Goal: Information Seeking & Learning: Learn about a topic

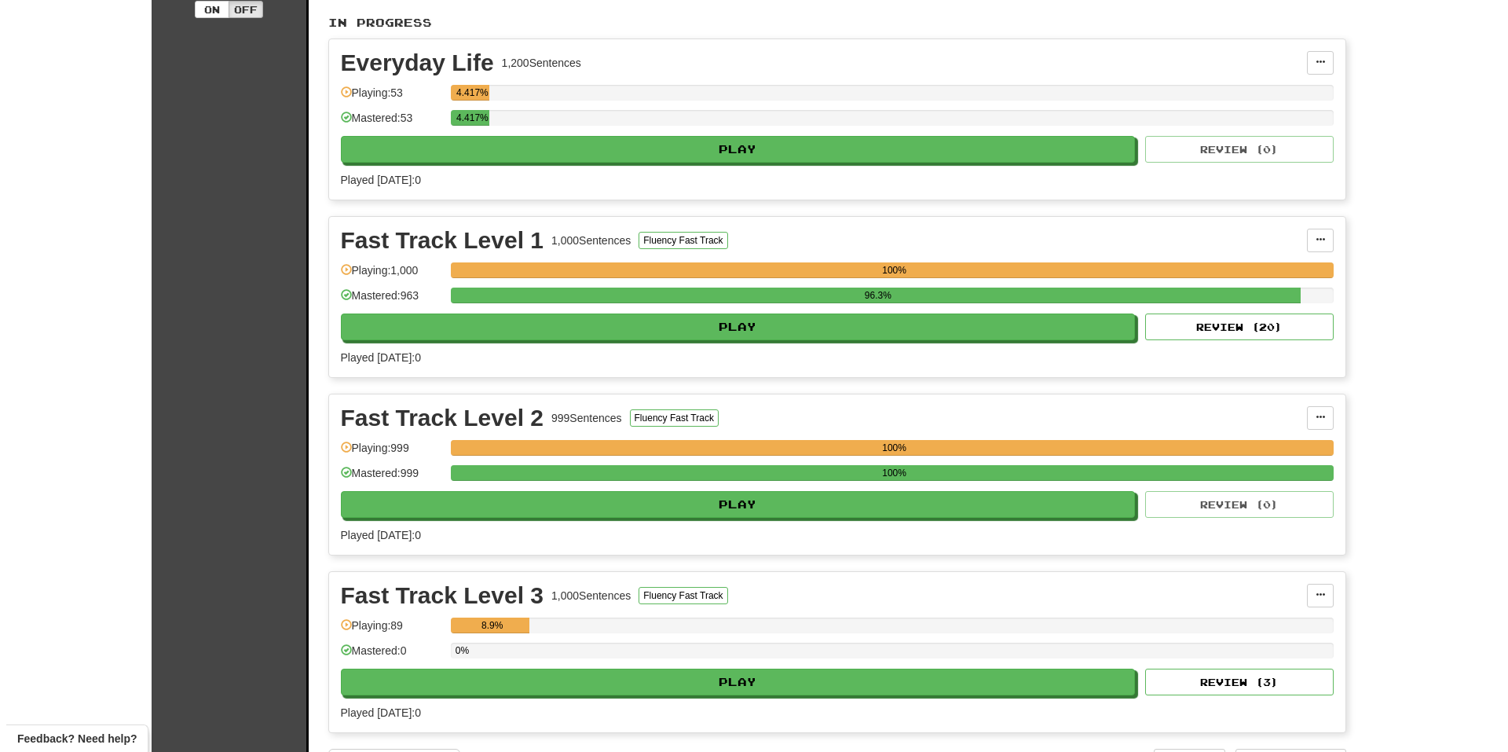
scroll to position [471, 0]
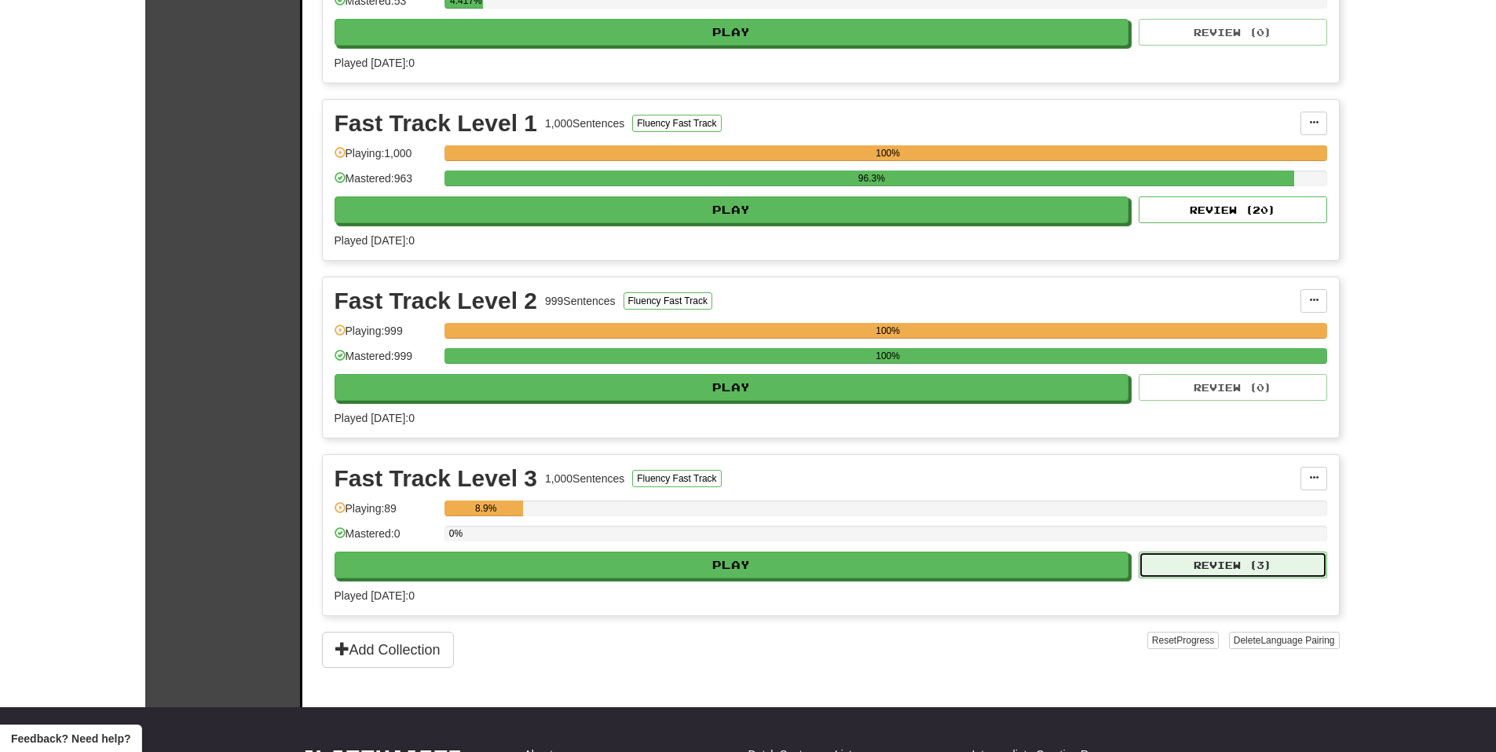
click at [1177, 572] on button "Review ( 3 )" at bounding box center [1233, 564] width 188 height 27
select select "**"
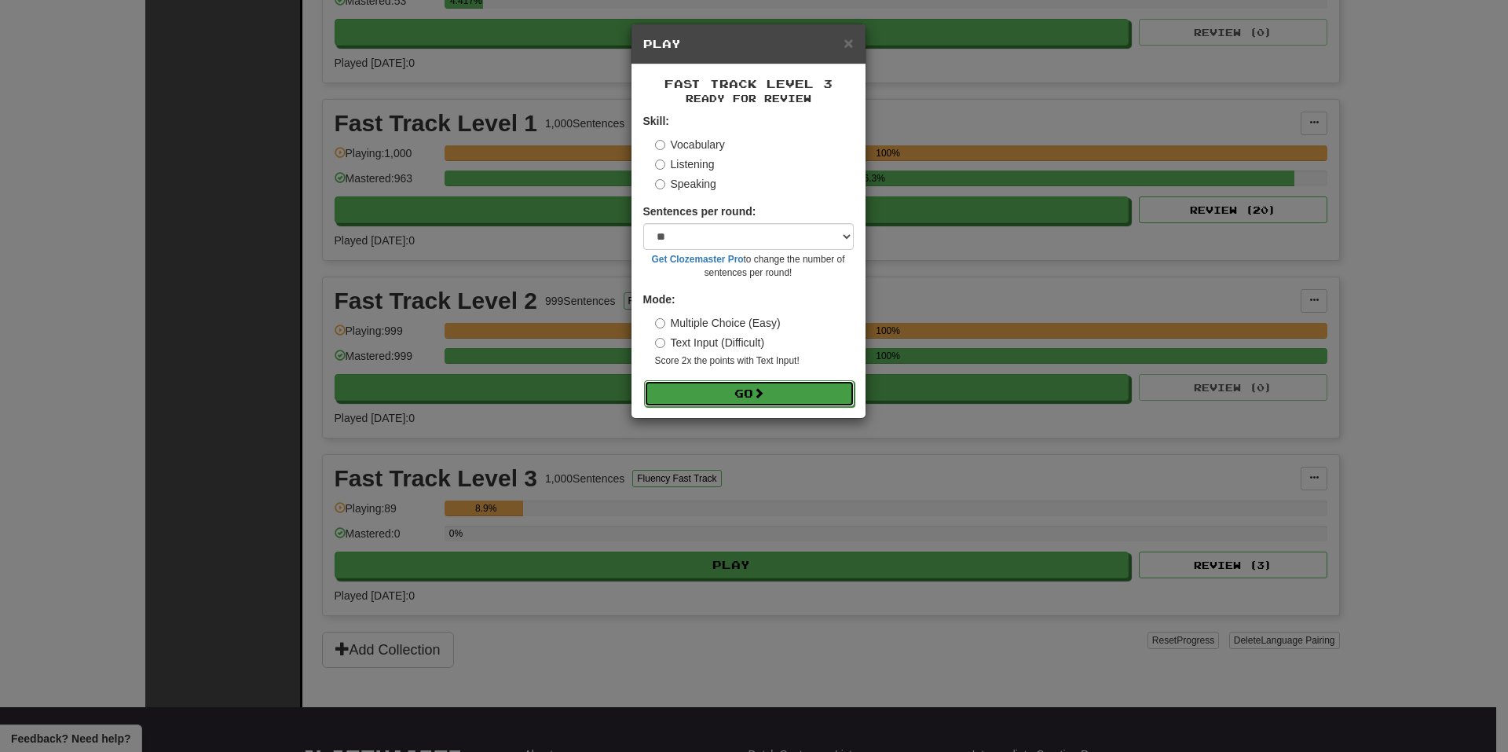
click at [747, 392] on button "Go" at bounding box center [749, 393] width 210 height 27
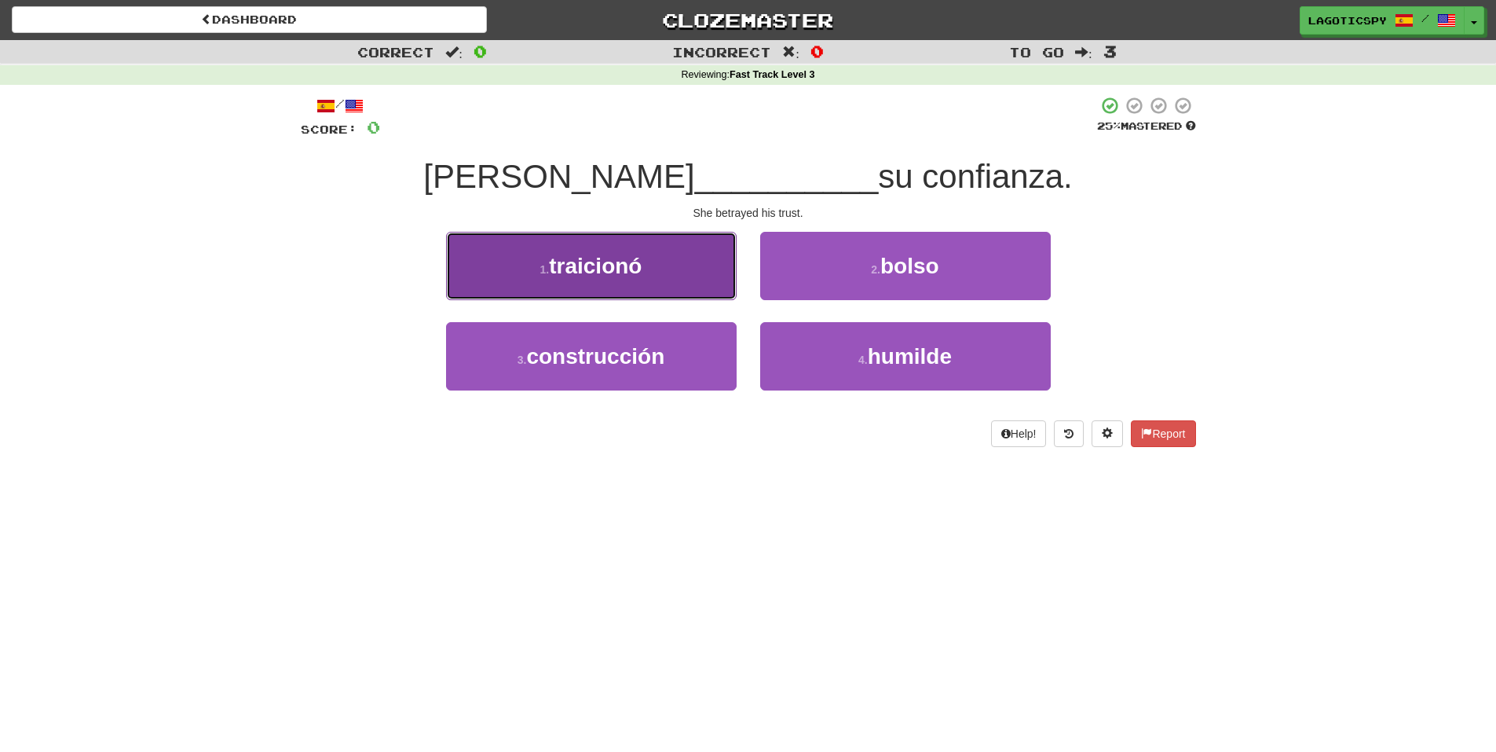
click at [708, 273] on button "1 . traicionó" at bounding box center [591, 266] width 291 height 68
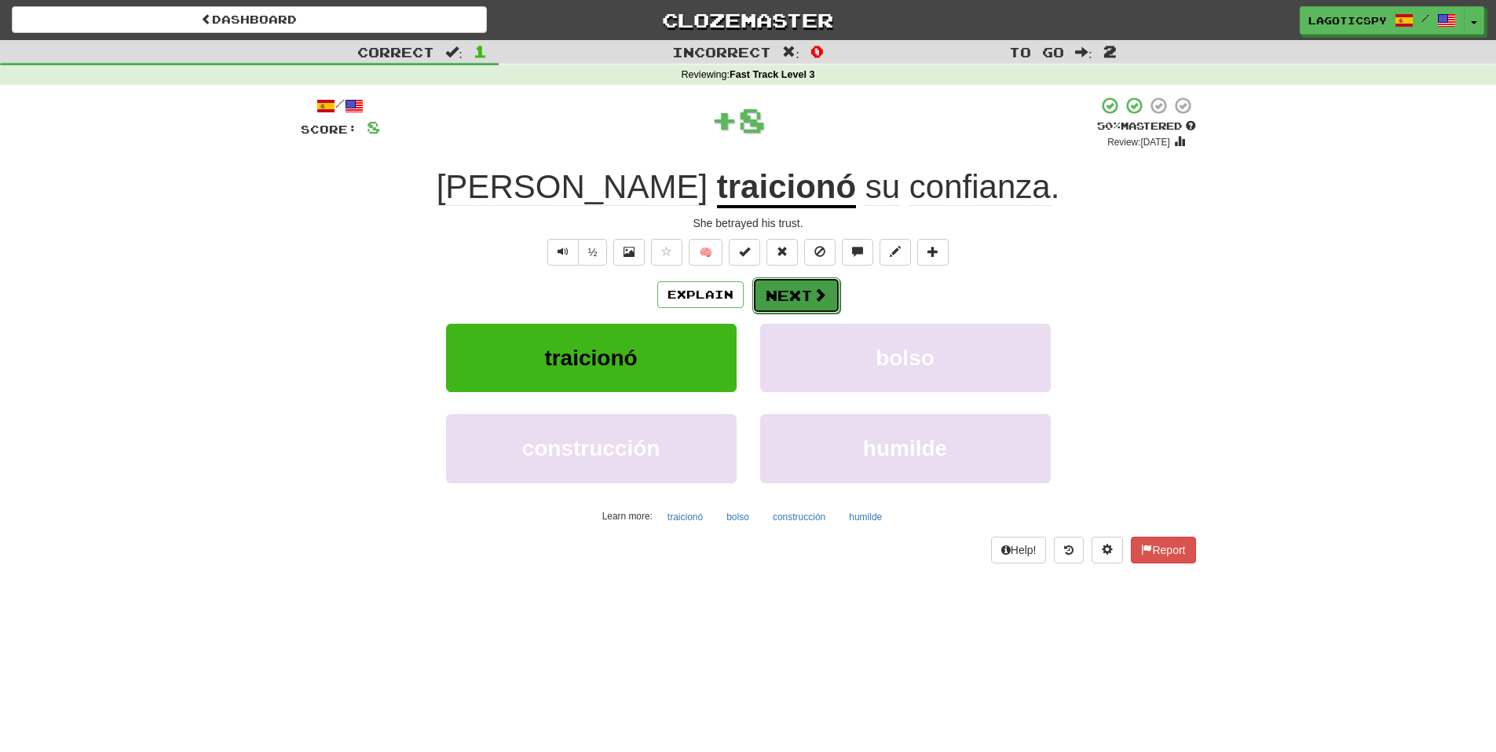
click at [818, 300] on span at bounding box center [820, 294] width 14 height 14
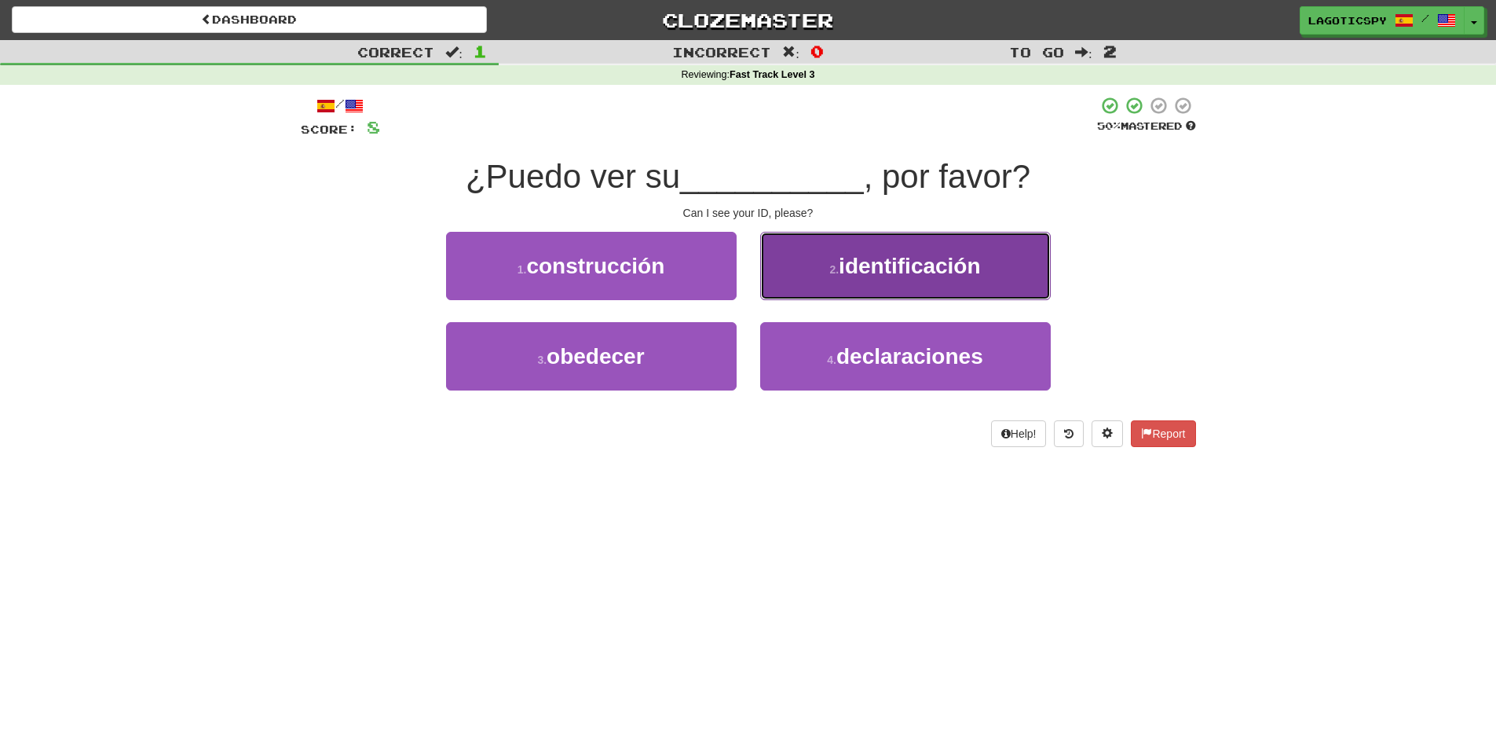
drag, startPoint x: 910, startPoint y: 283, endPoint x: 923, endPoint y: 283, distance: 12.6
click at [923, 283] on button "2 . identificación" at bounding box center [905, 266] width 291 height 68
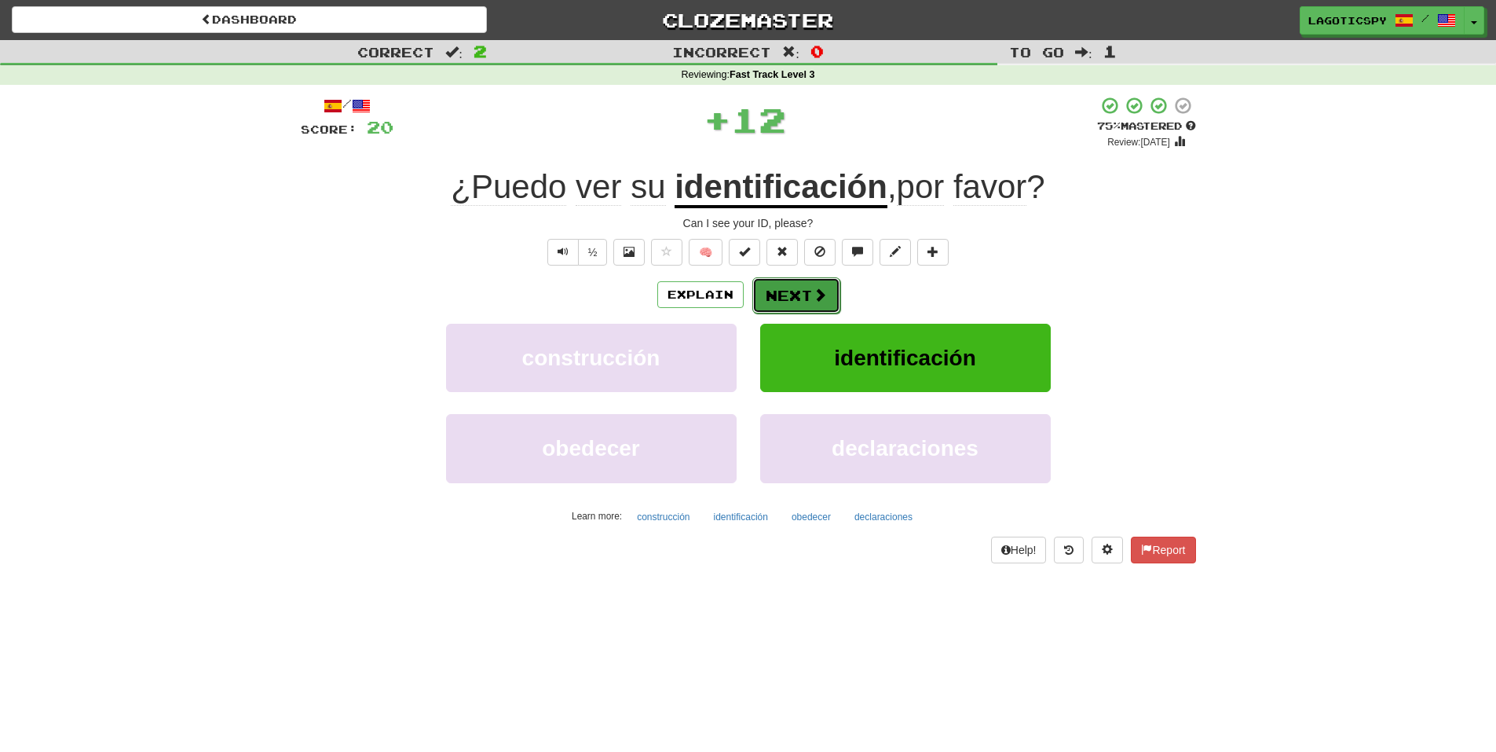
click at [811, 297] on button "Next" at bounding box center [796, 295] width 88 height 36
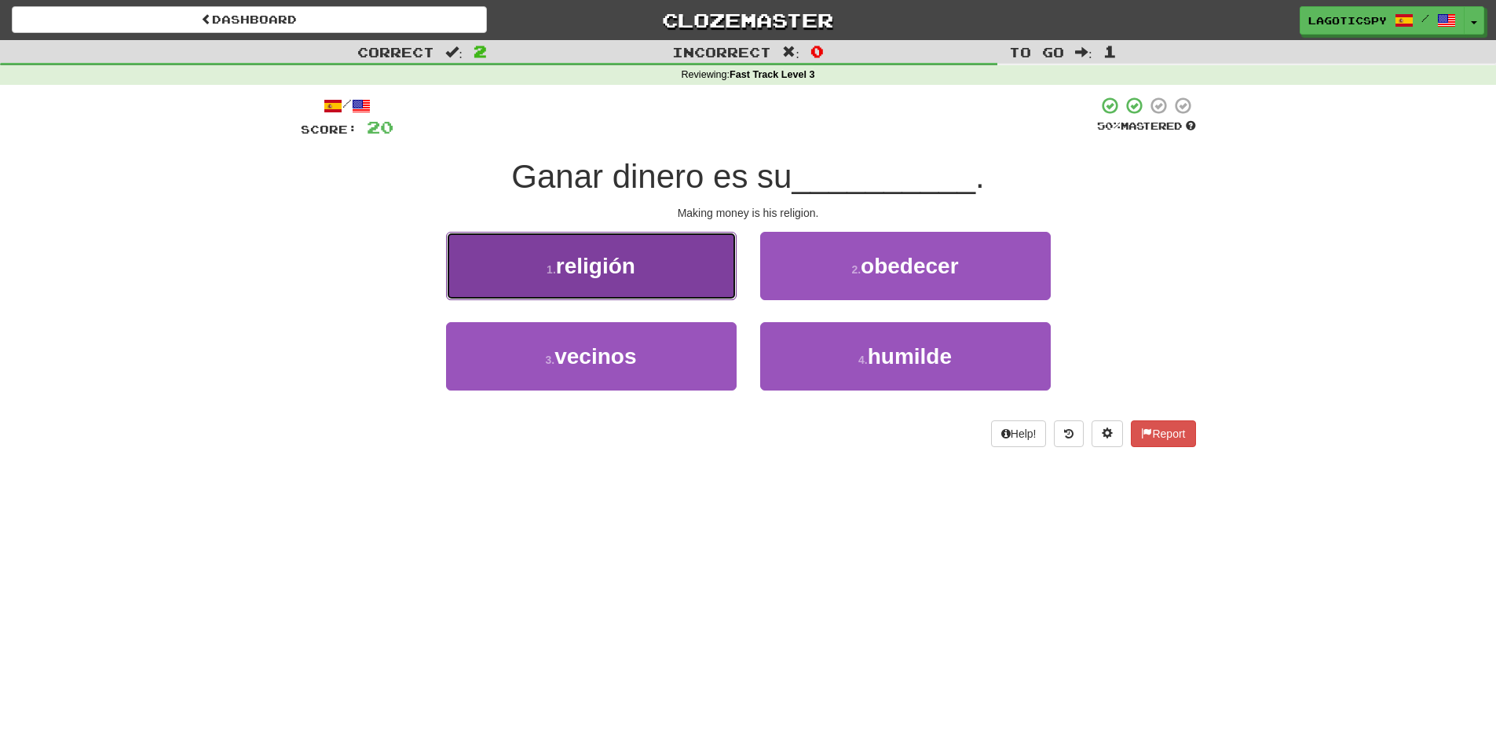
click at [695, 277] on button "1 . religión" at bounding box center [591, 266] width 291 height 68
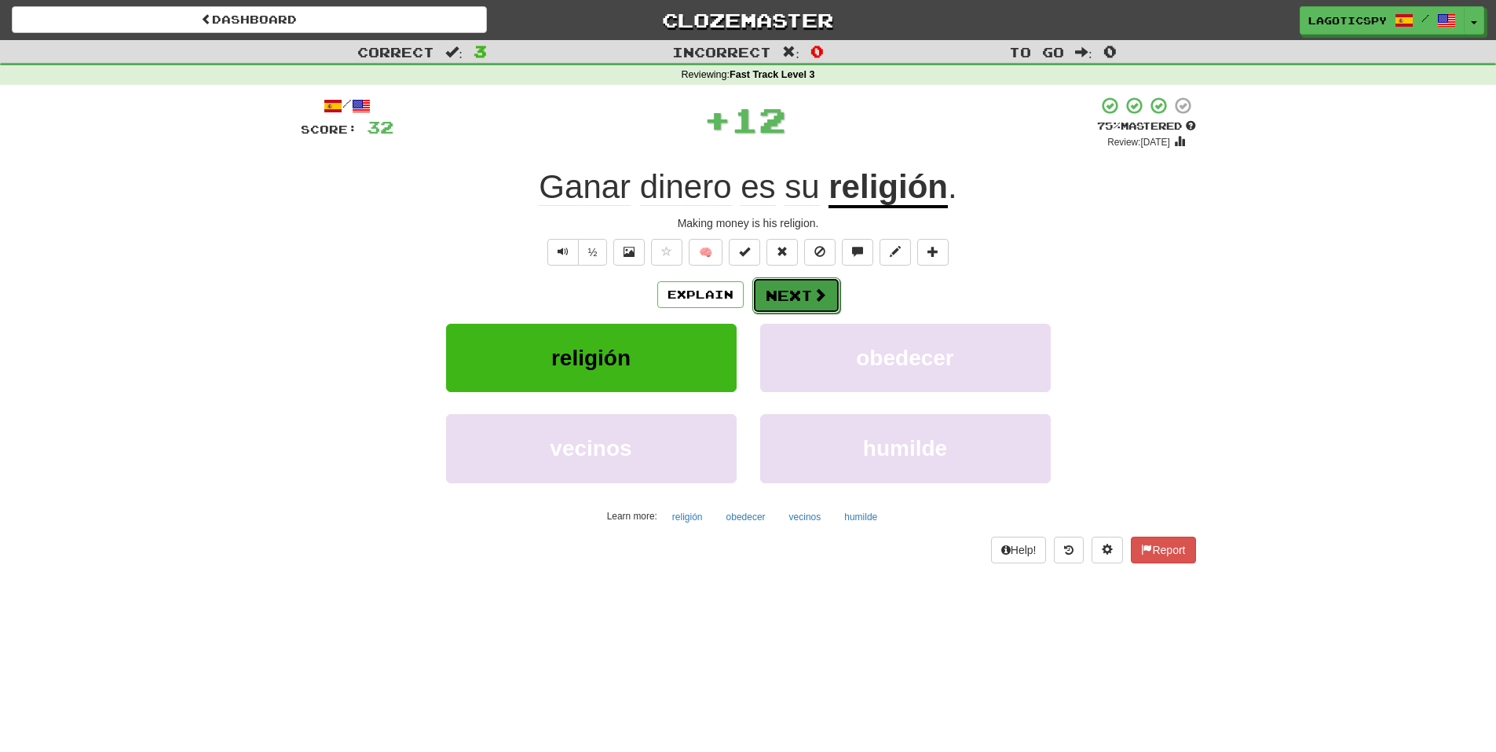
click at [823, 310] on button "Next" at bounding box center [796, 295] width 88 height 36
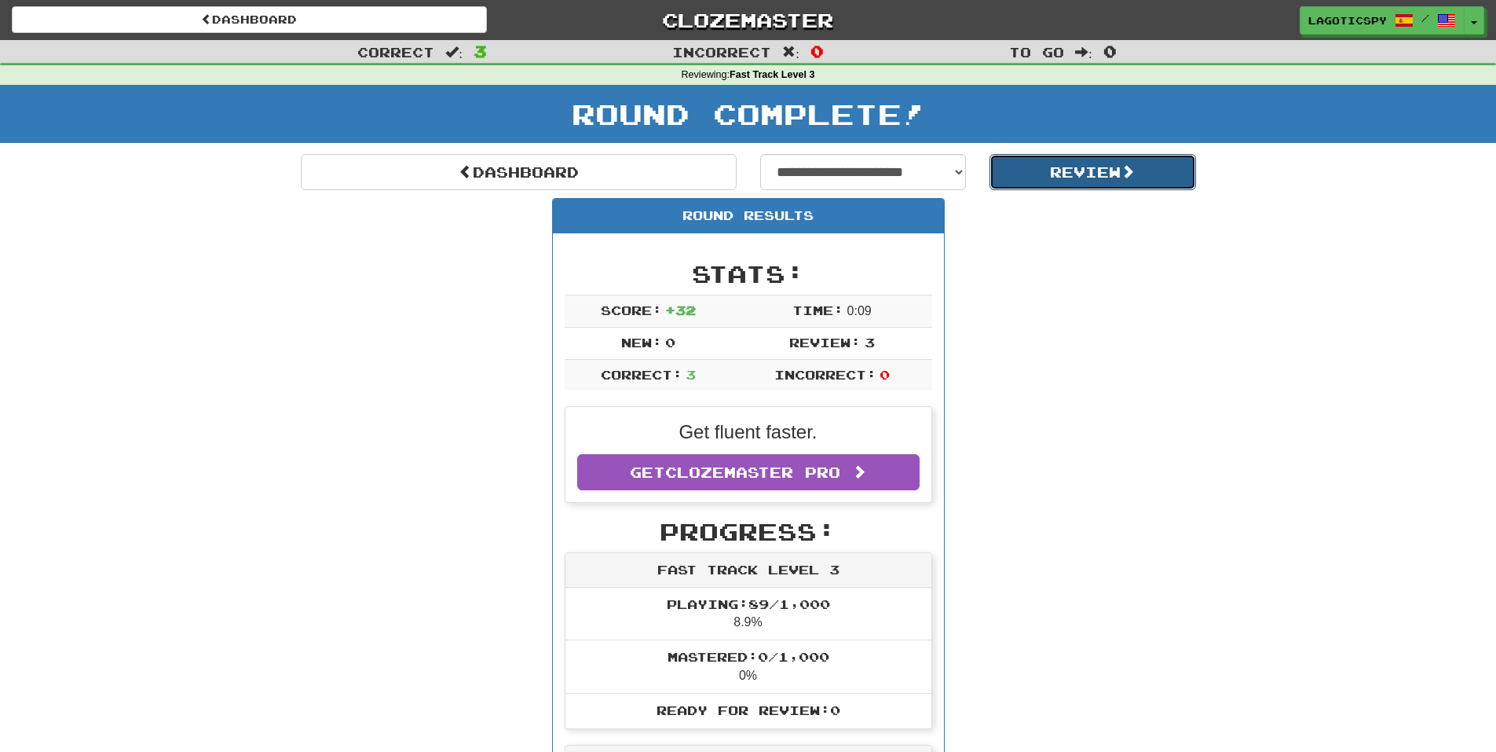
click at [1044, 159] on button "Review" at bounding box center [1092, 172] width 207 height 36
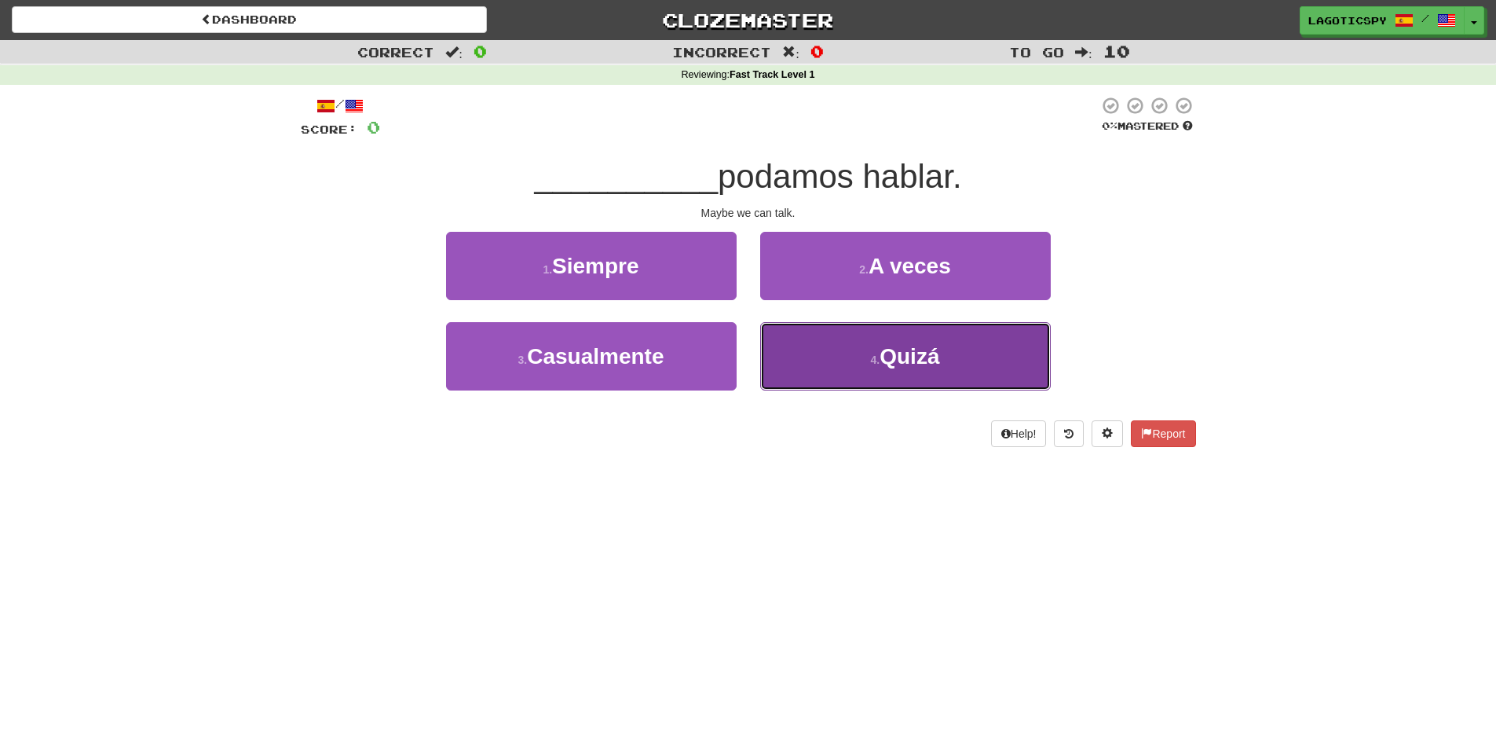
click at [947, 354] on button "4 . Quizá" at bounding box center [905, 356] width 291 height 68
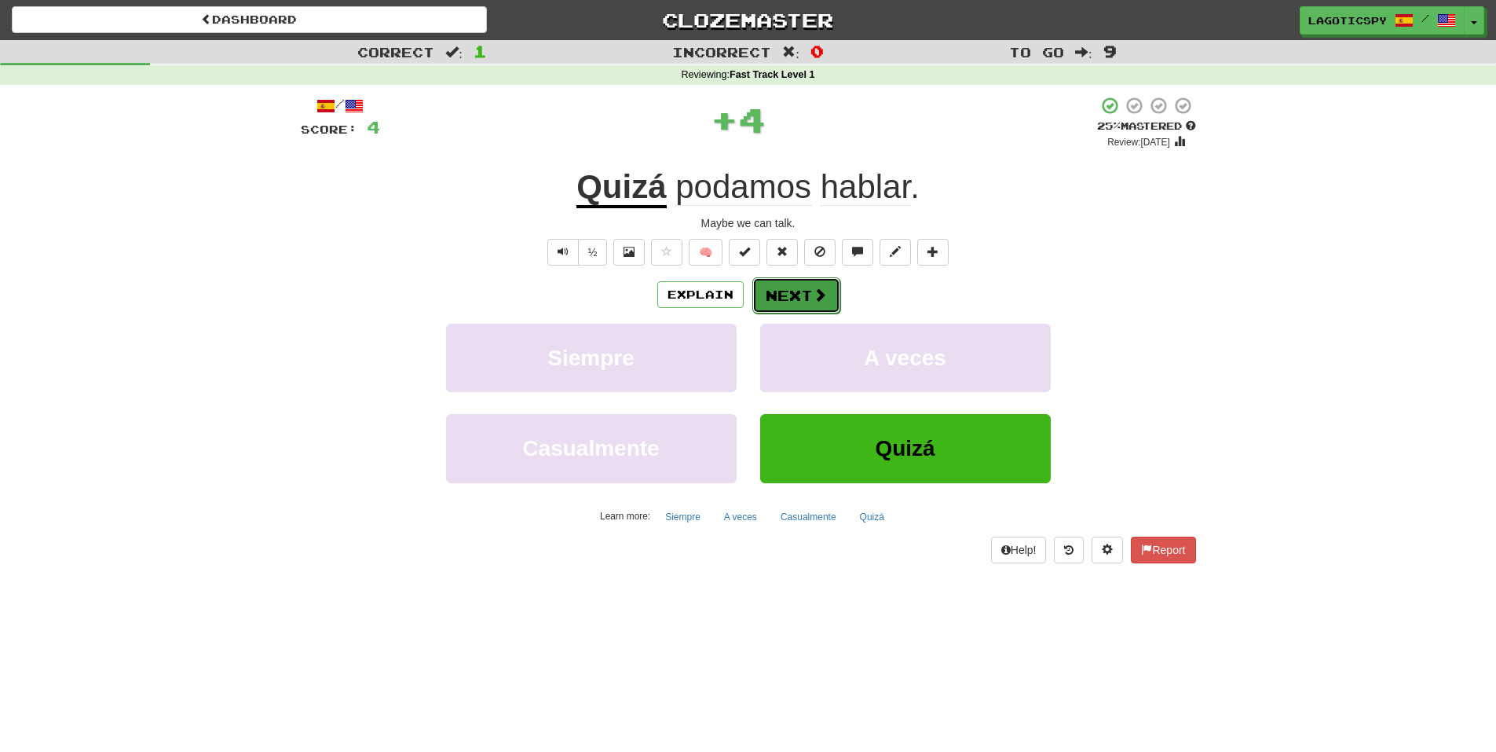
click at [824, 284] on button "Next" at bounding box center [796, 295] width 88 height 36
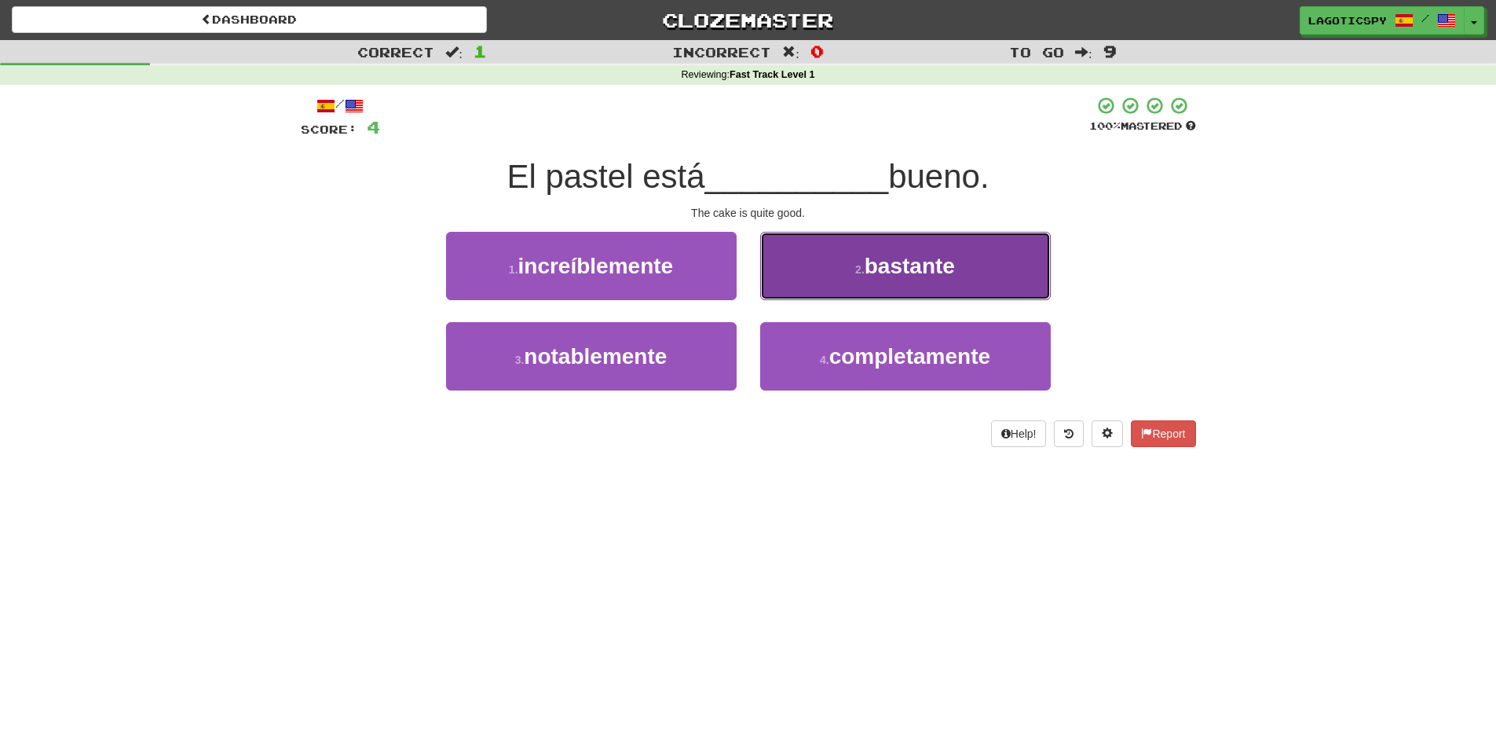
click at [870, 278] on button "2 . bastante" at bounding box center [905, 266] width 291 height 68
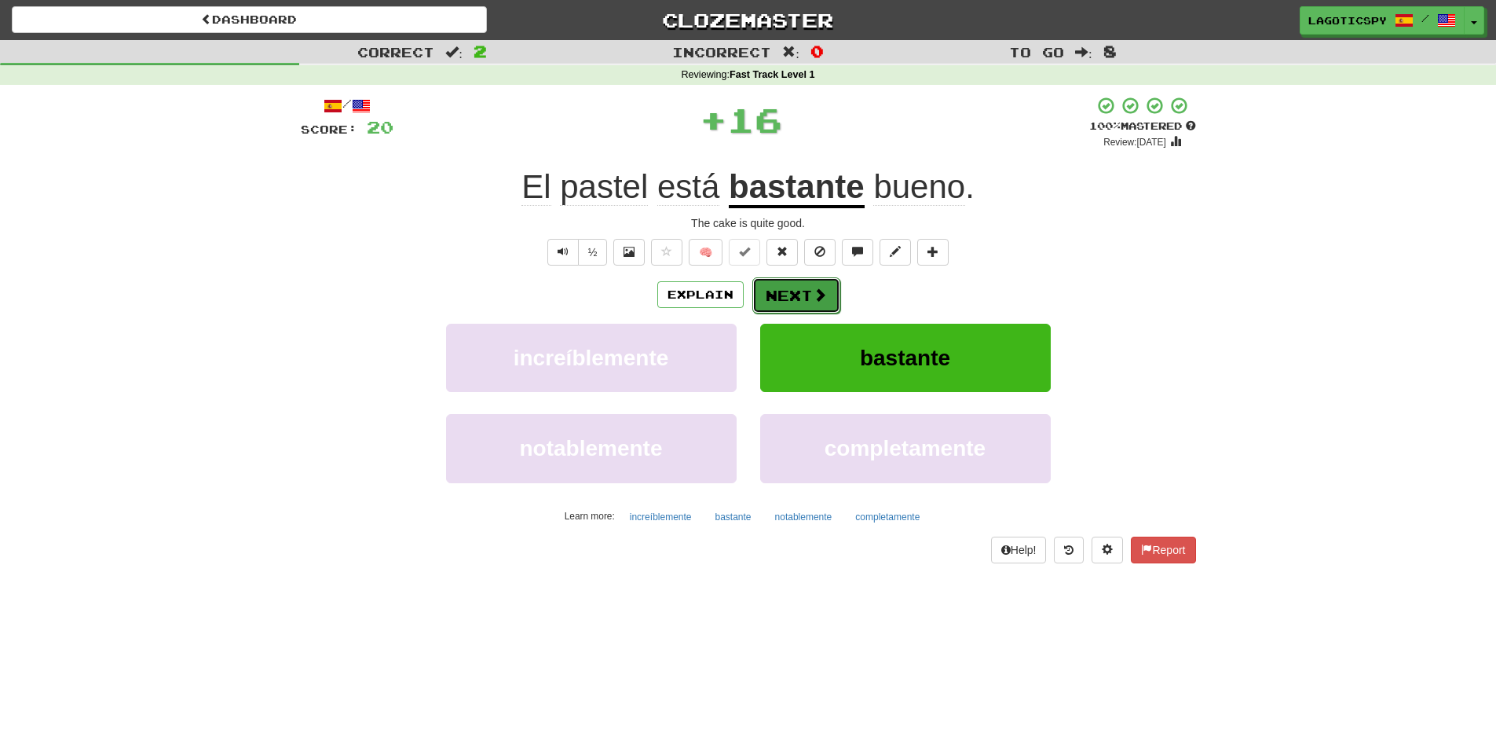
click at [821, 304] on button "Next" at bounding box center [796, 295] width 88 height 36
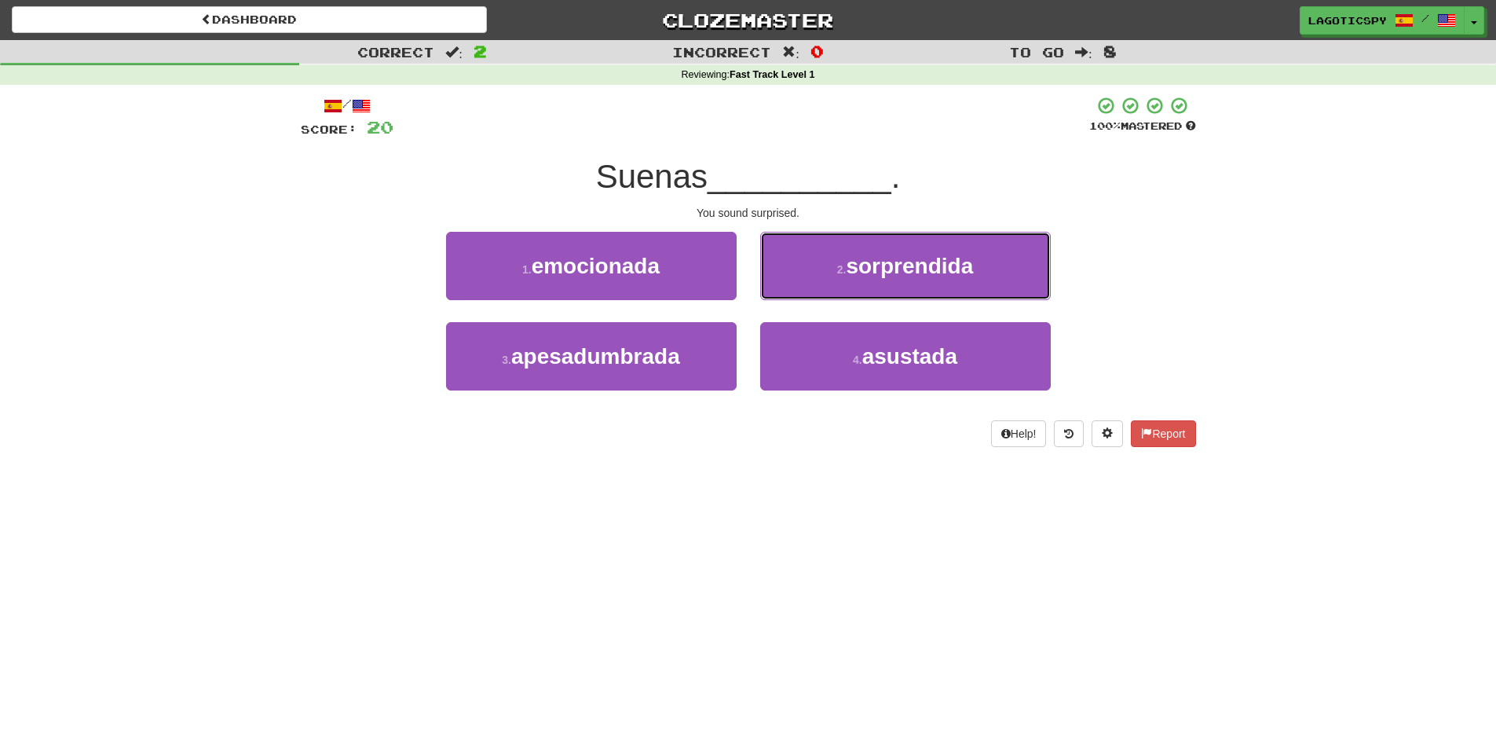
click at [849, 273] on button "2 . sorprendida" at bounding box center [905, 266] width 291 height 68
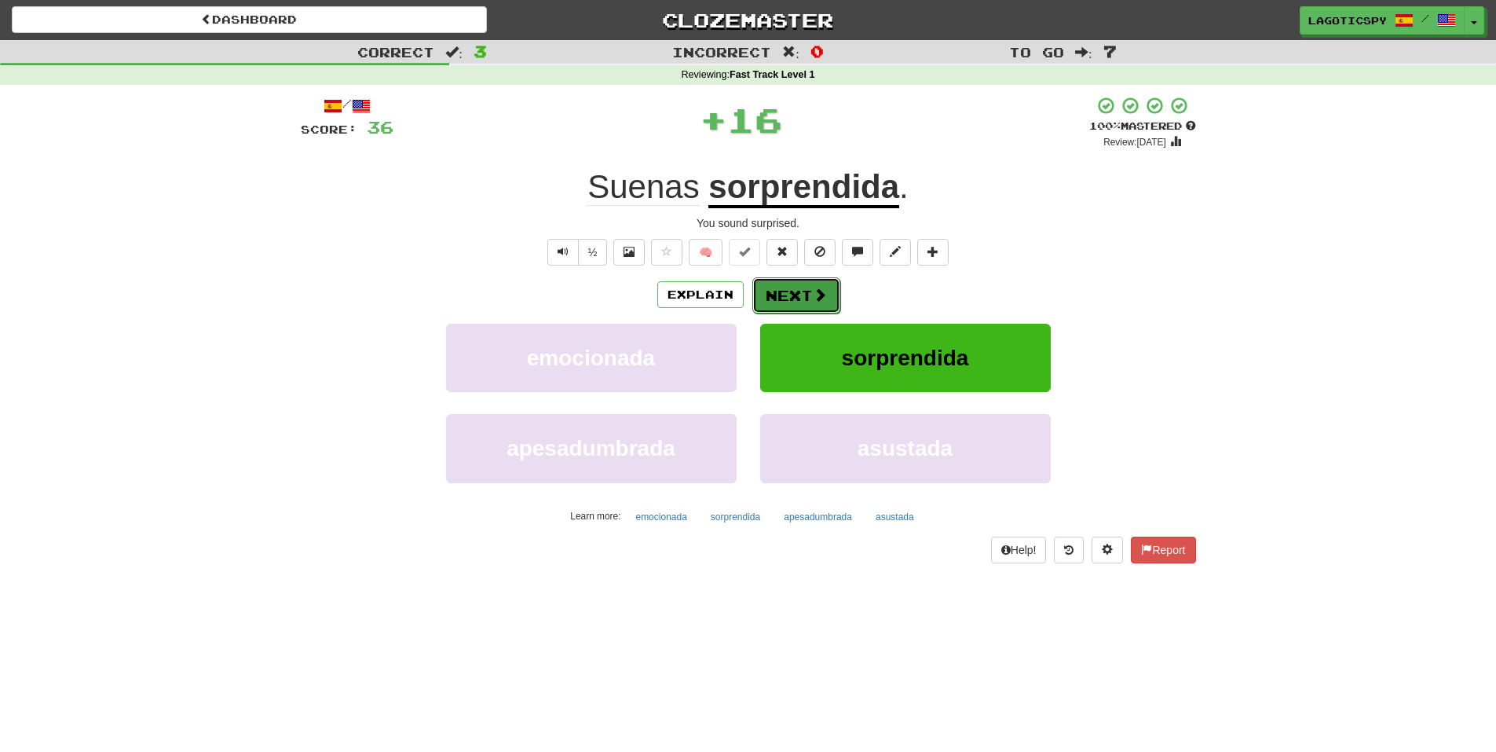
click at [806, 304] on button "Next" at bounding box center [796, 295] width 88 height 36
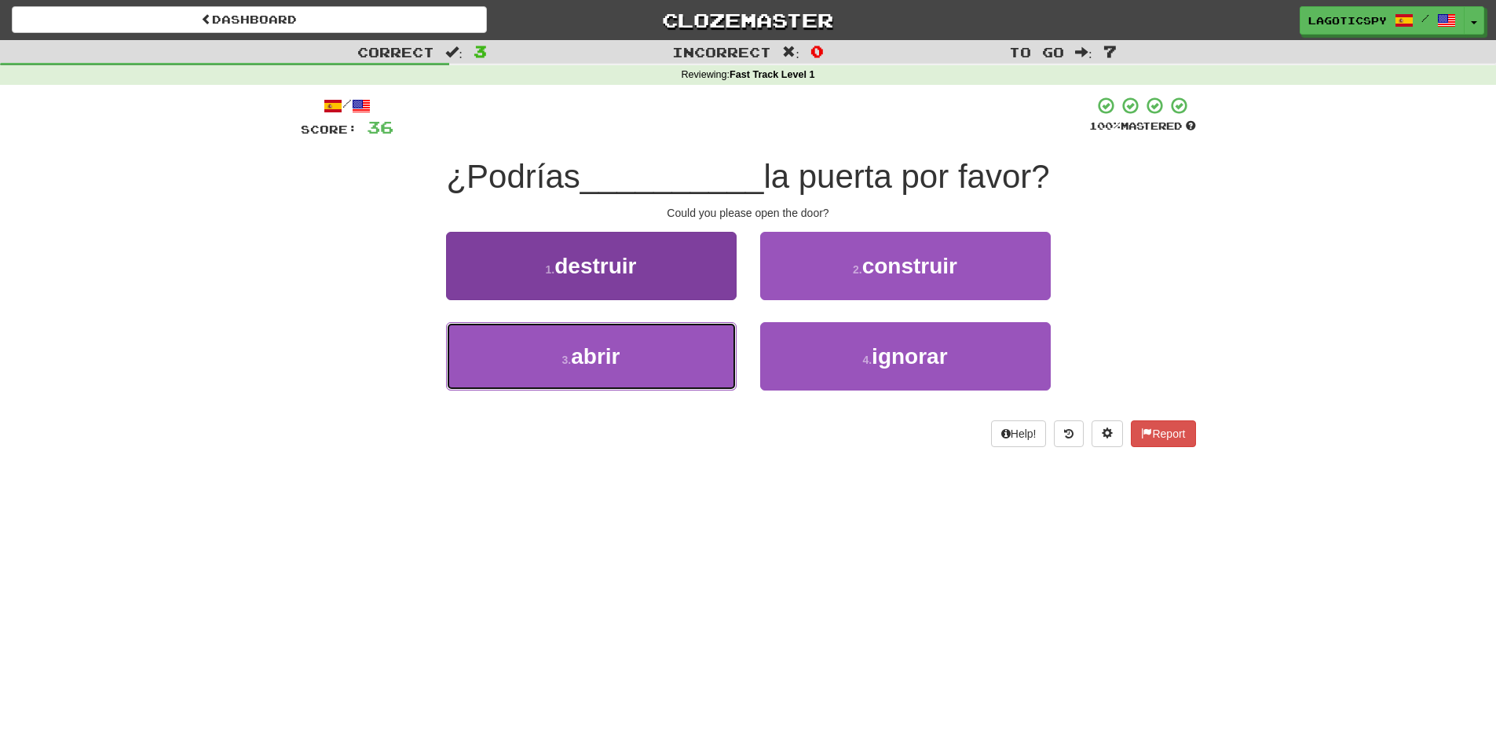
click at [700, 368] on button "3 . abrir" at bounding box center [591, 356] width 291 height 68
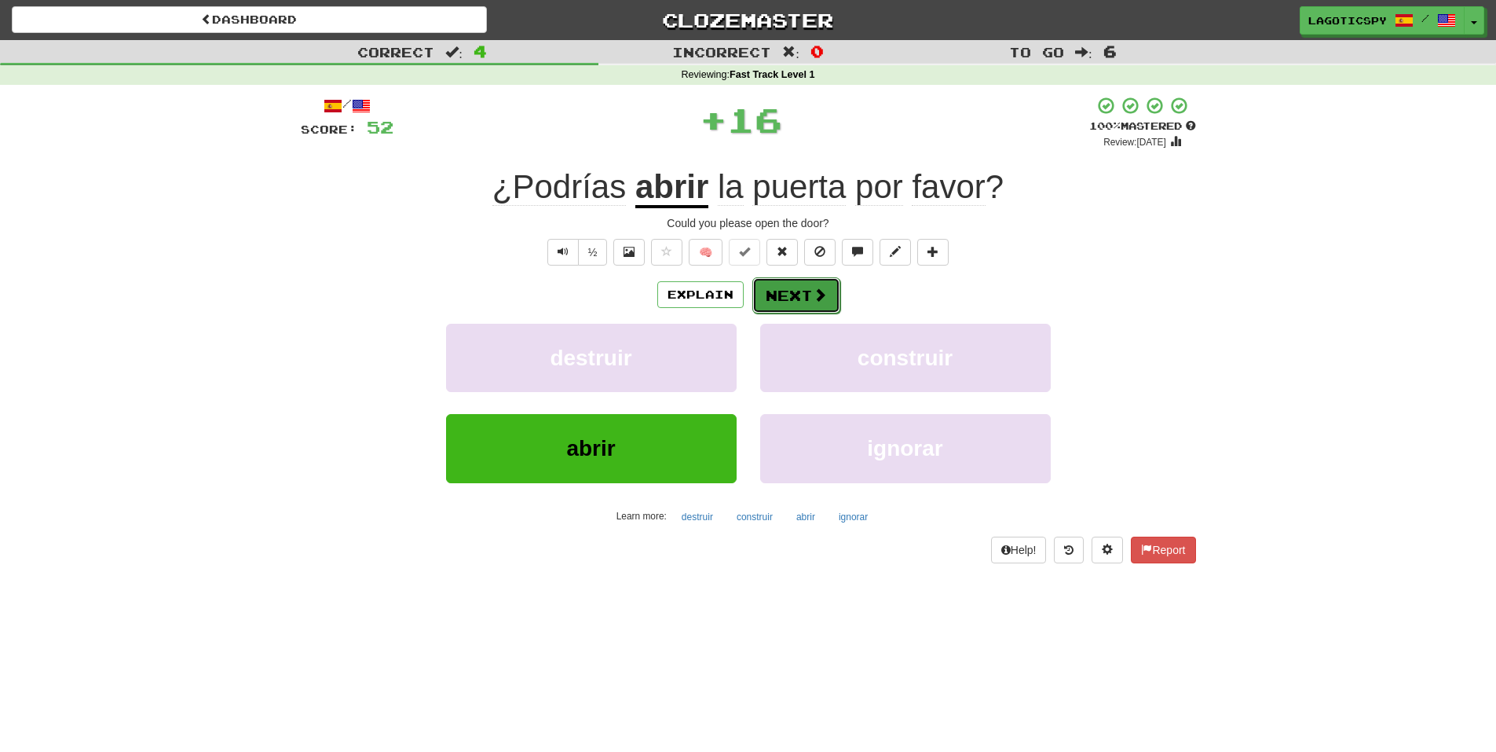
click at [823, 283] on button "Next" at bounding box center [796, 295] width 88 height 36
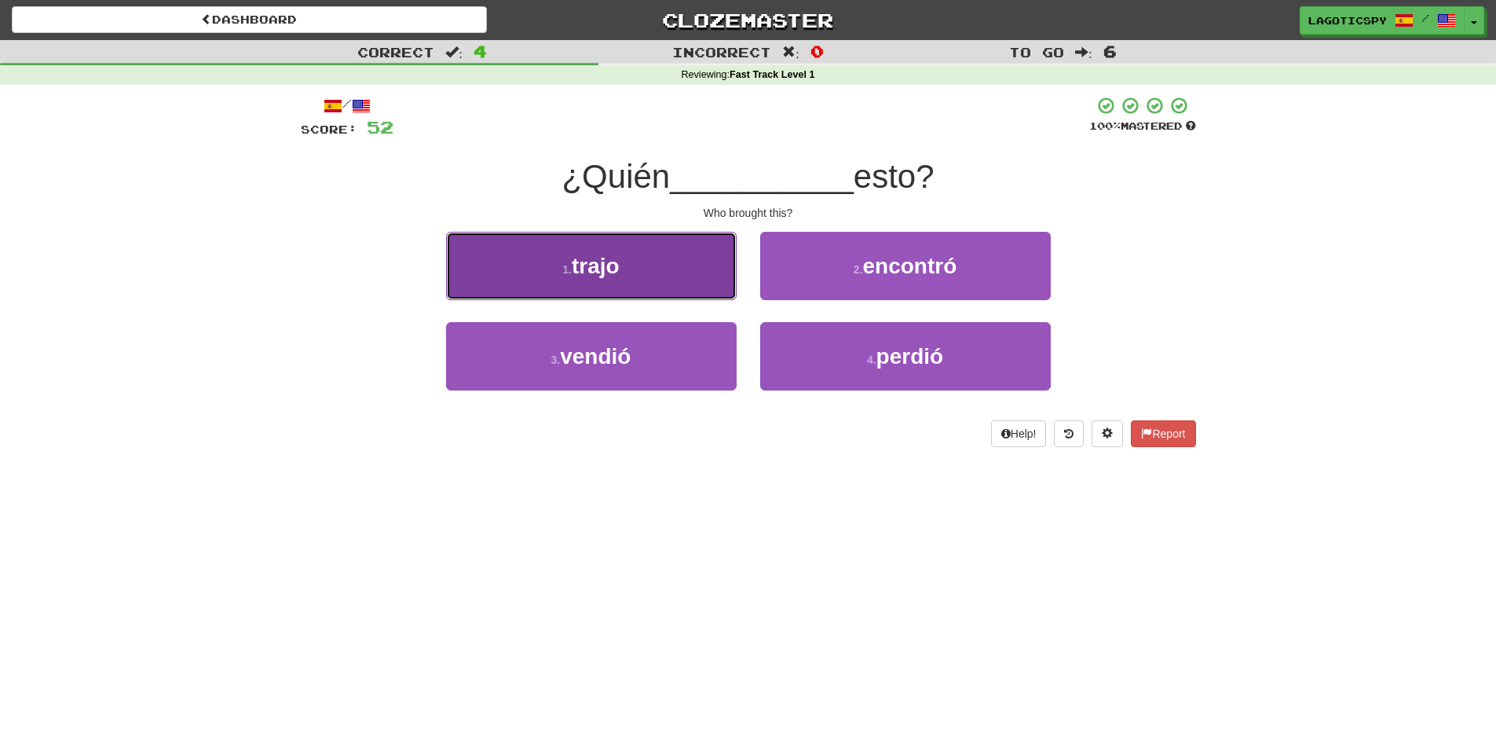
click at [652, 276] on button "1 . trajo" at bounding box center [591, 266] width 291 height 68
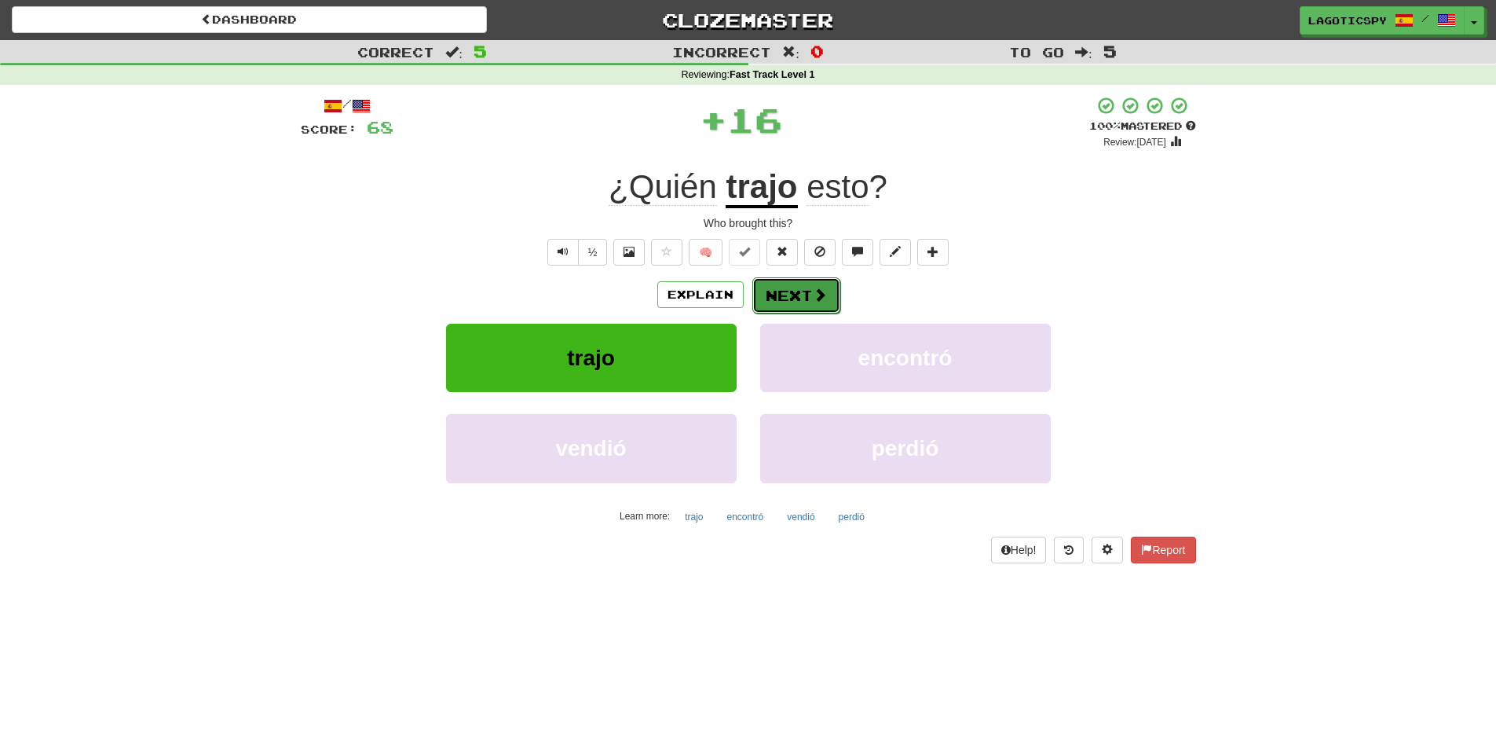
click at [816, 302] on span at bounding box center [820, 294] width 14 height 14
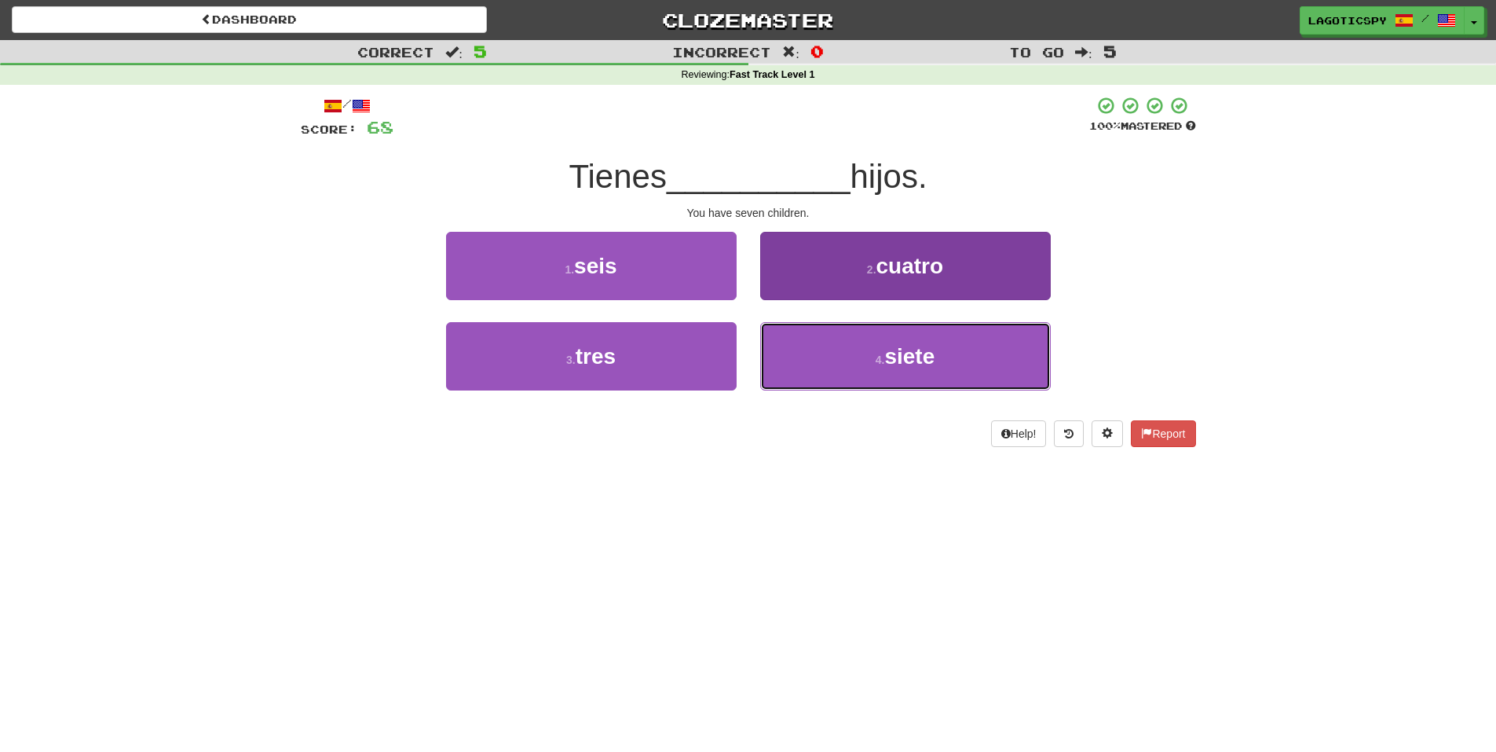
click at [881, 370] on button "4 . siete" at bounding box center [905, 356] width 291 height 68
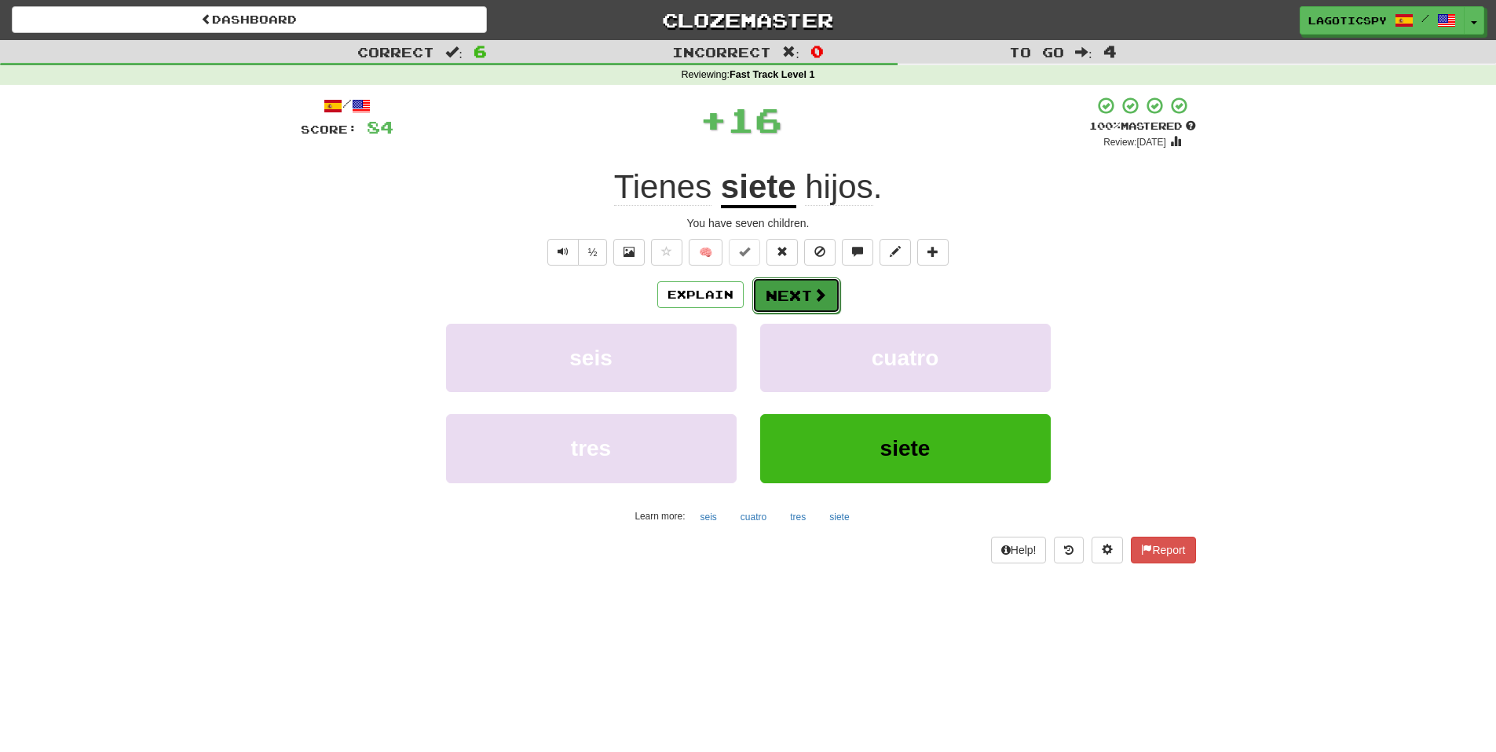
click at [815, 289] on span at bounding box center [820, 294] width 14 height 14
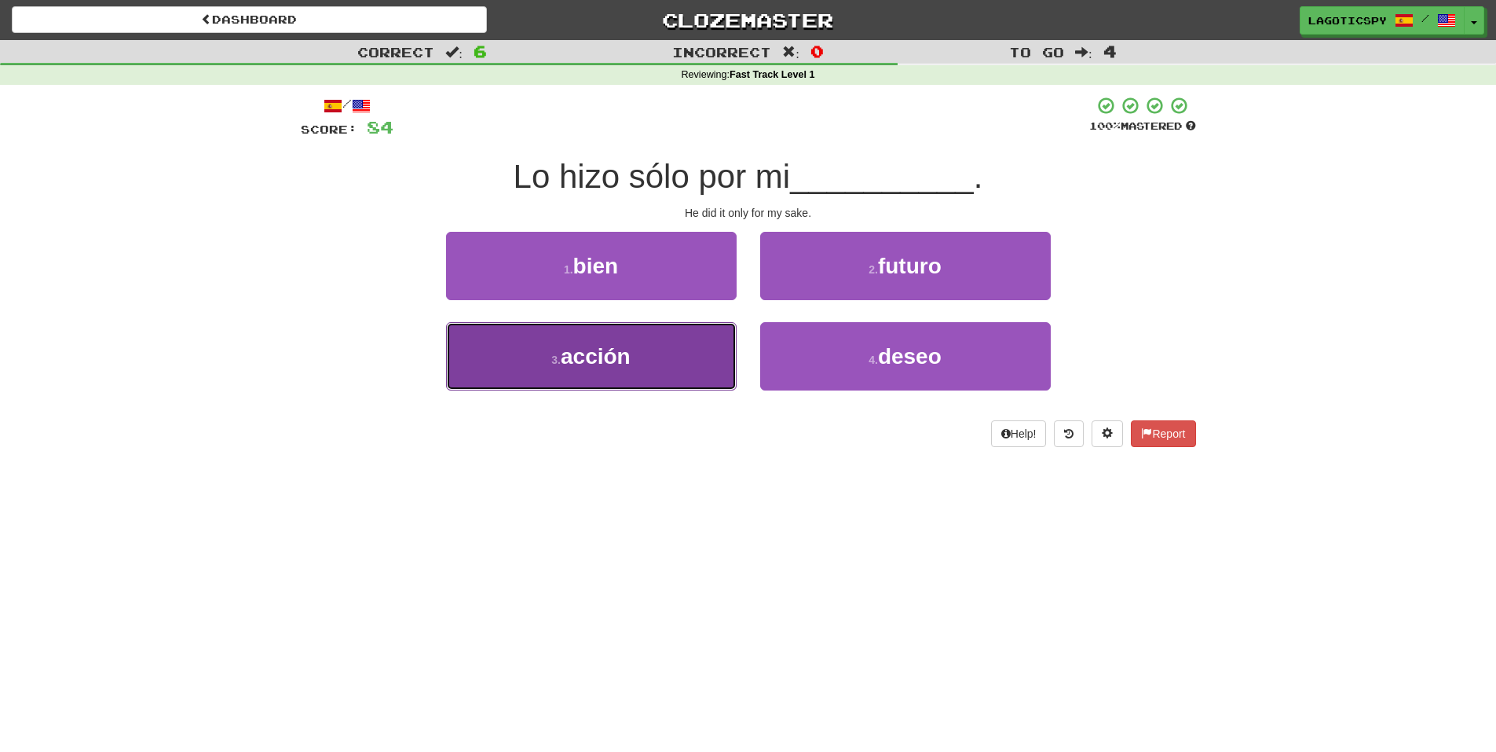
click at [666, 349] on button "3 . acción" at bounding box center [591, 356] width 291 height 68
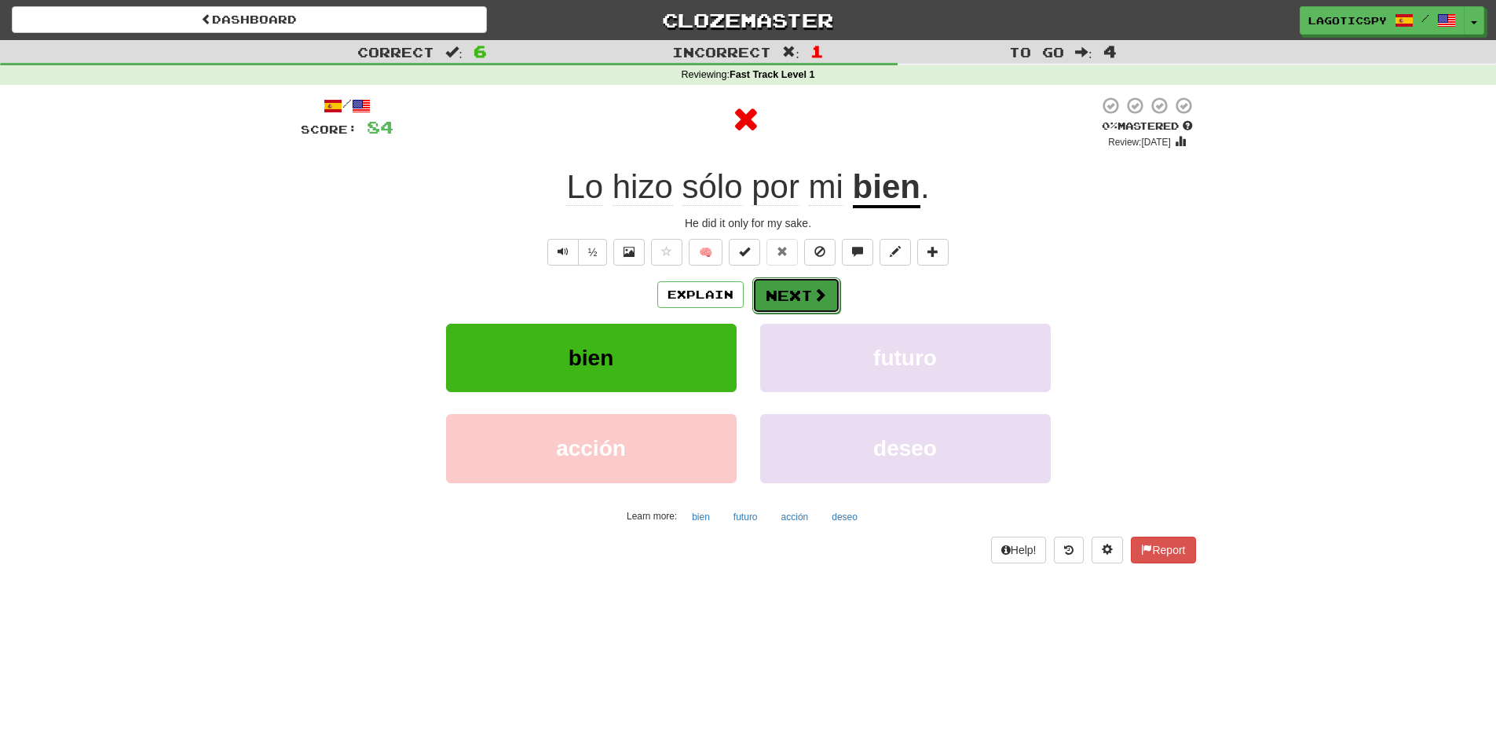
click at [821, 282] on button "Next" at bounding box center [796, 295] width 88 height 36
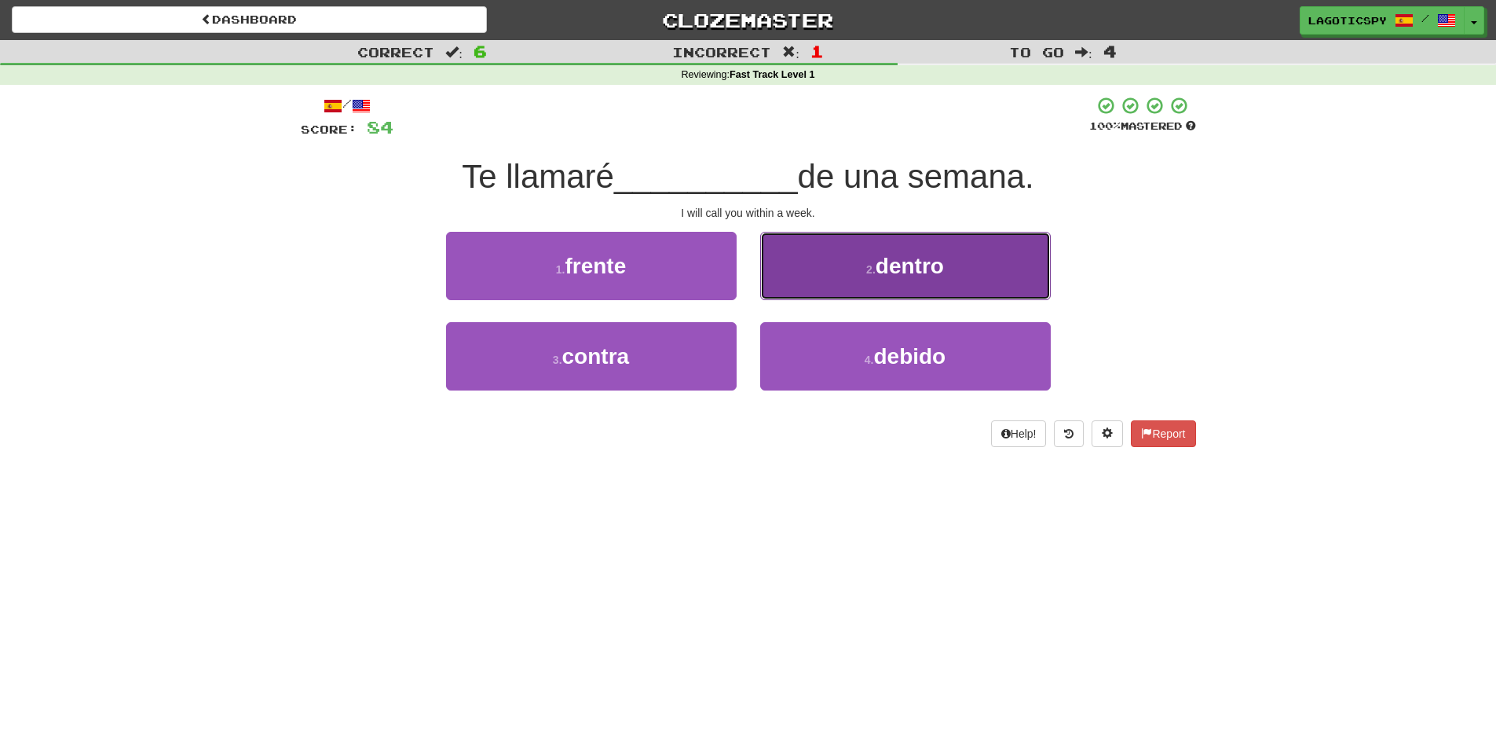
click at [832, 283] on button "2 . dentro" at bounding box center [905, 266] width 291 height 68
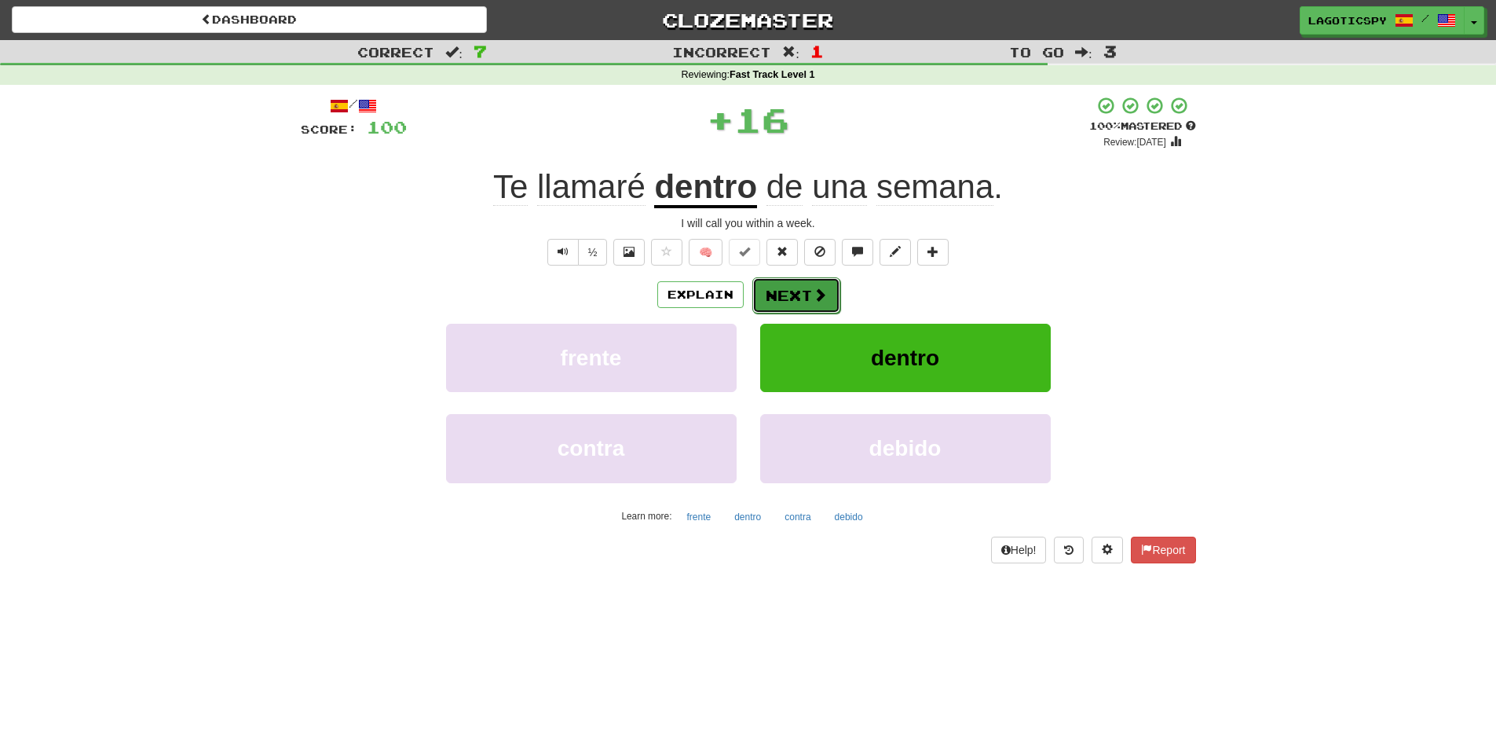
click at [829, 287] on button "Next" at bounding box center [796, 295] width 88 height 36
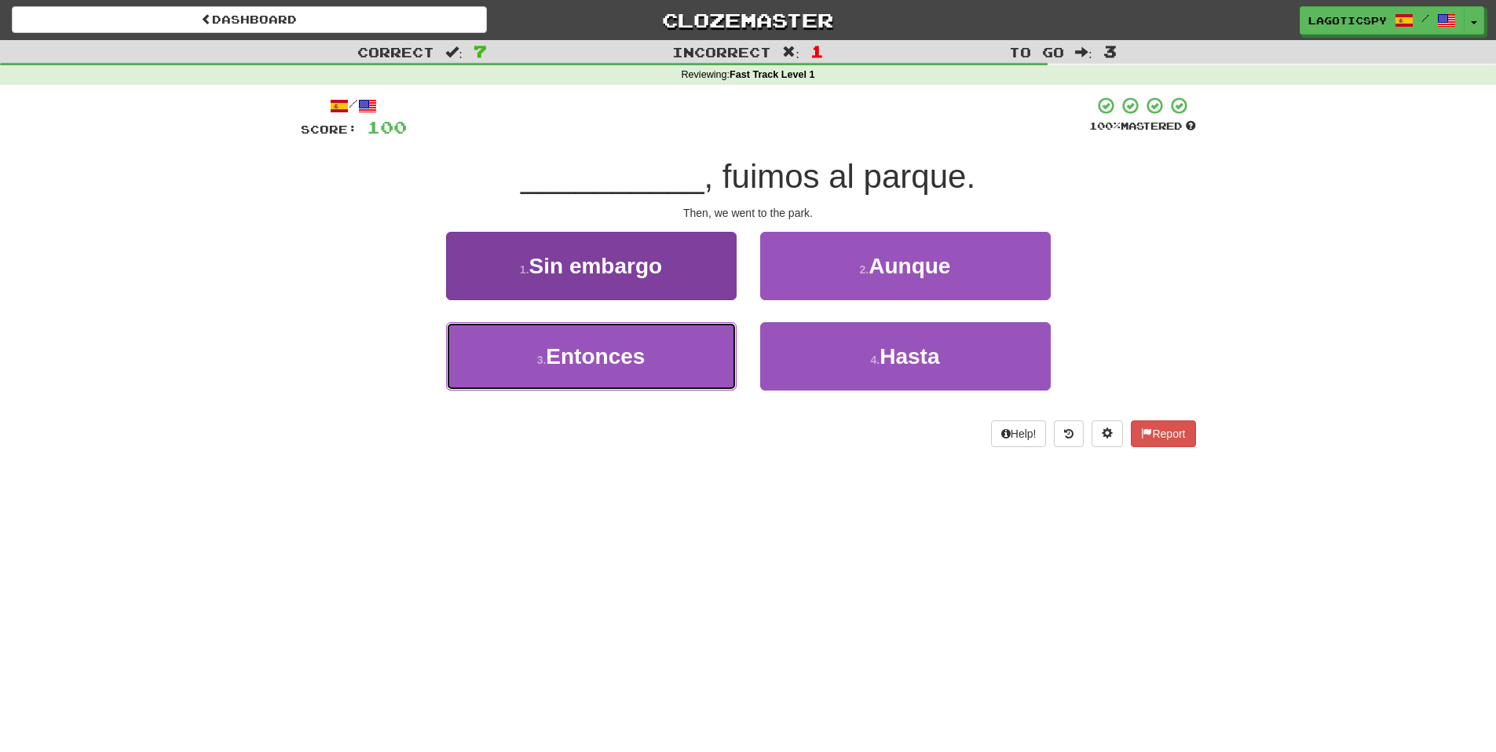
click at [653, 353] on button "3 . Entonces" at bounding box center [591, 356] width 291 height 68
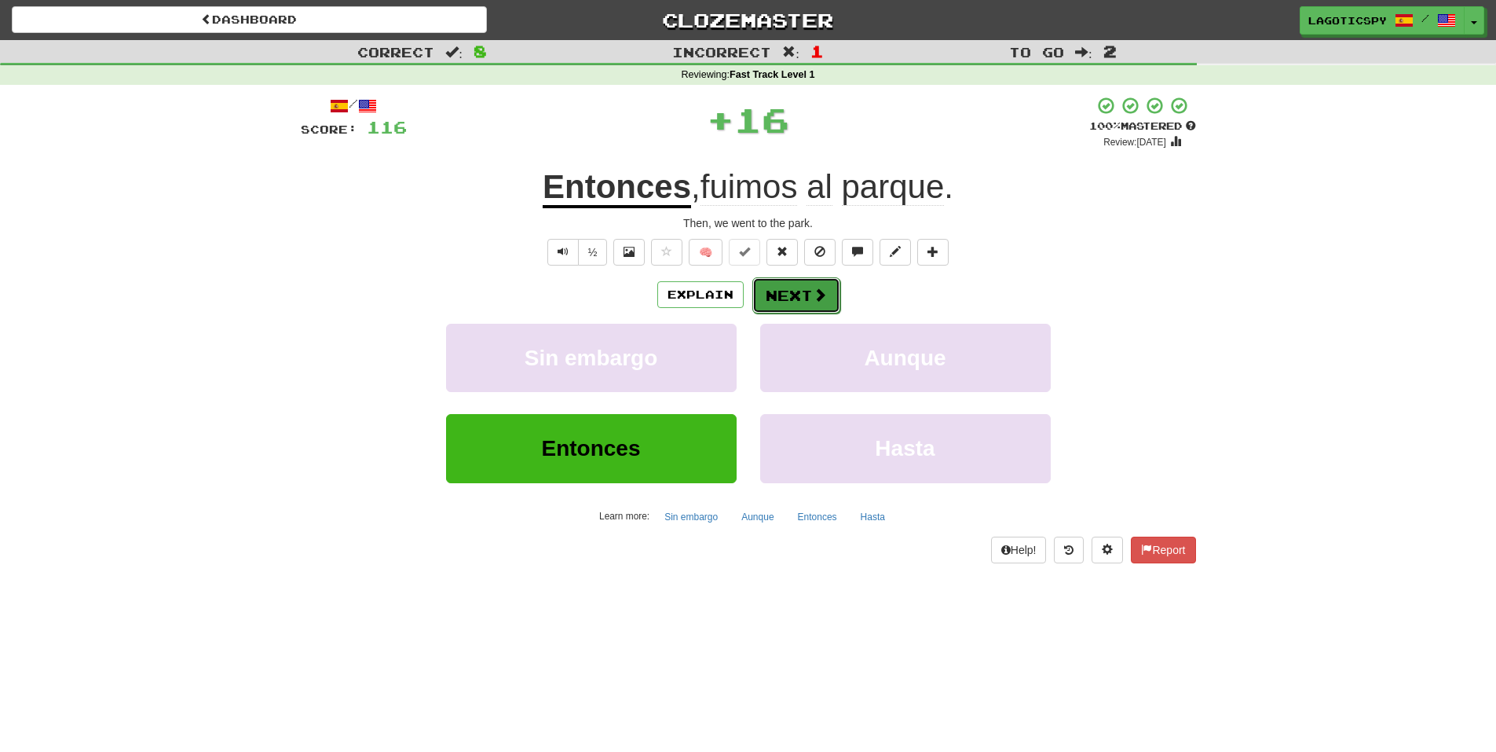
click at [774, 294] on button "Next" at bounding box center [796, 295] width 88 height 36
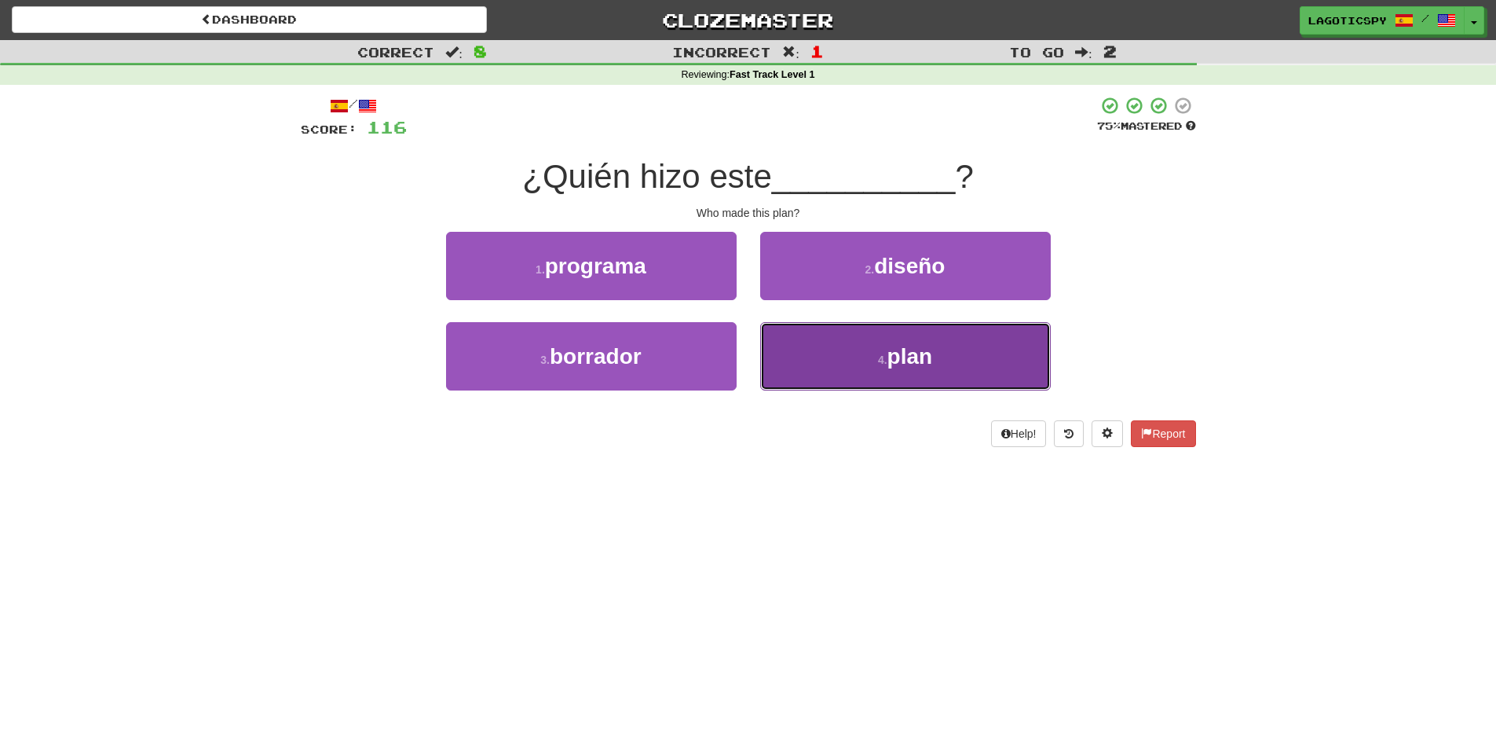
click at [835, 353] on button "4 . plan" at bounding box center [905, 356] width 291 height 68
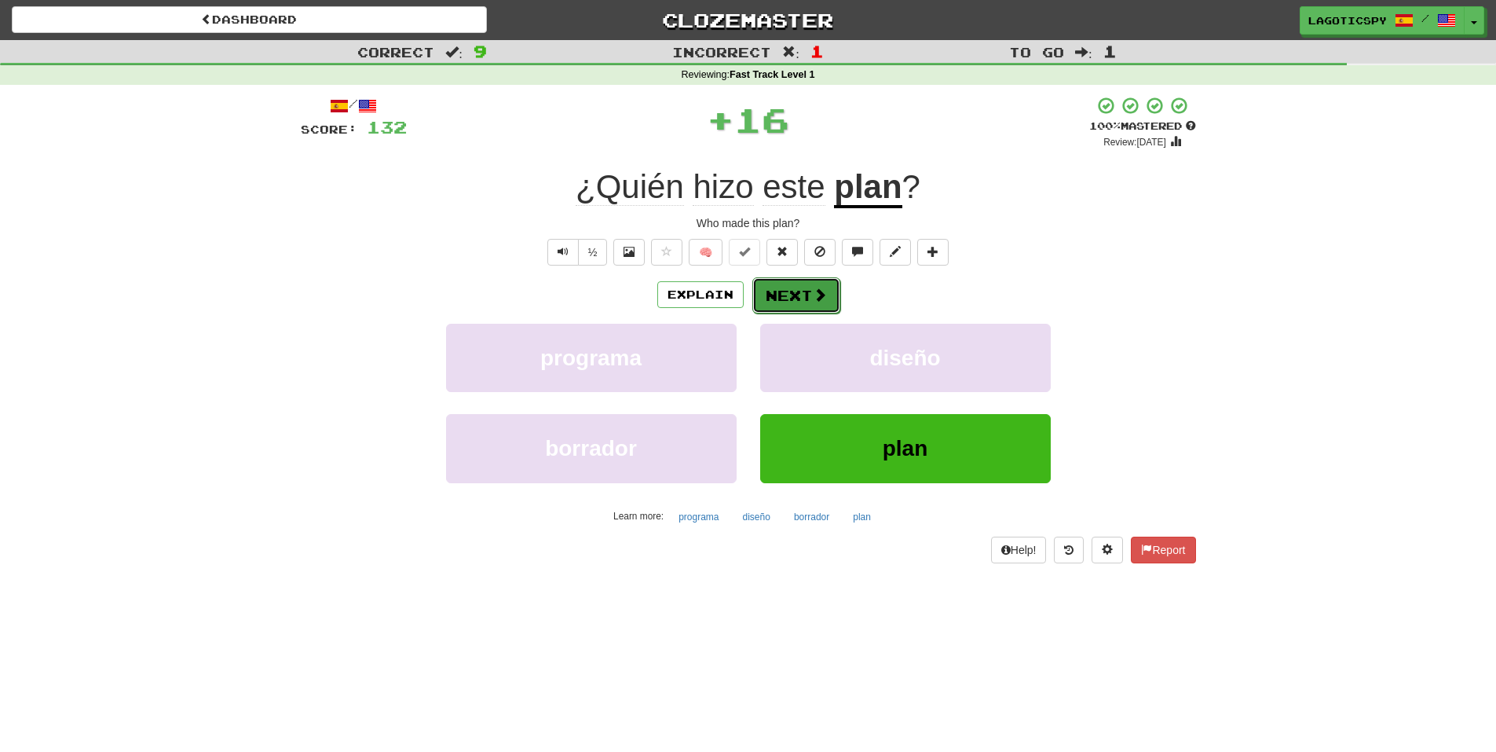
click at [820, 305] on button "Next" at bounding box center [796, 295] width 88 height 36
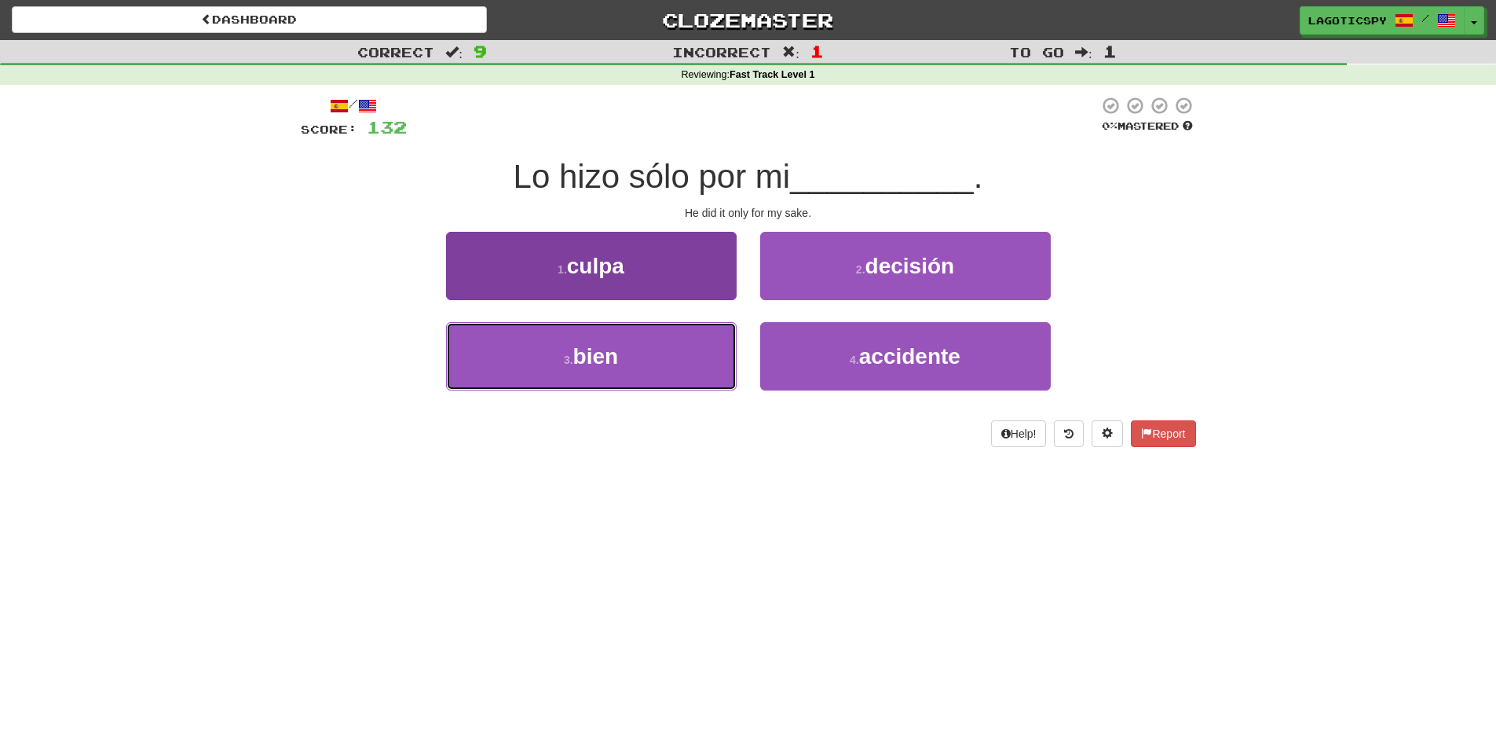
click at [666, 349] on button "3 . bien" at bounding box center [591, 356] width 291 height 68
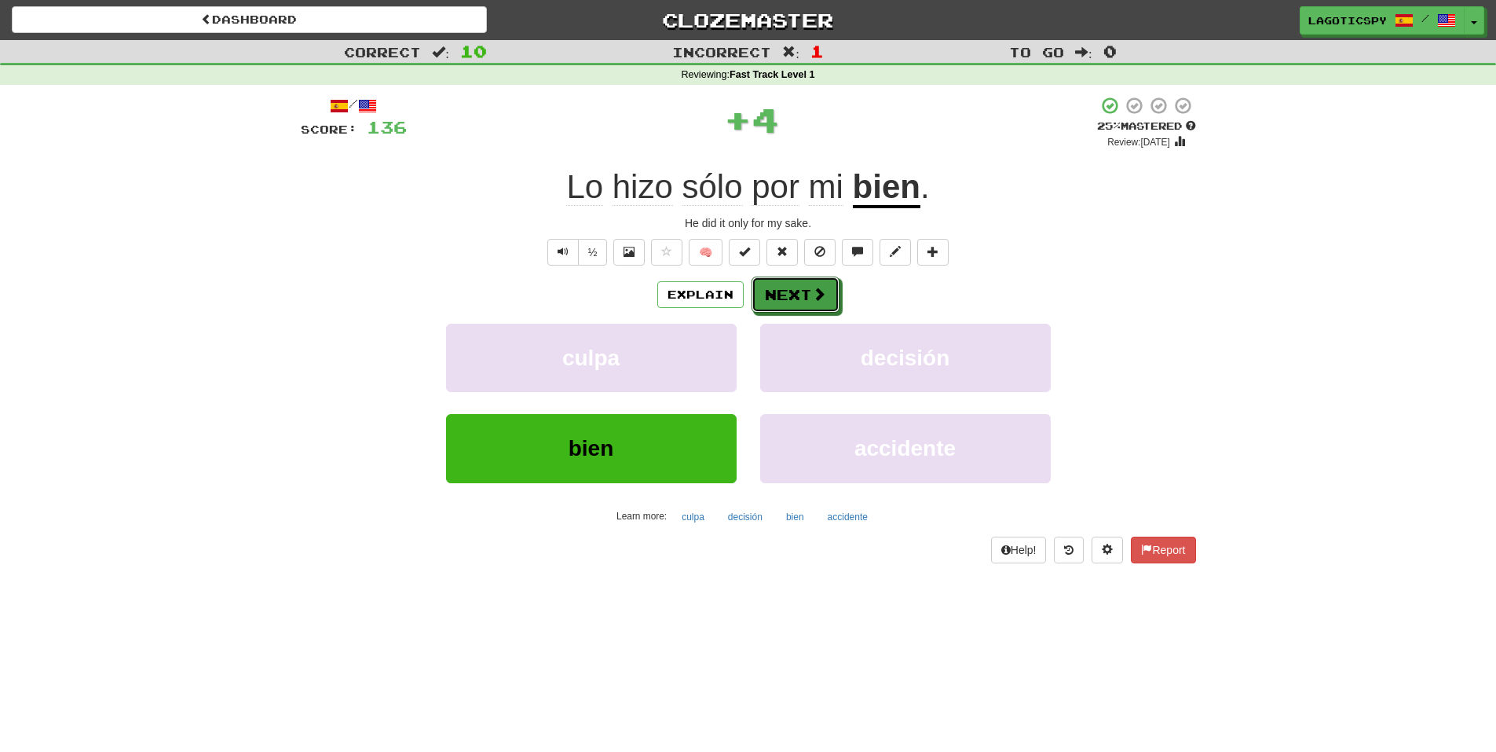
click at [836, 310] on button "Next" at bounding box center [796, 294] width 88 height 36
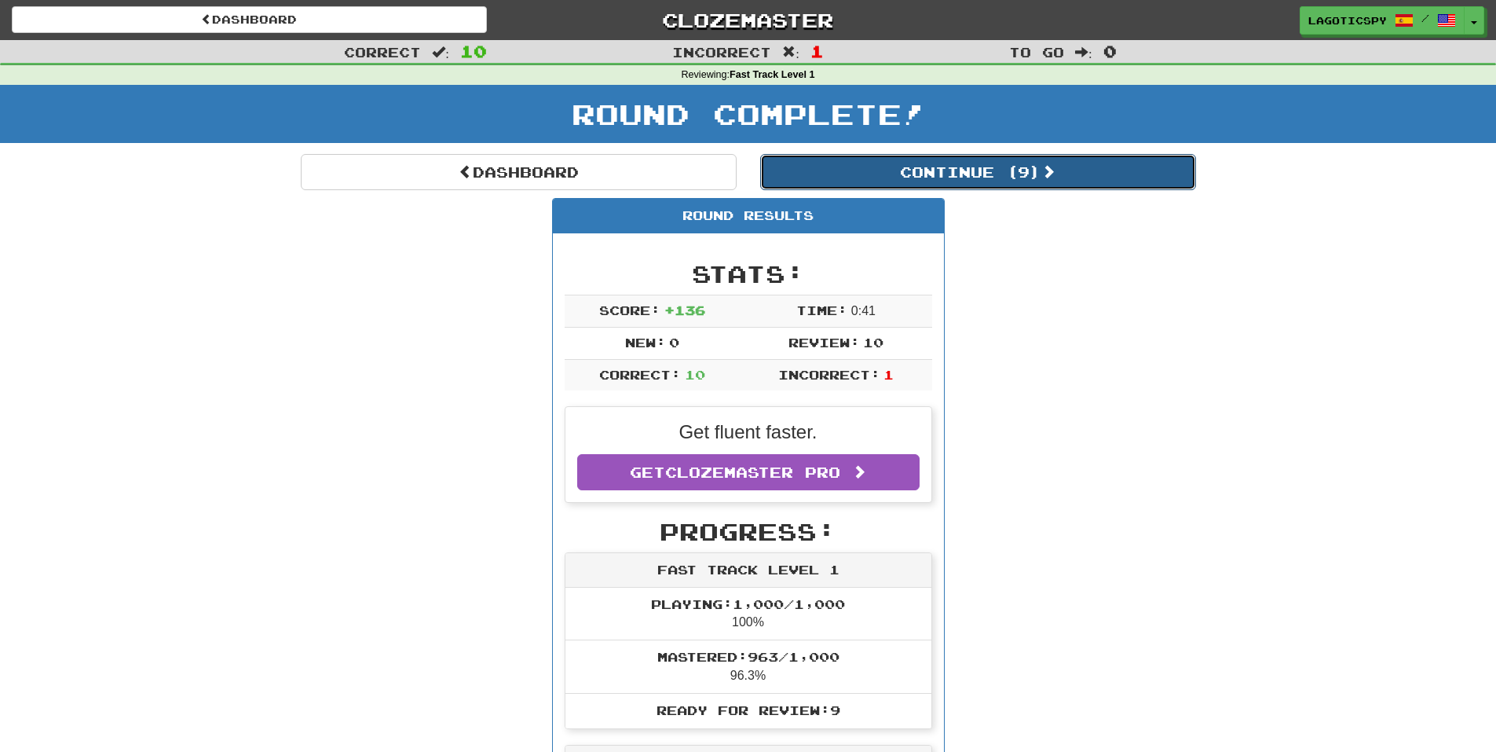
click at [885, 180] on button "Continue ( 9 )" at bounding box center [978, 172] width 436 height 36
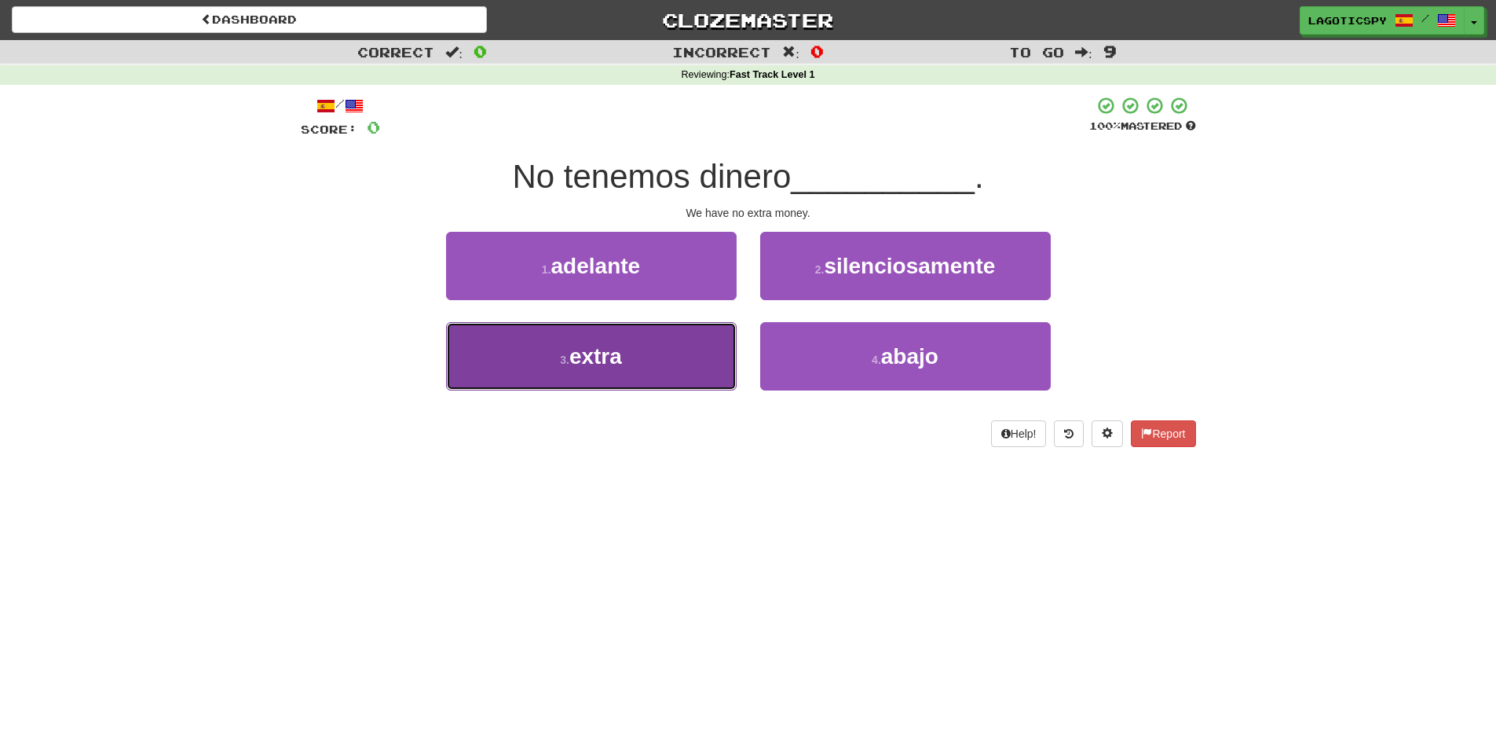
click at [675, 352] on button "3 . extra" at bounding box center [591, 356] width 291 height 68
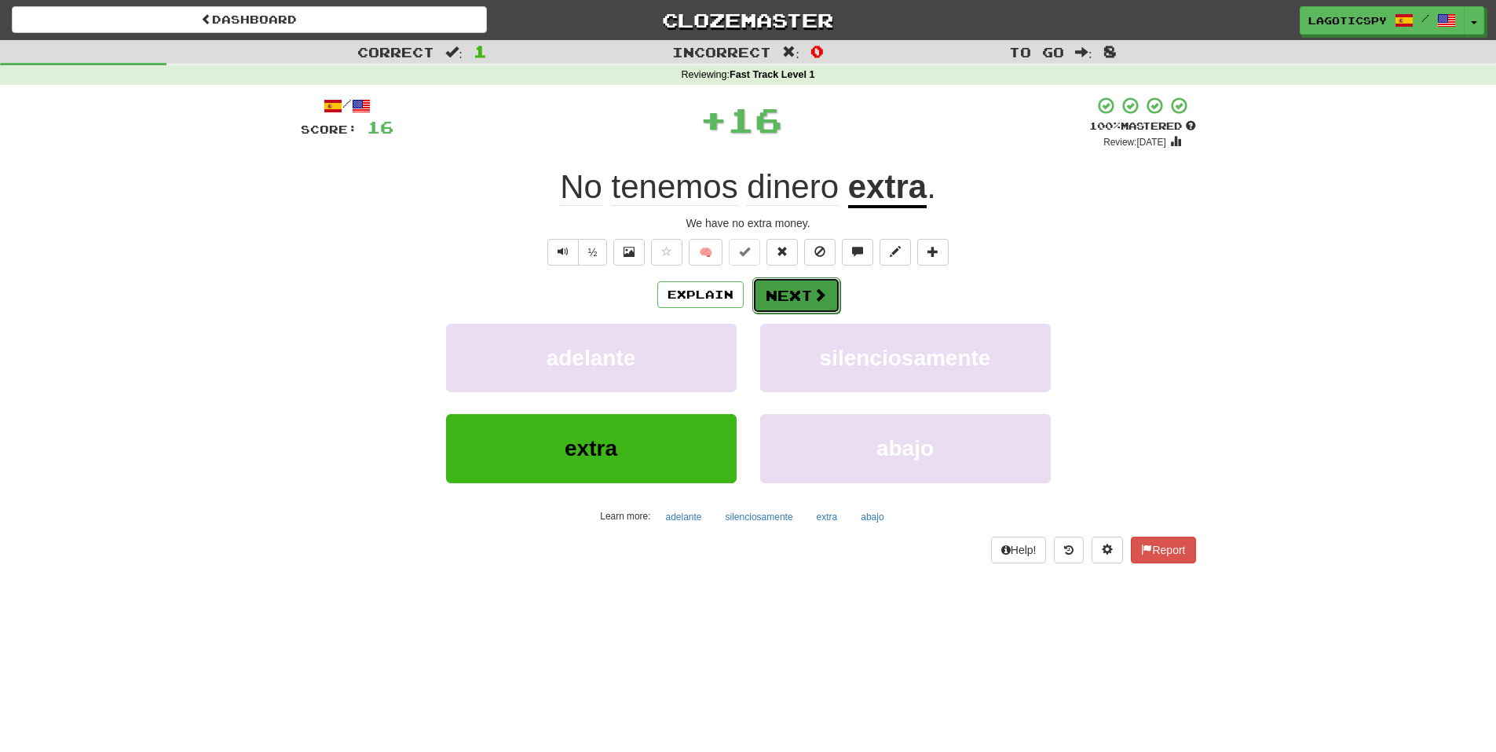
click at [770, 307] on button "Next" at bounding box center [796, 295] width 88 height 36
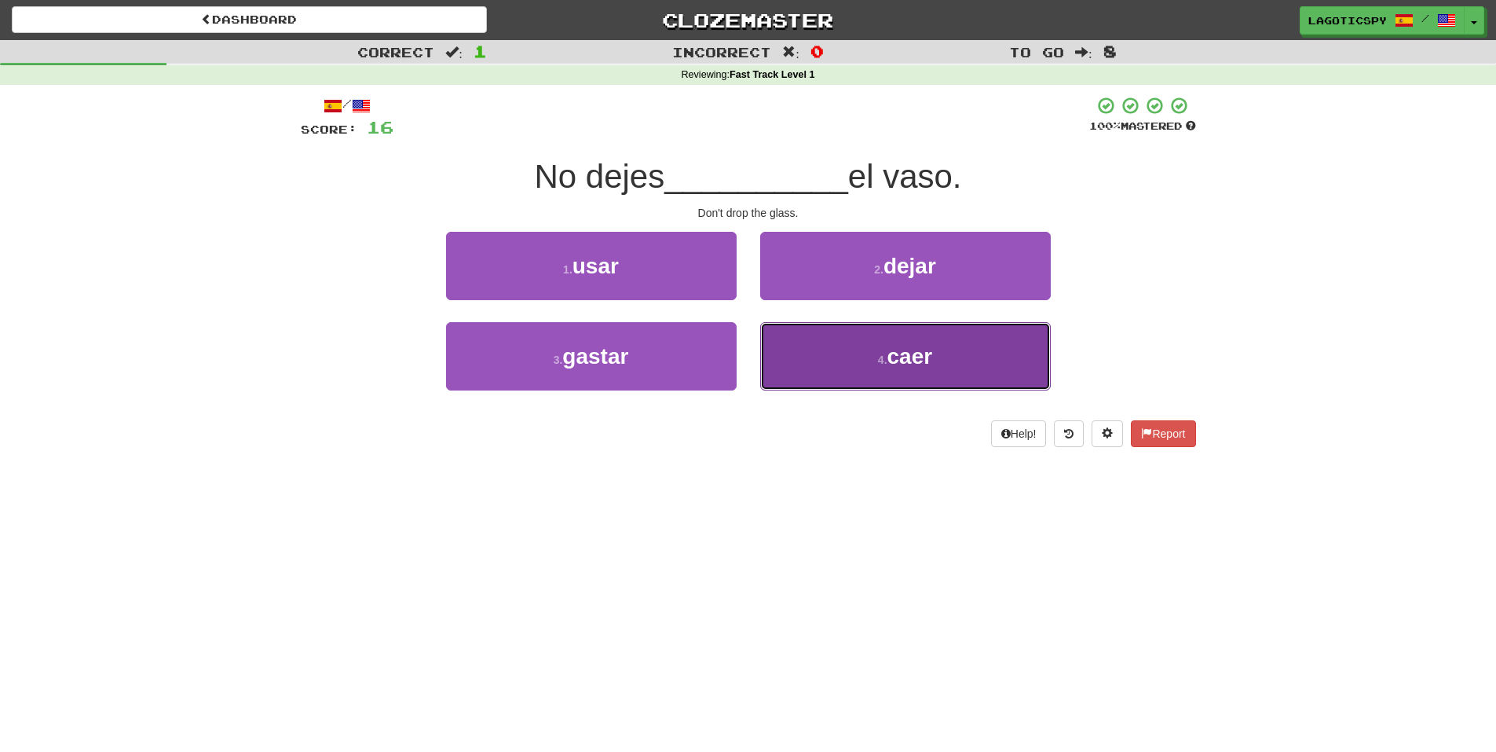
click at [878, 369] on button "4 . caer" at bounding box center [905, 356] width 291 height 68
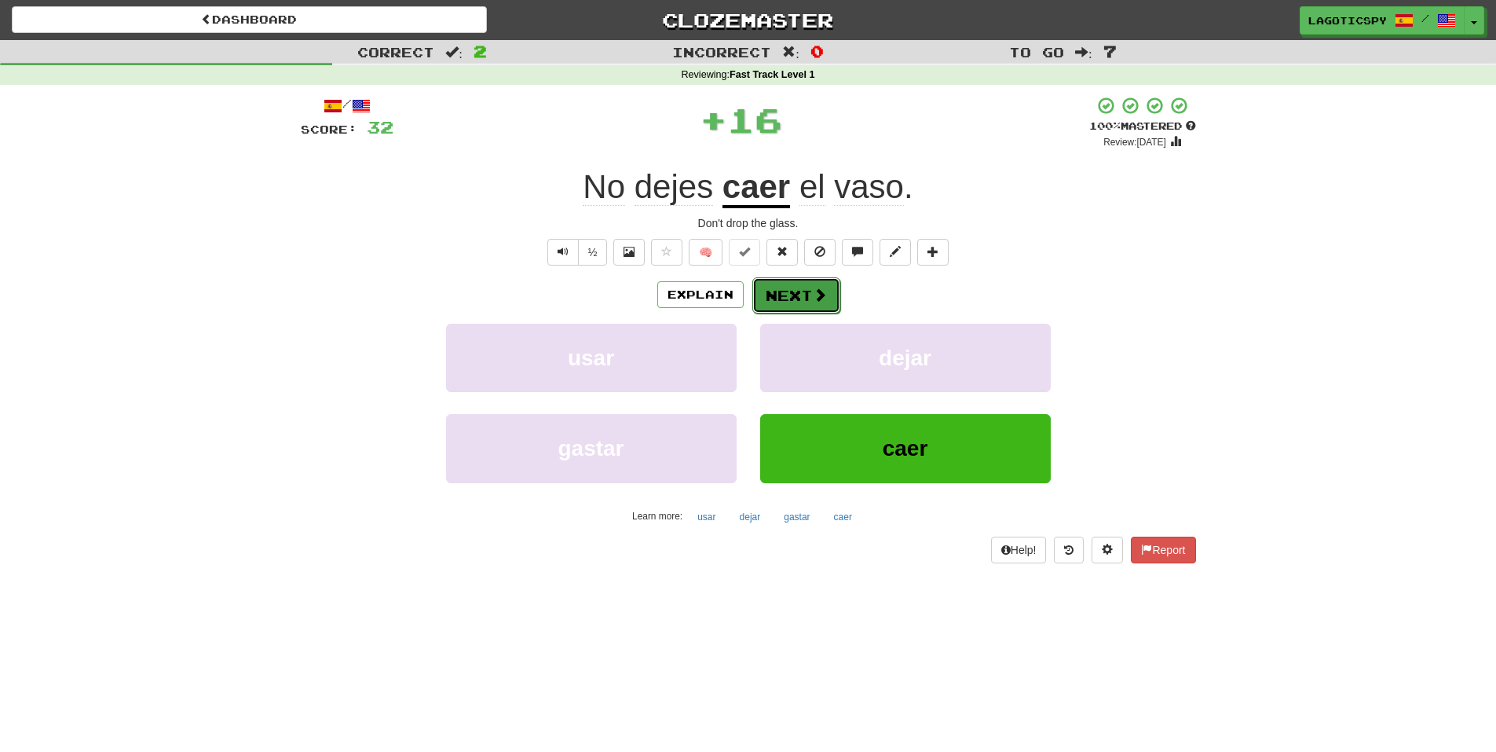
click at [806, 291] on button "Next" at bounding box center [796, 295] width 88 height 36
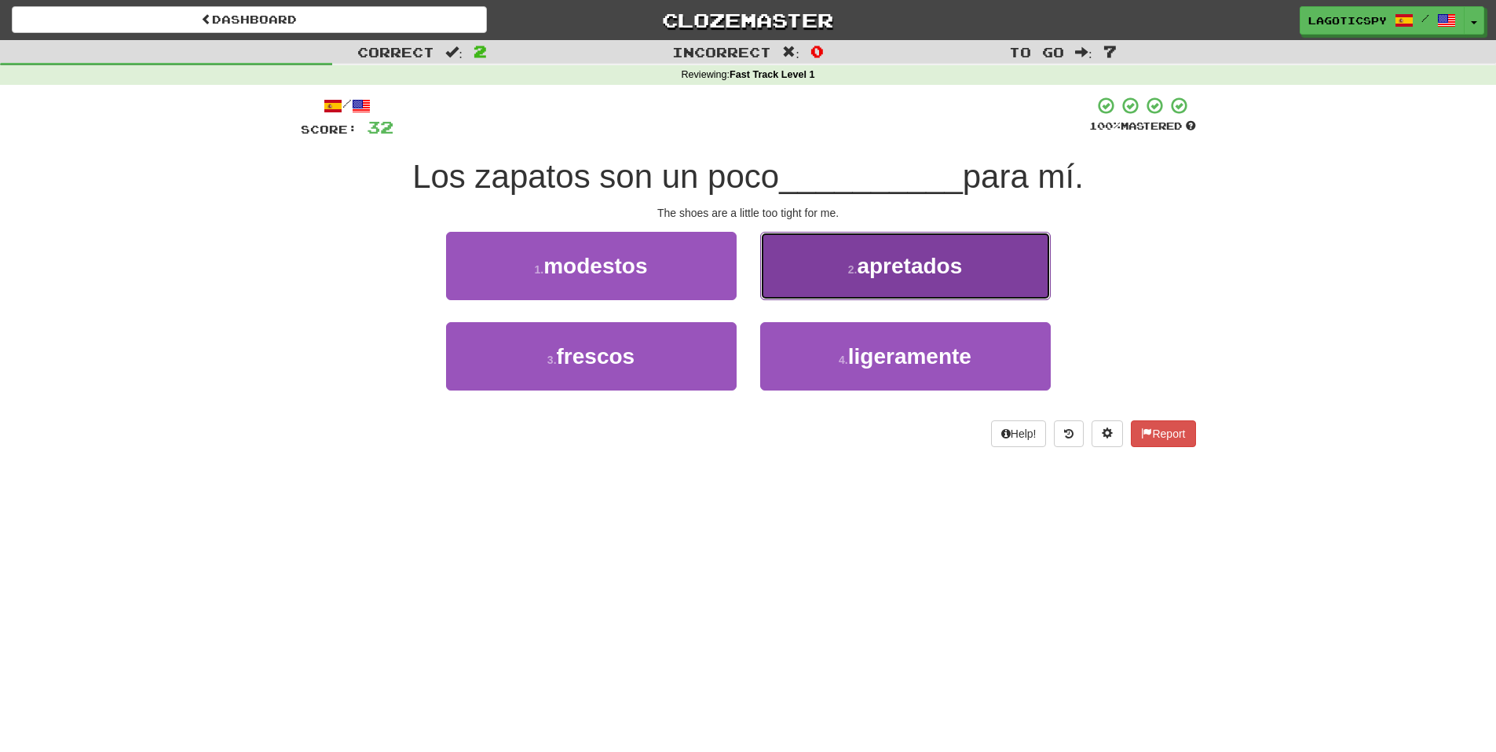
click at [905, 272] on span "apretados" at bounding box center [909, 266] width 105 height 24
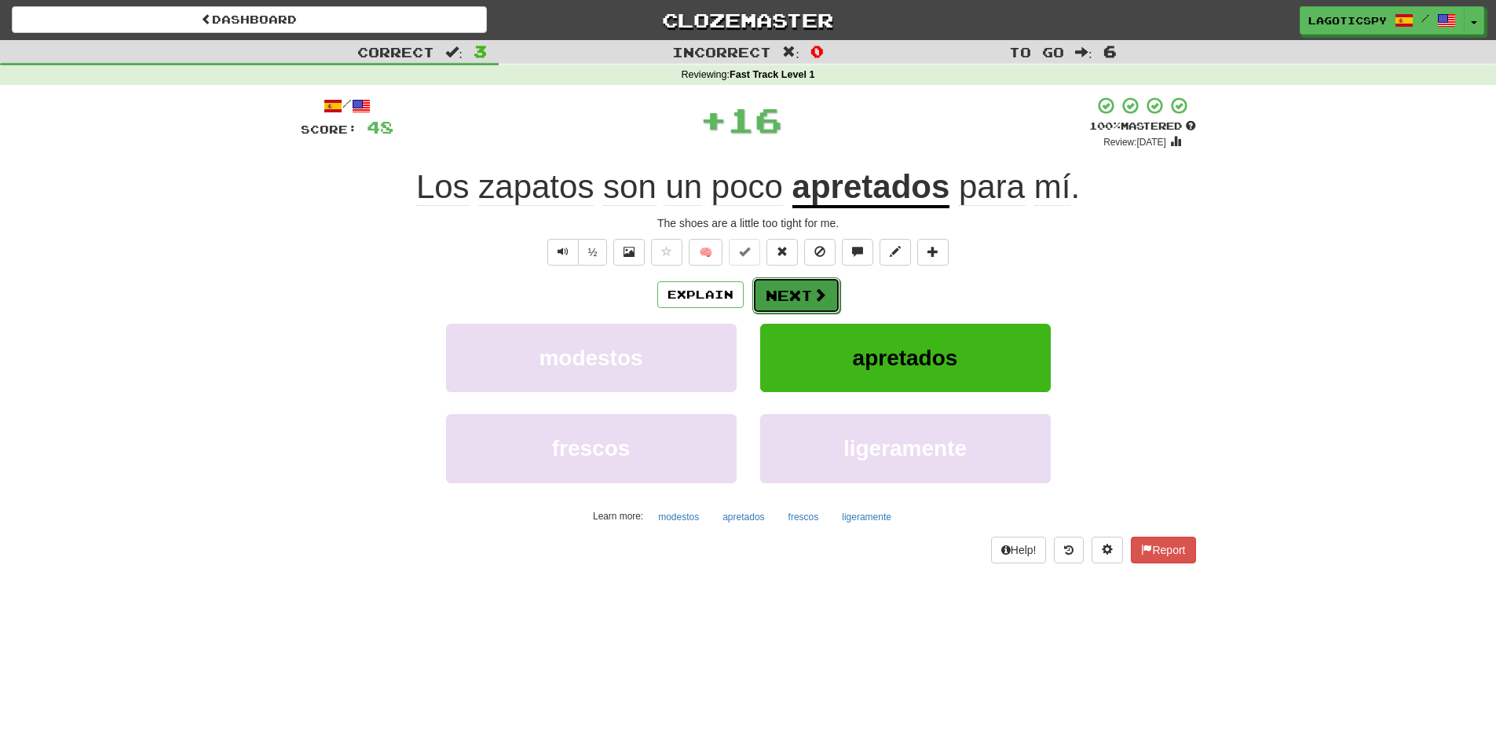
click at [814, 294] on button "Next" at bounding box center [796, 295] width 88 height 36
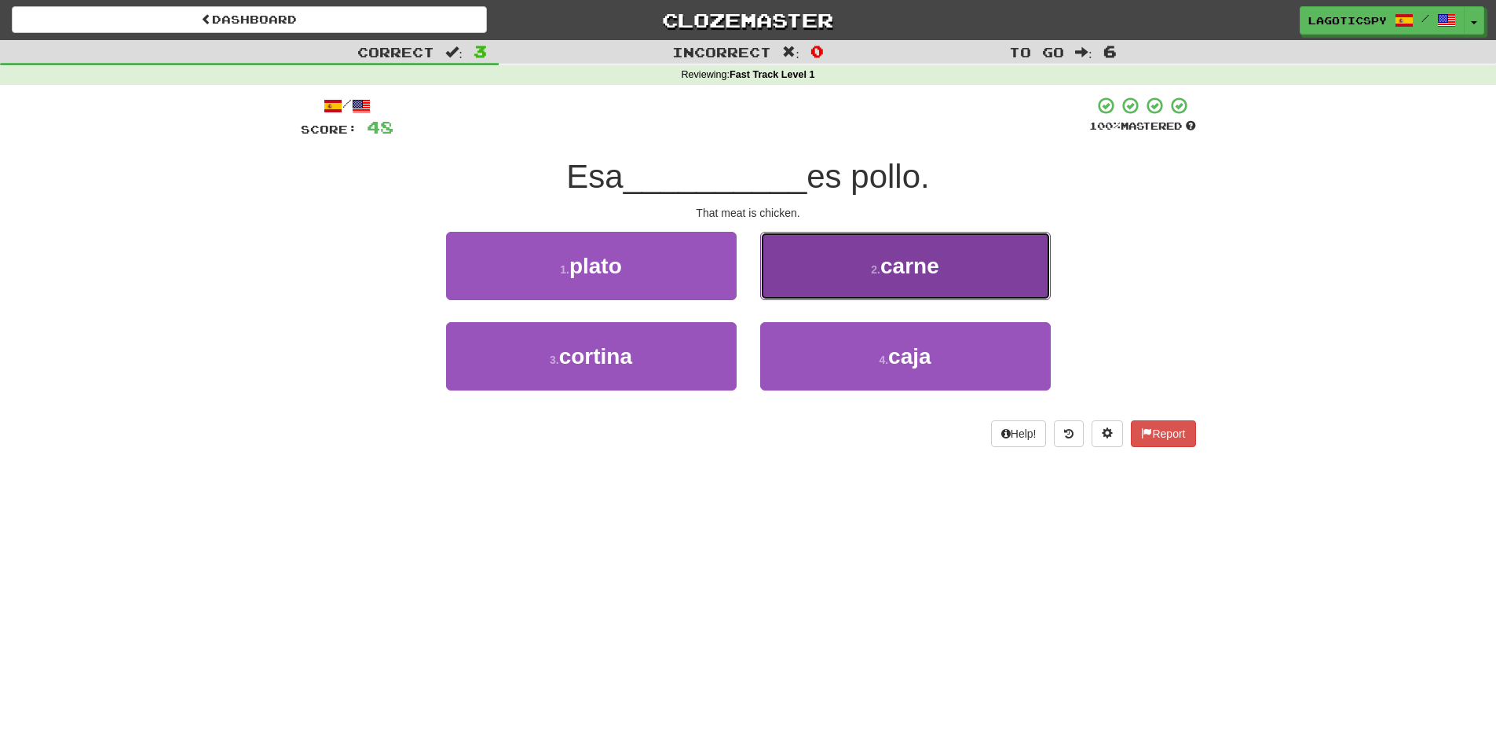
click at [905, 242] on button "2 . carne" at bounding box center [905, 266] width 291 height 68
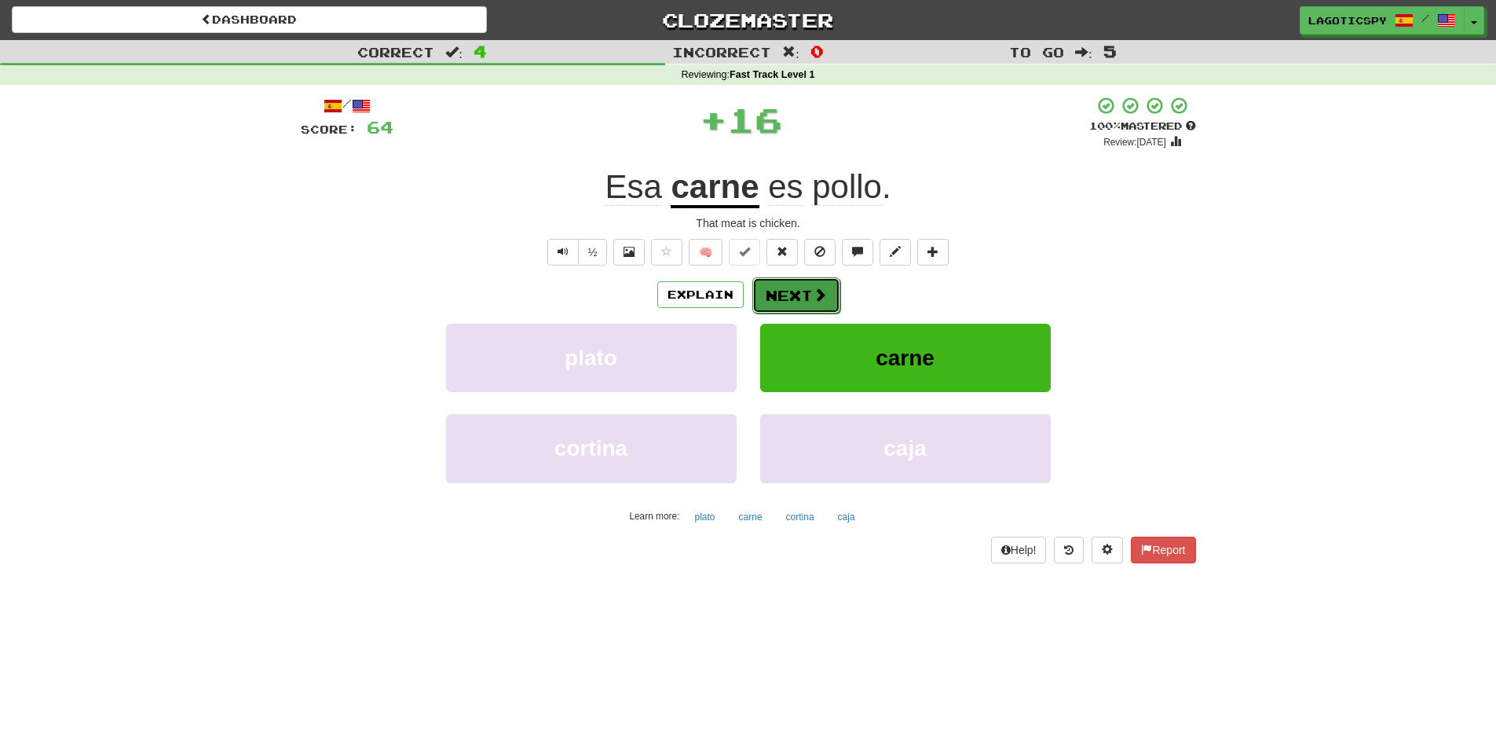
click at [795, 284] on button "Next" at bounding box center [796, 295] width 88 height 36
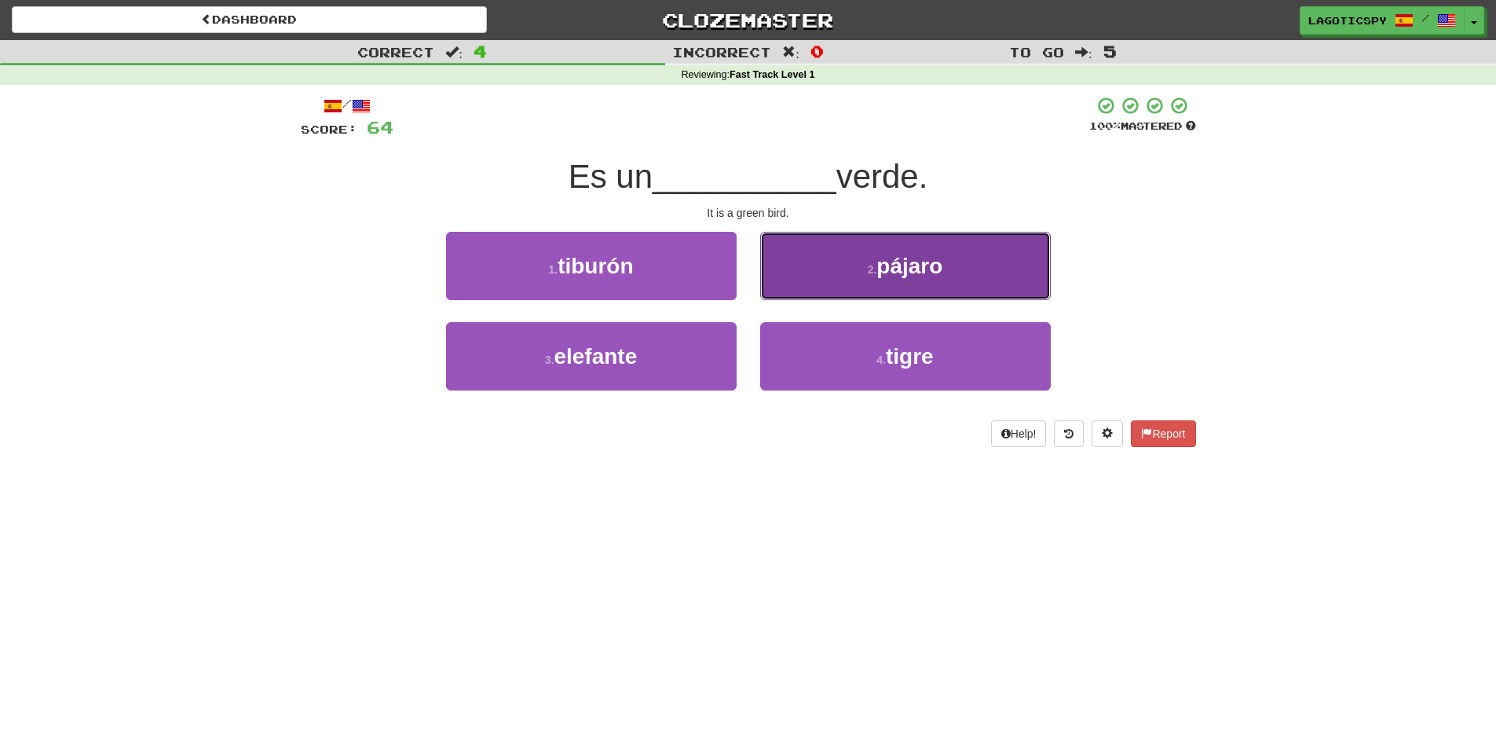
click at [816, 264] on button "2 . pájaro" at bounding box center [905, 266] width 291 height 68
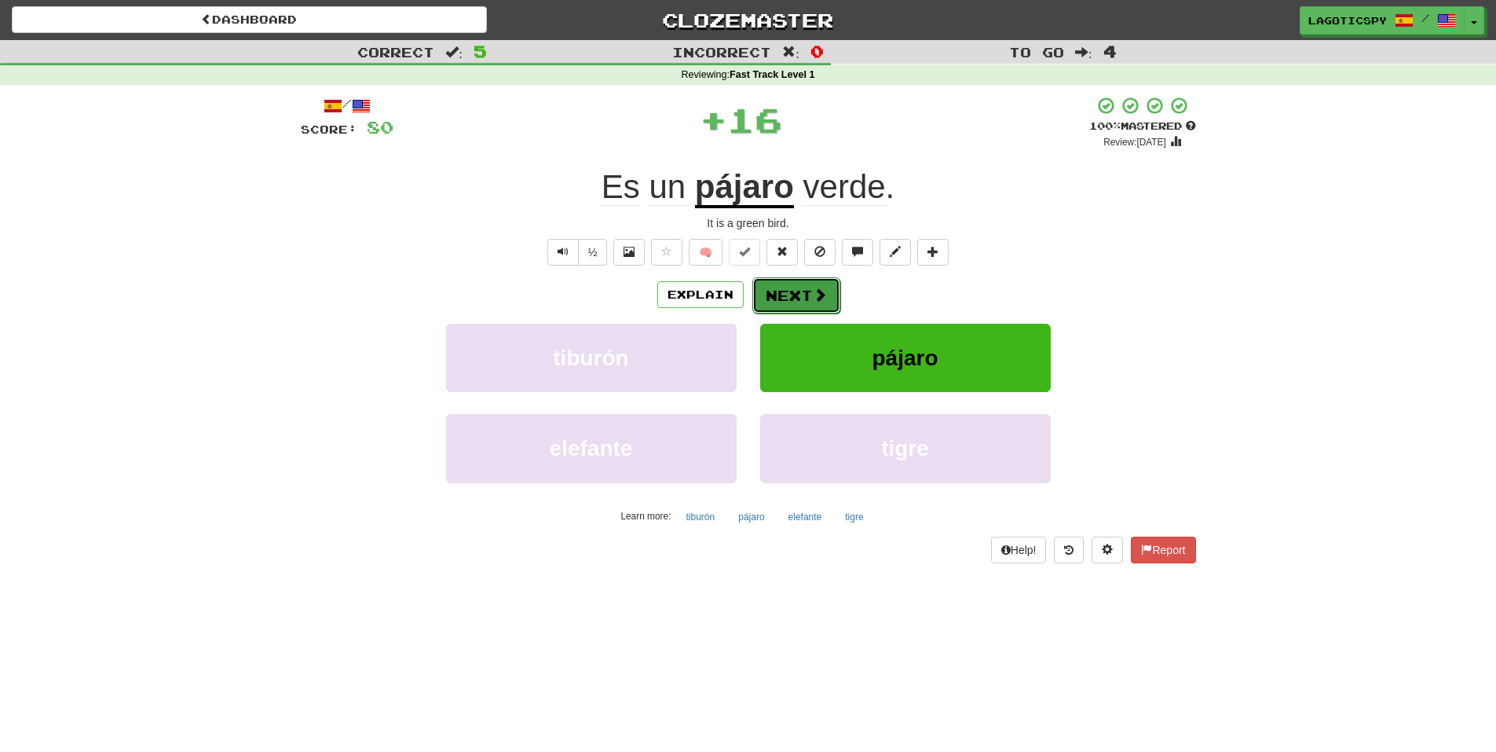
click at [801, 291] on button "Next" at bounding box center [796, 295] width 88 height 36
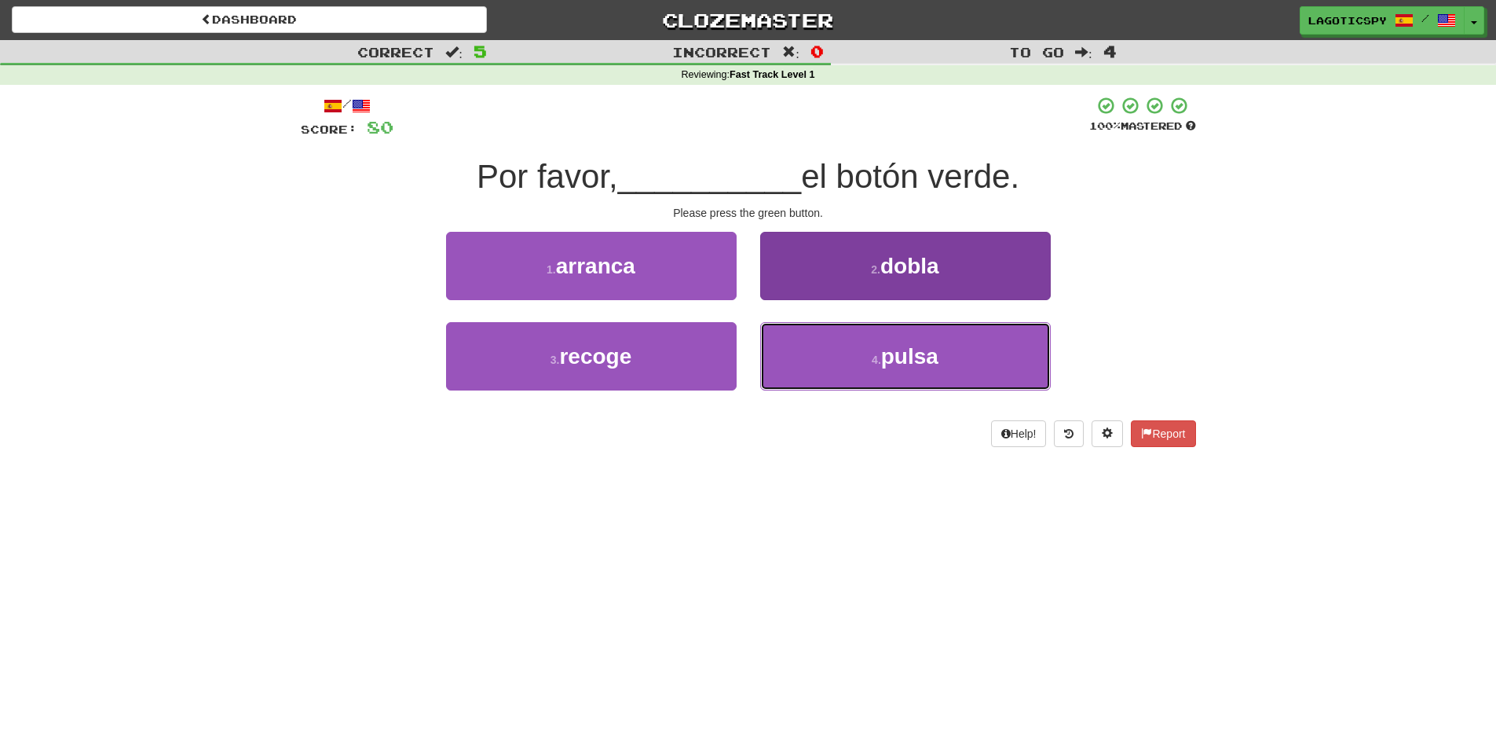
drag, startPoint x: 826, startPoint y: 350, endPoint x: 814, endPoint y: 347, distance: 12.2
click at [824, 350] on button "4 . pulsa" at bounding box center [905, 356] width 291 height 68
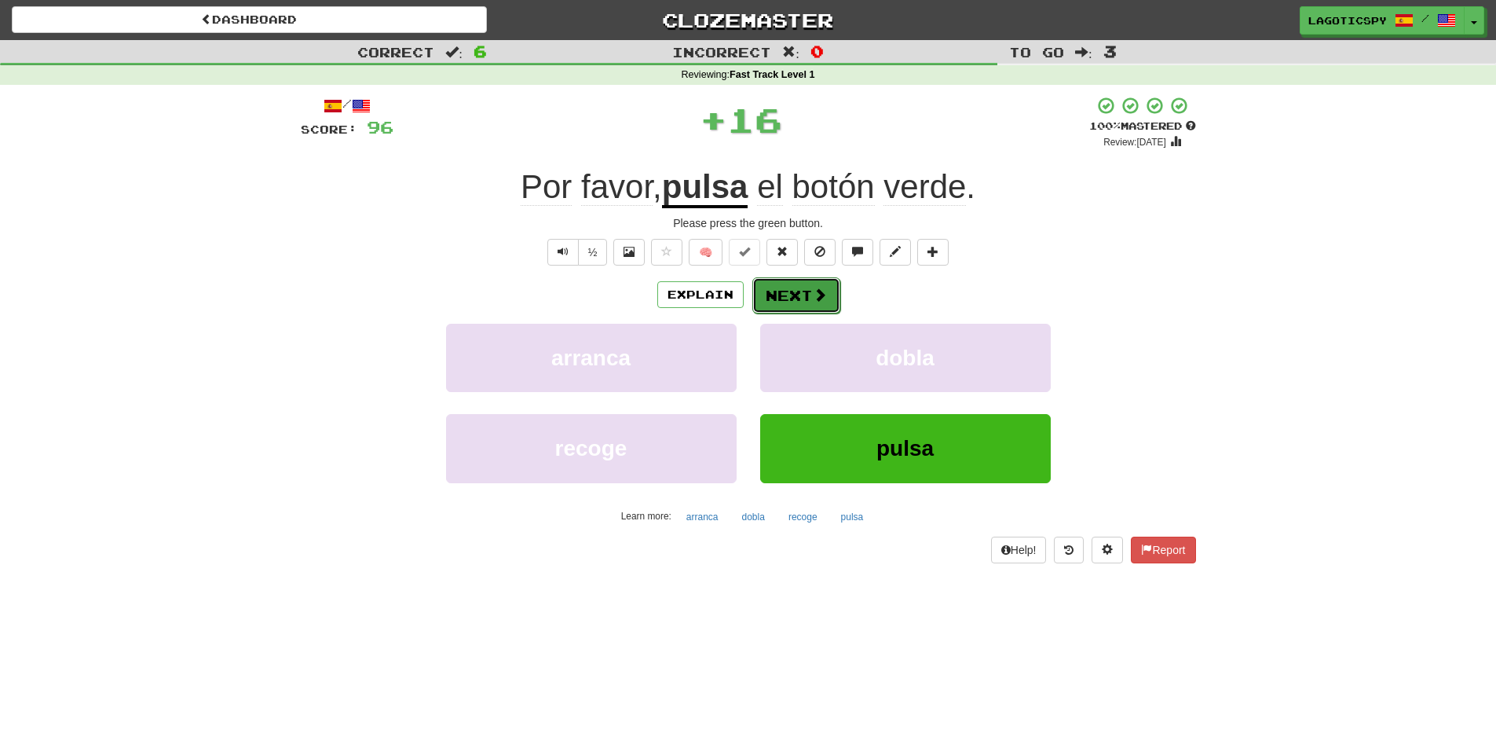
click at [825, 280] on button "Next" at bounding box center [796, 295] width 88 height 36
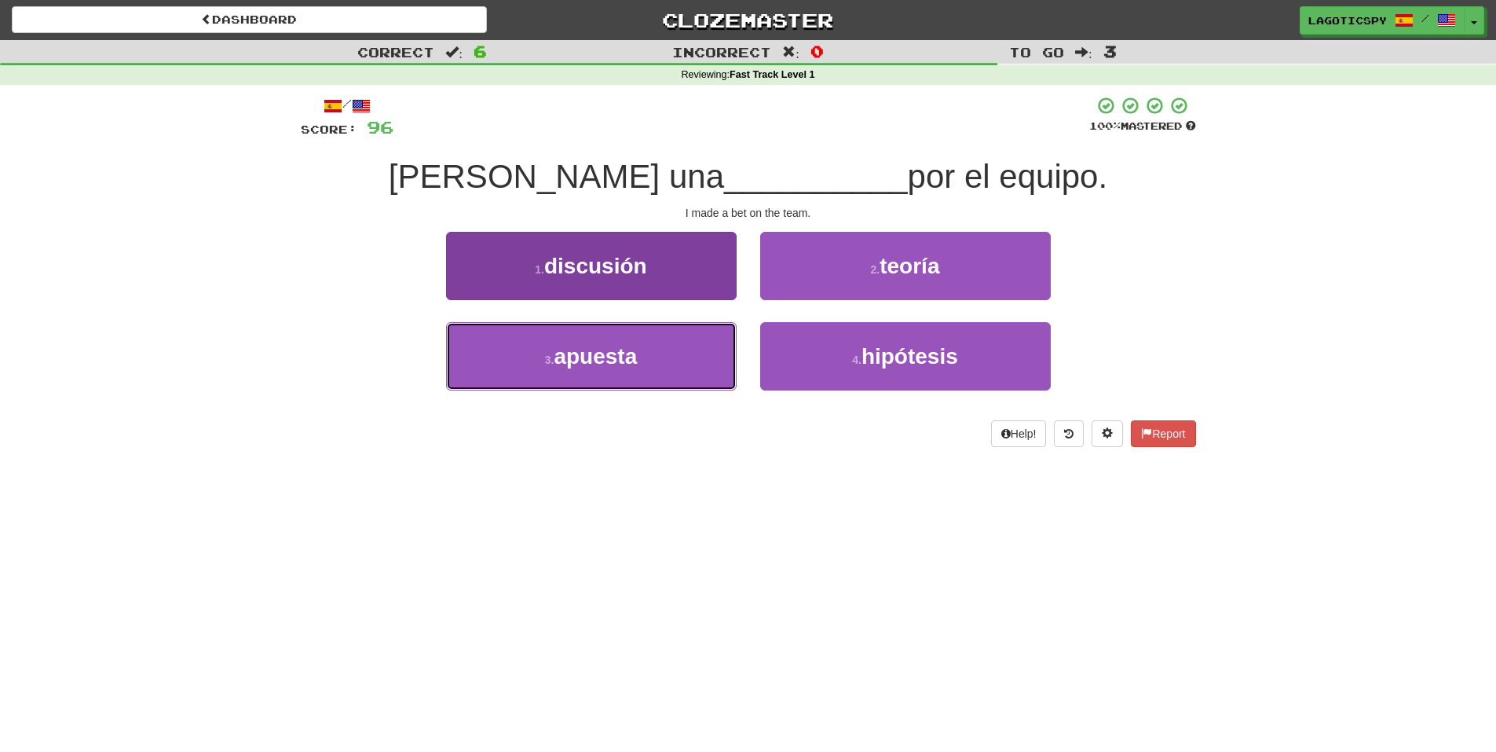
click at [656, 327] on button "3 . apuesta" at bounding box center [591, 356] width 291 height 68
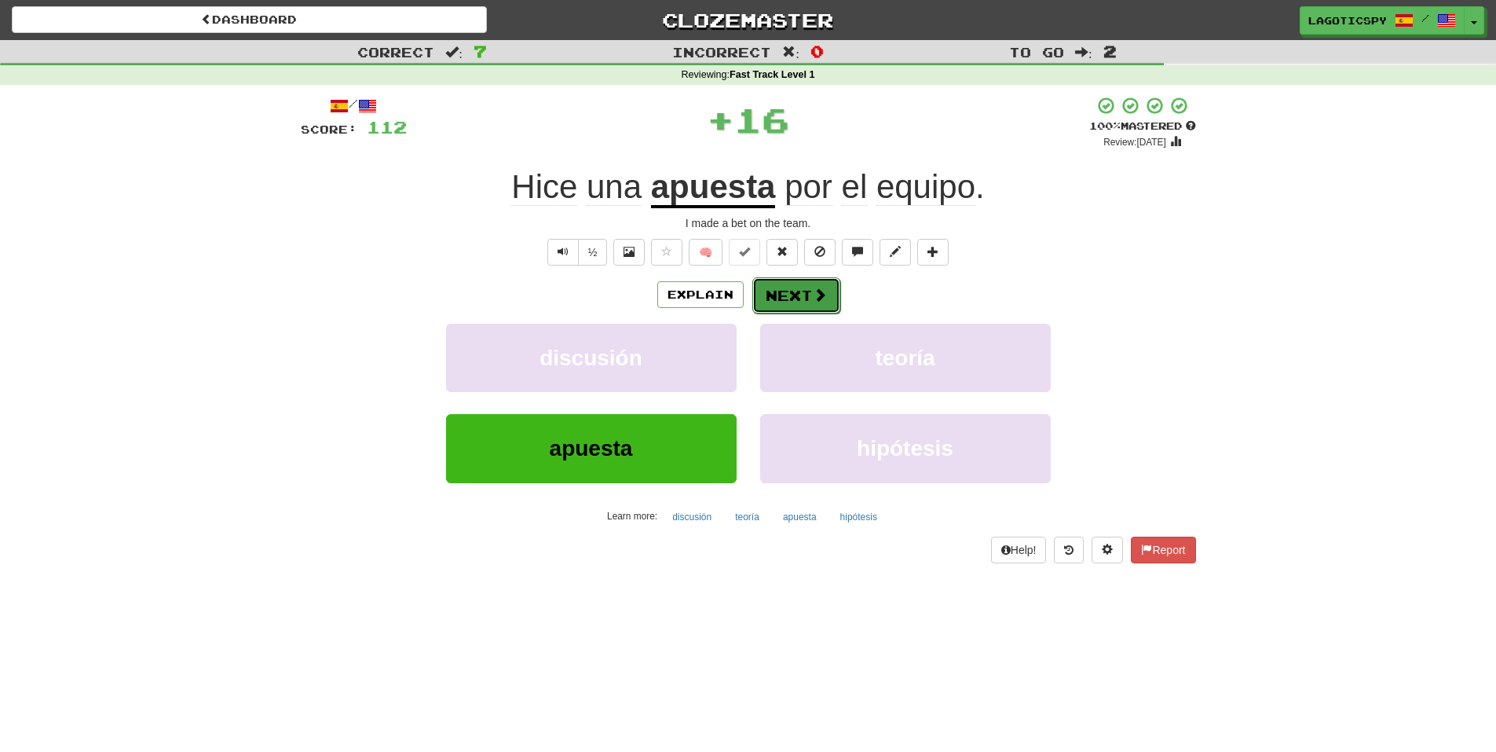
click at [798, 294] on button "Next" at bounding box center [796, 295] width 88 height 36
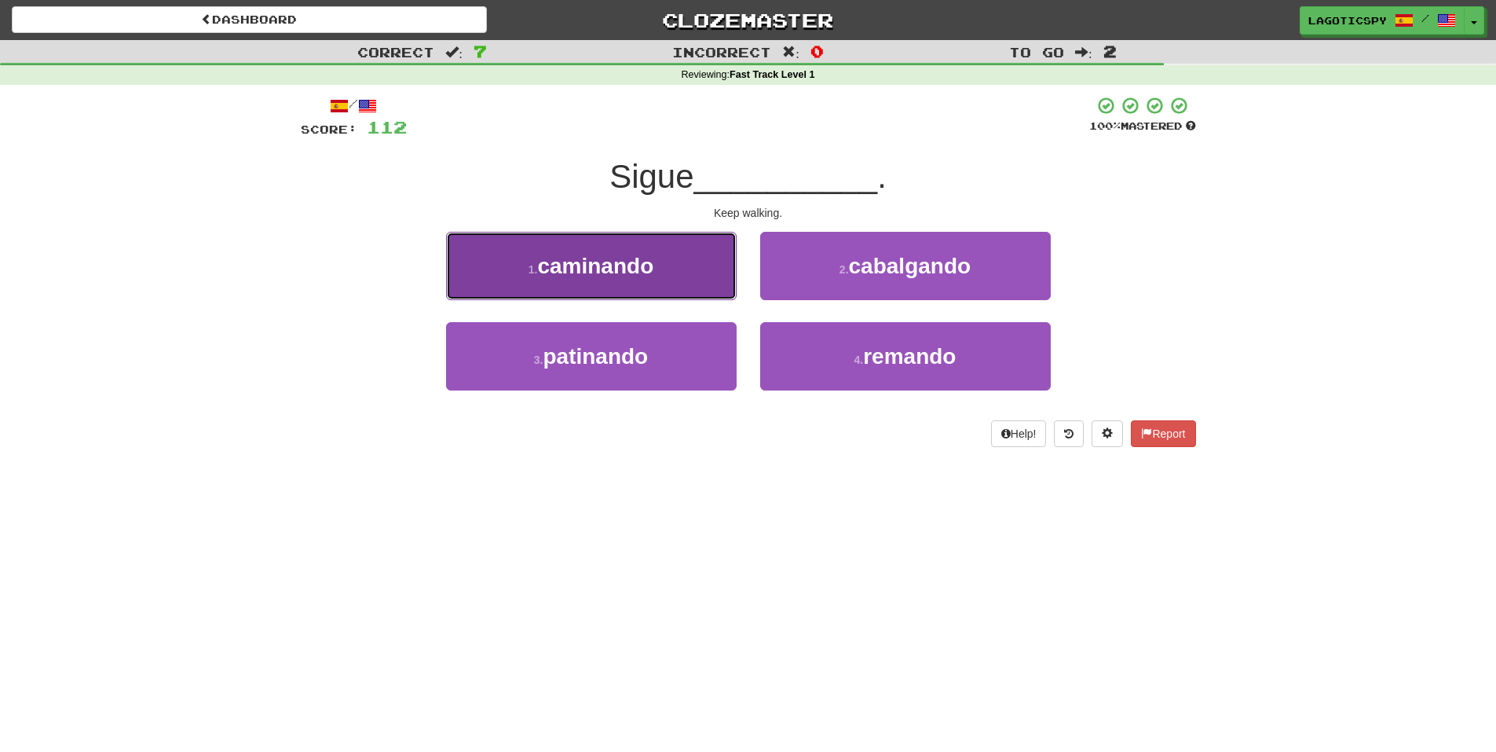
click at [683, 249] on button "1 . caminando" at bounding box center [591, 266] width 291 height 68
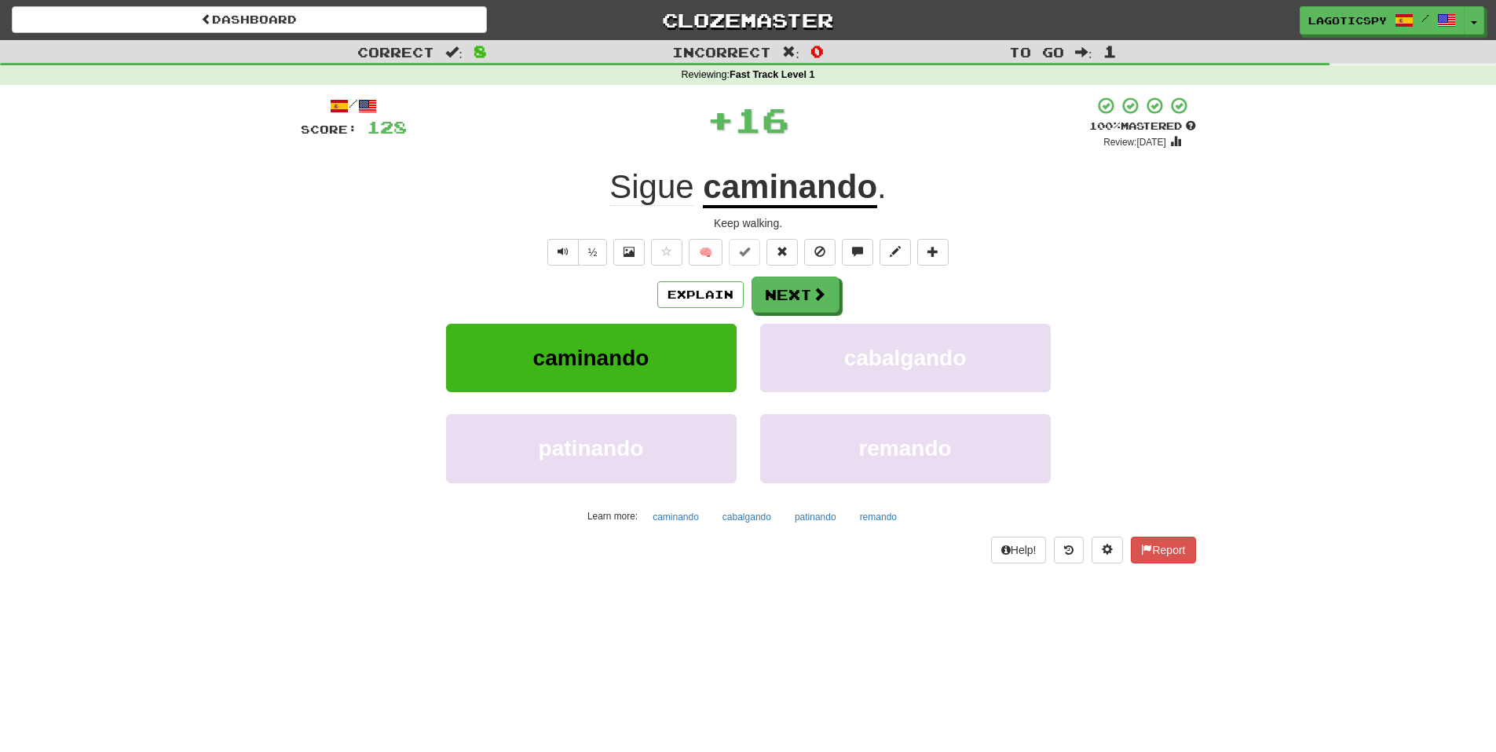
click at [804, 315] on div "Explain Next caminando cabalgando patinando remando Learn more: caminando cabal…" at bounding box center [748, 402] width 895 height 252
click at [805, 296] on button "Next" at bounding box center [796, 295] width 88 height 36
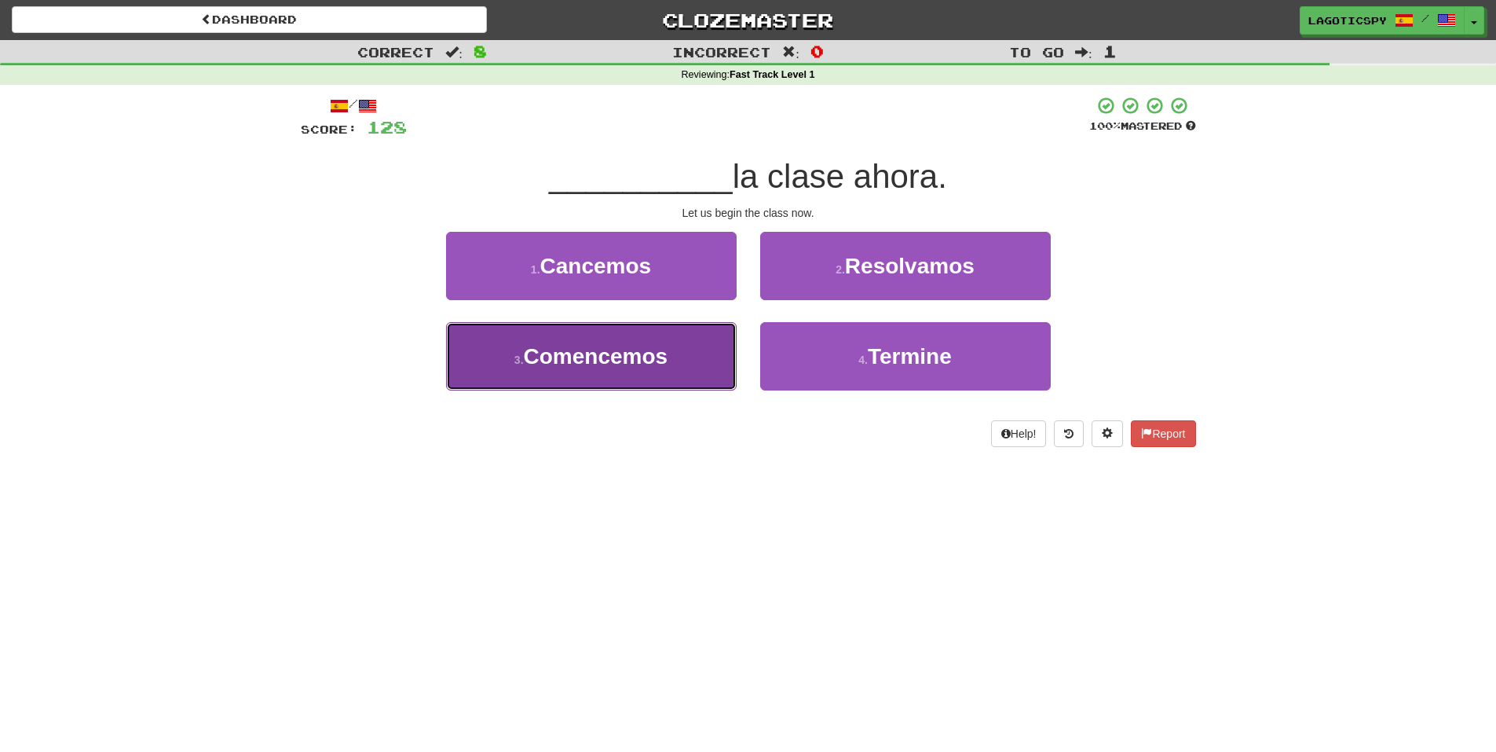
click at [682, 371] on button "3 . Comencemos" at bounding box center [591, 356] width 291 height 68
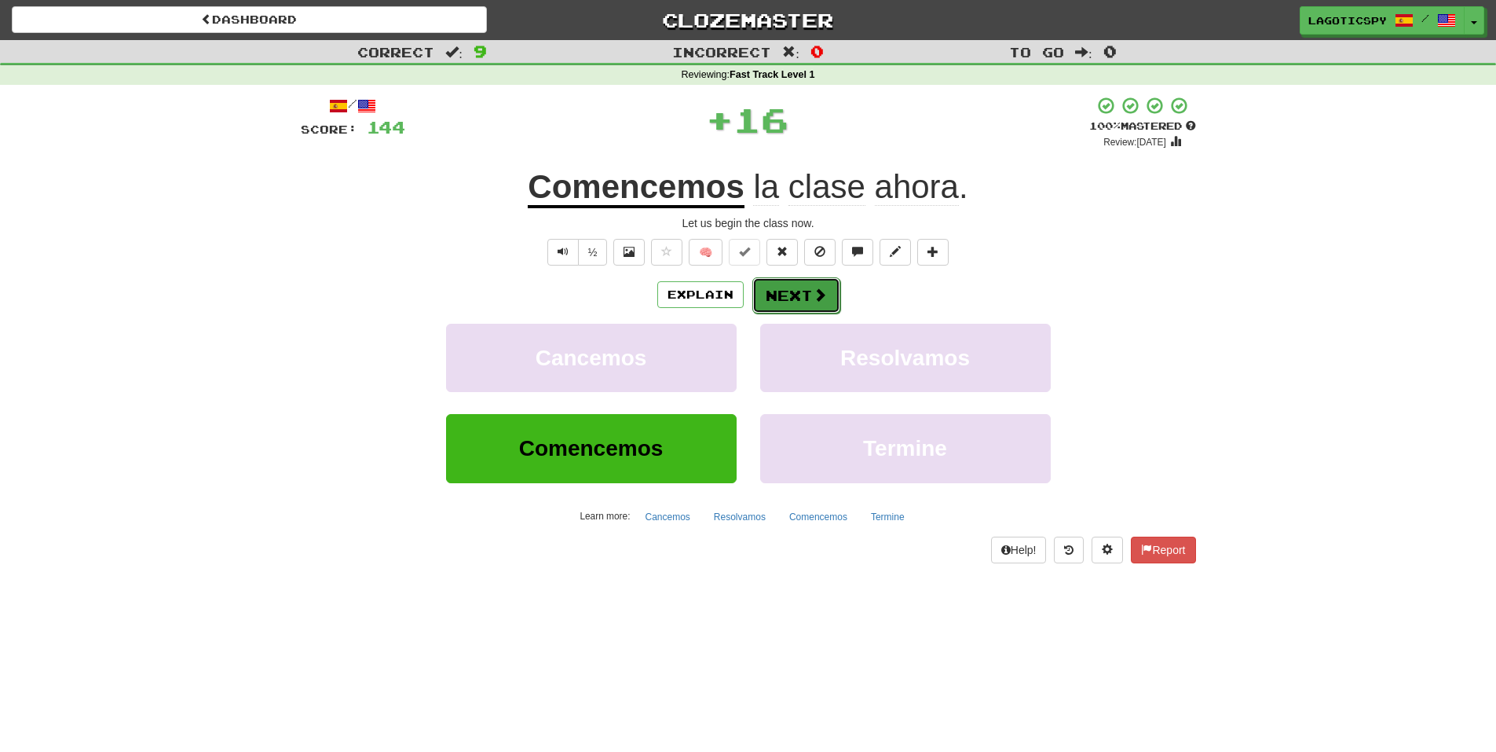
click at [793, 287] on button "Next" at bounding box center [796, 295] width 88 height 36
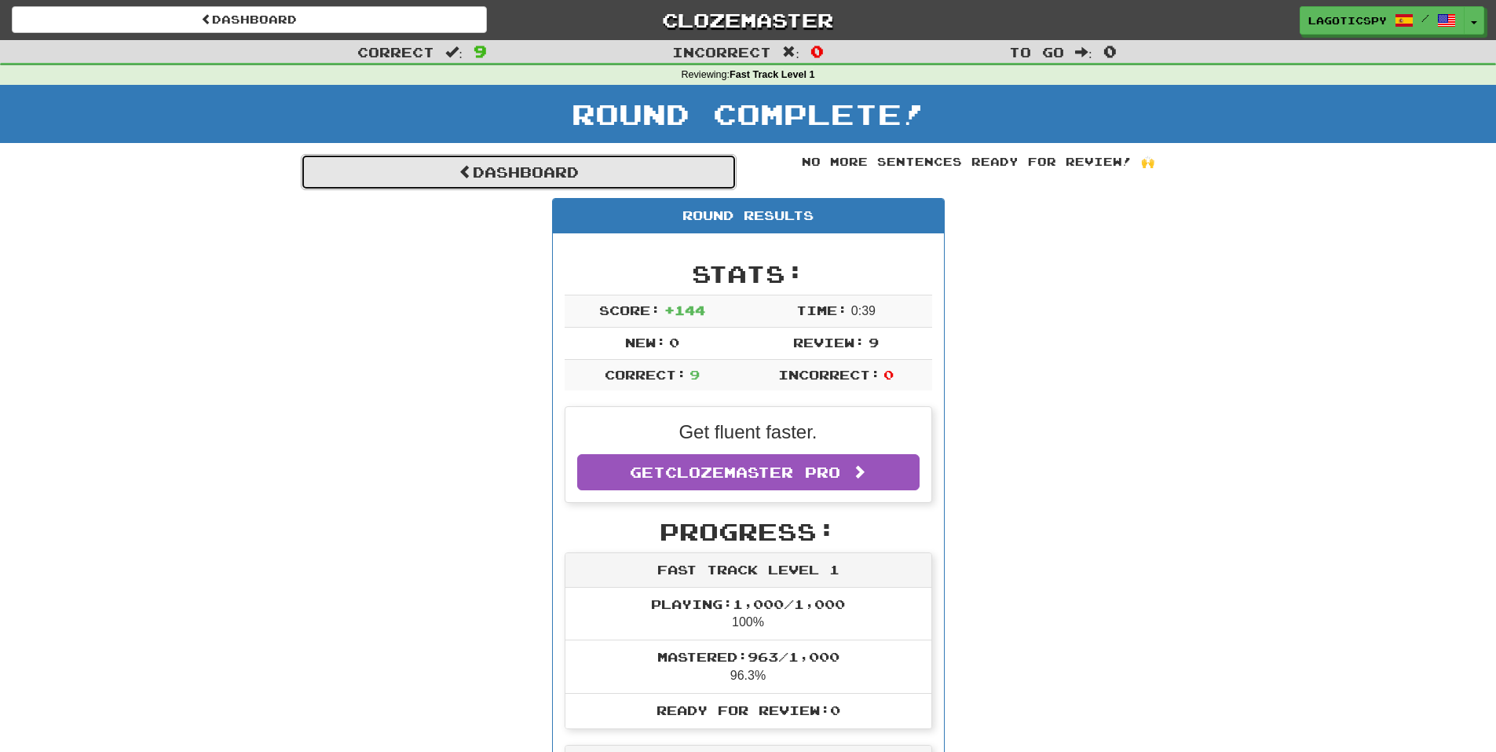
click at [596, 172] on link "Dashboard" at bounding box center [519, 172] width 436 height 36
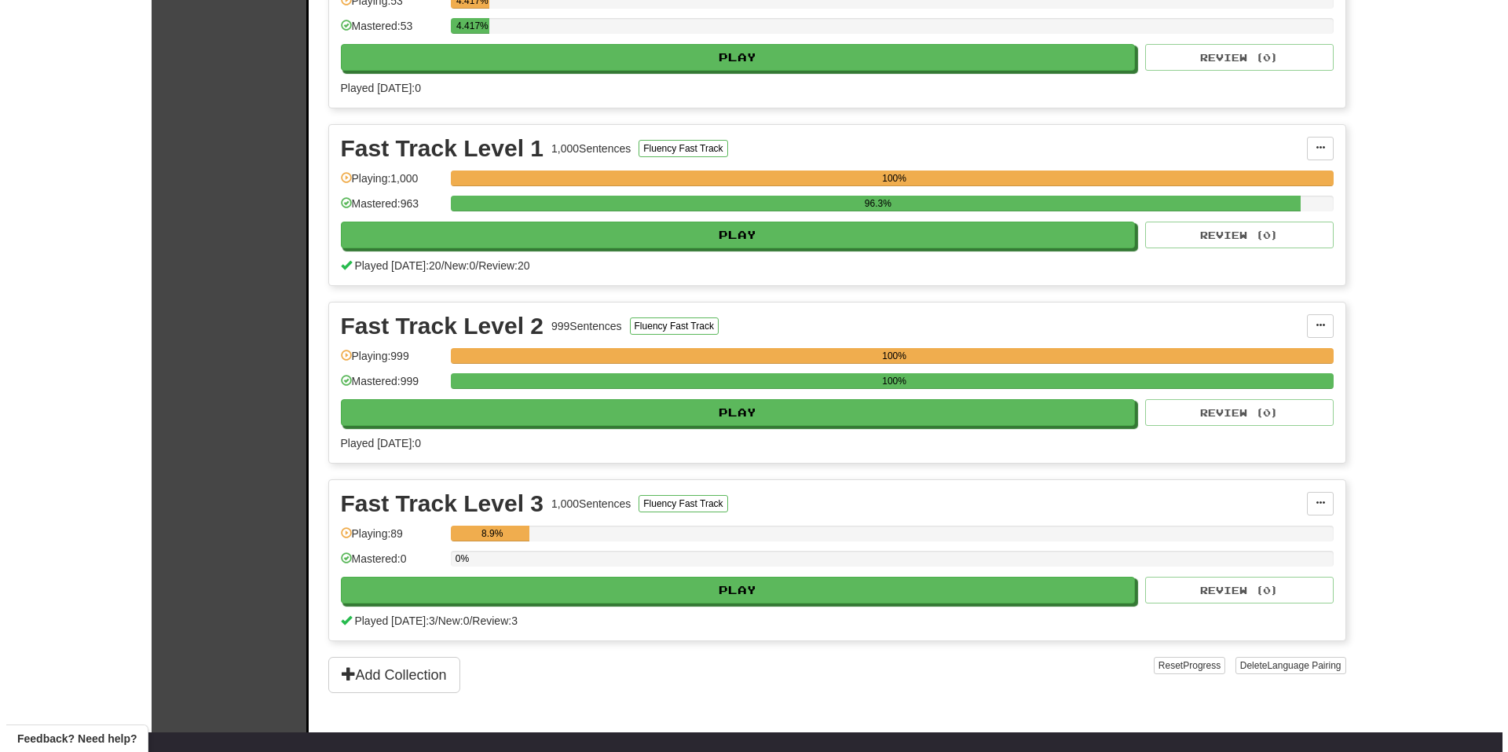
scroll to position [471, 0]
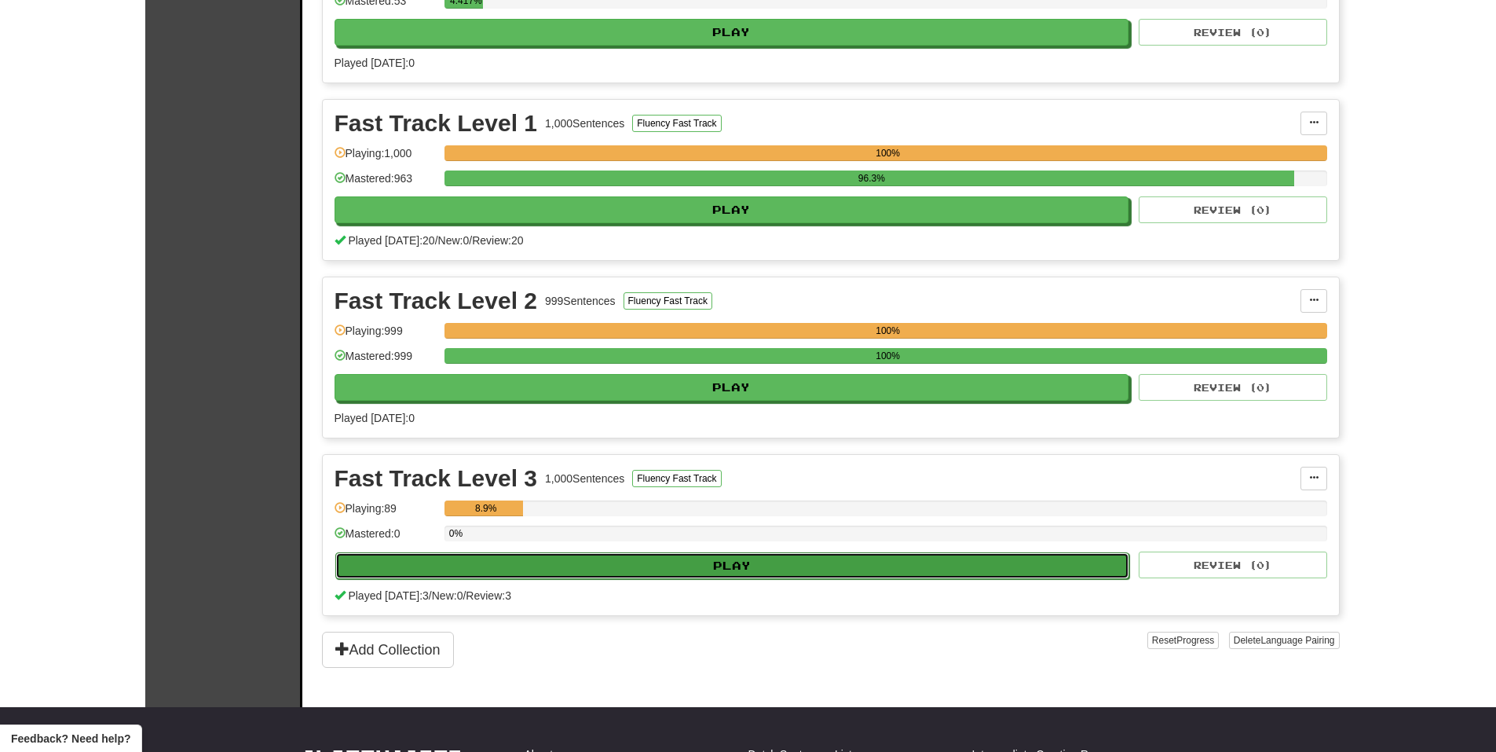
click at [734, 558] on button "Play" at bounding box center [732, 565] width 795 height 27
select select "**"
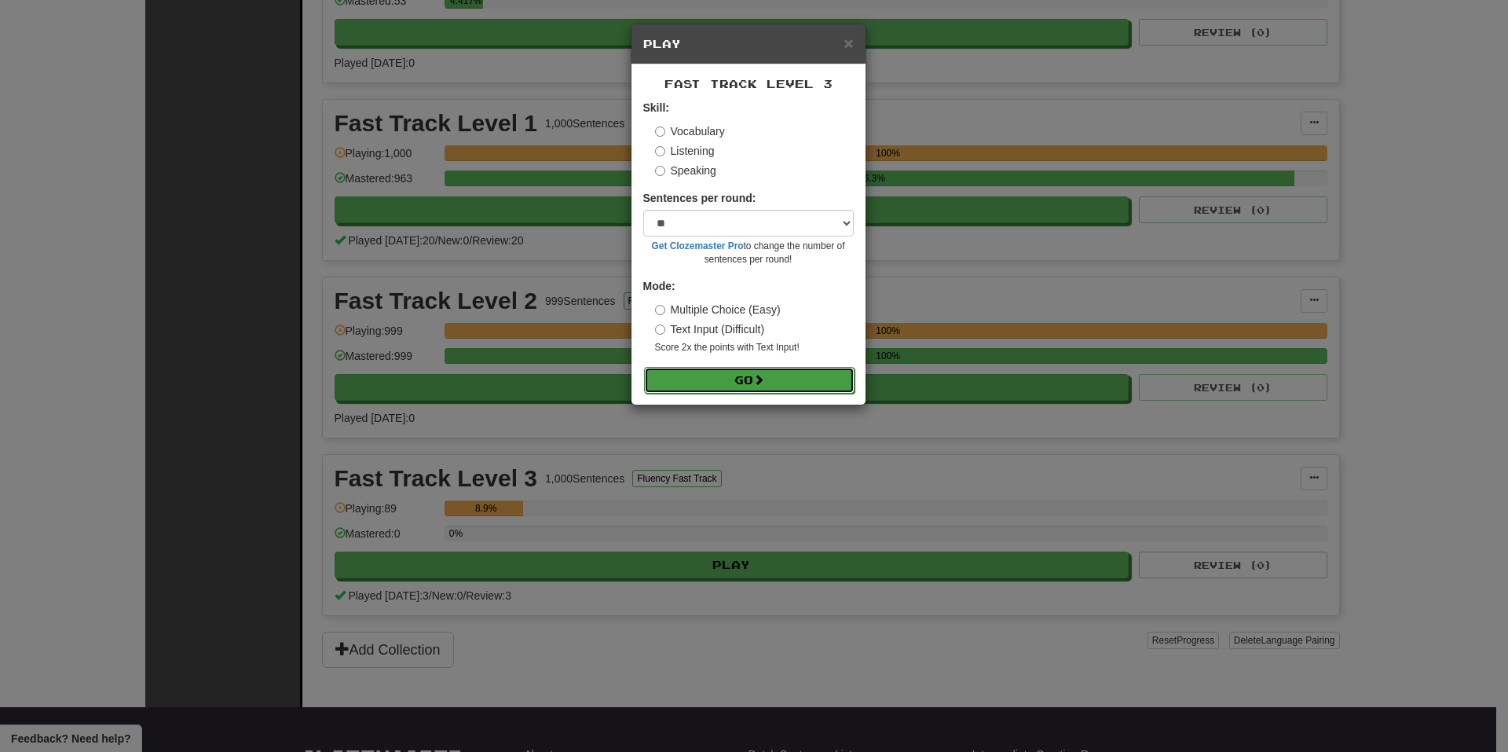
click at [762, 375] on span at bounding box center [758, 379] width 11 height 11
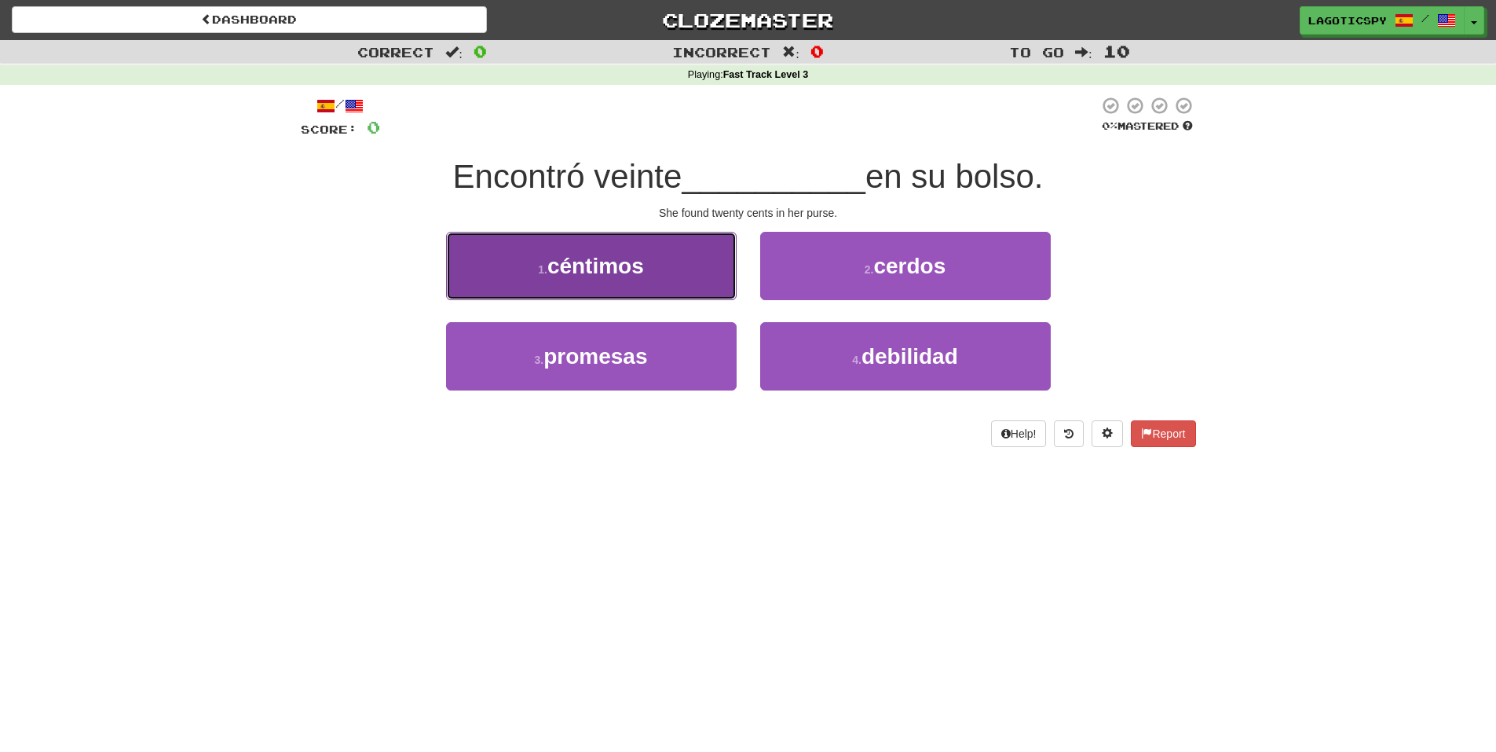
click at [606, 243] on button "1 . céntimos" at bounding box center [591, 266] width 291 height 68
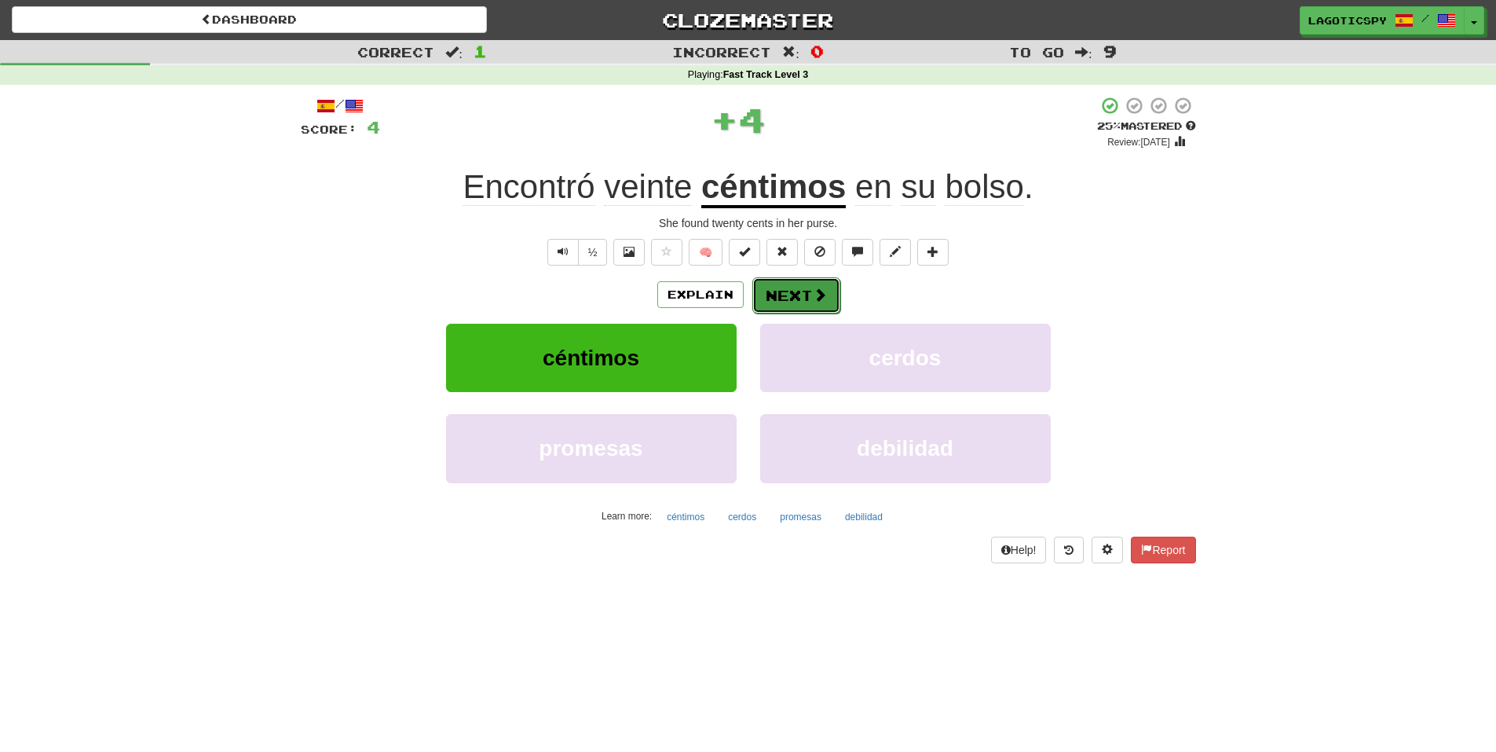
click at [773, 295] on button "Next" at bounding box center [796, 295] width 88 height 36
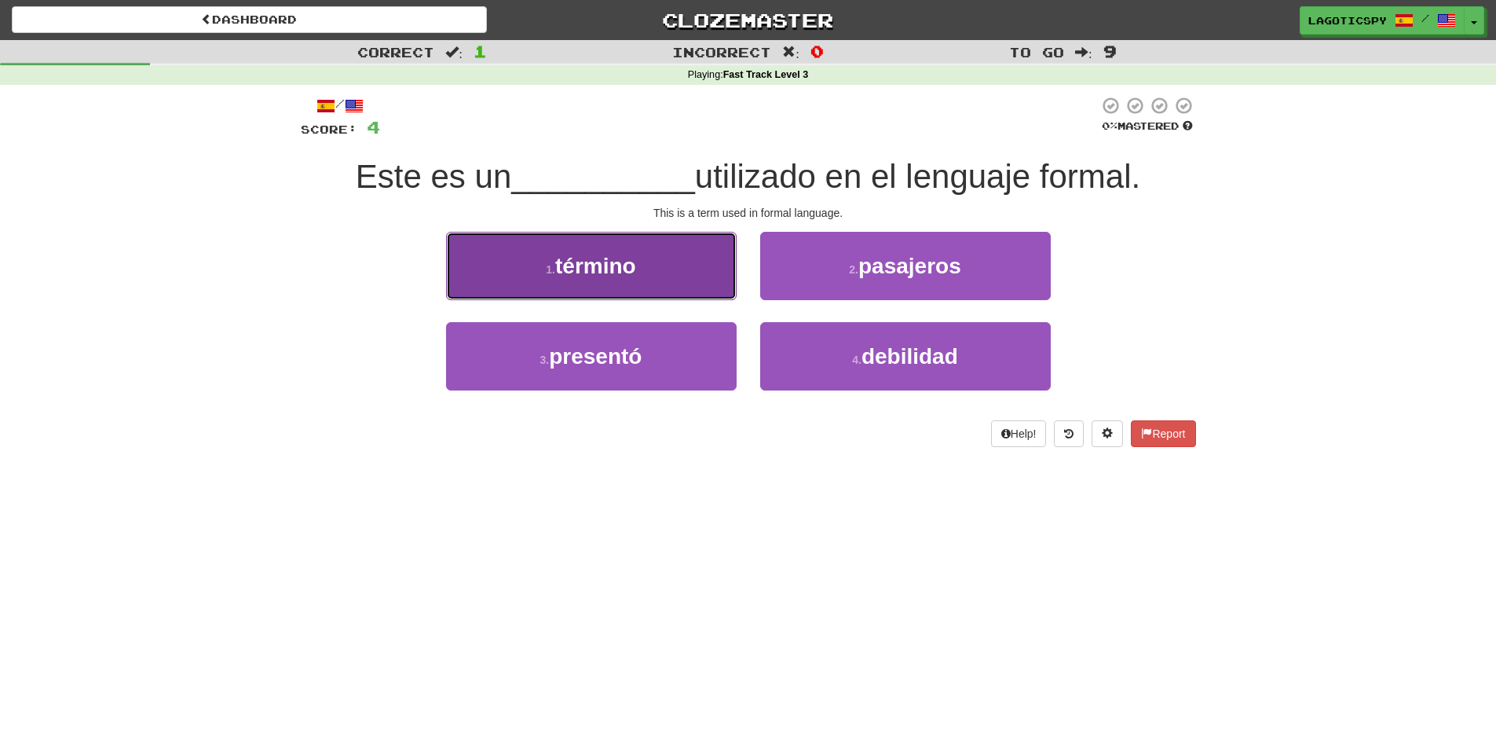
click at [715, 283] on button "1 . término" at bounding box center [591, 266] width 291 height 68
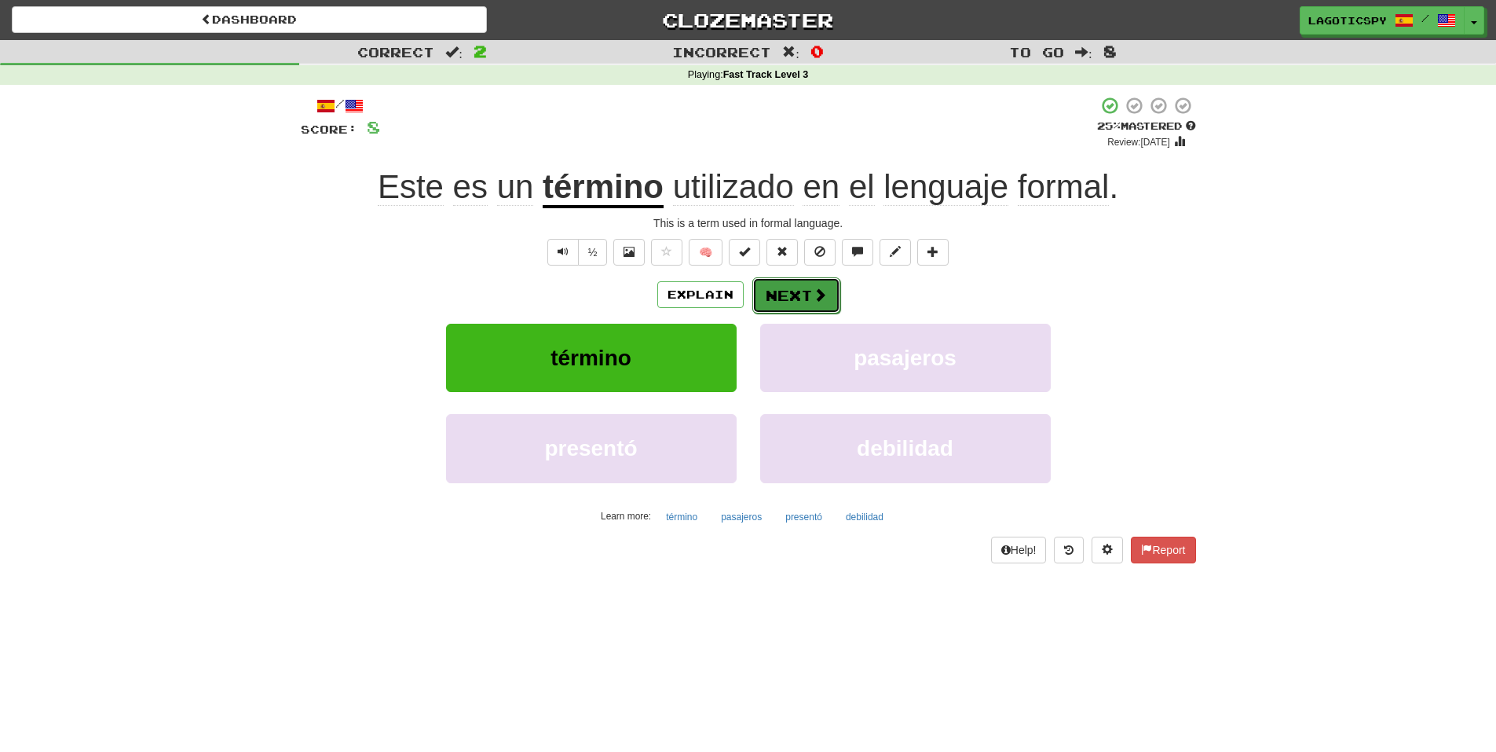
click at [785, 293] on button "Next" at bounding box center [796, 295] width 88 height 36
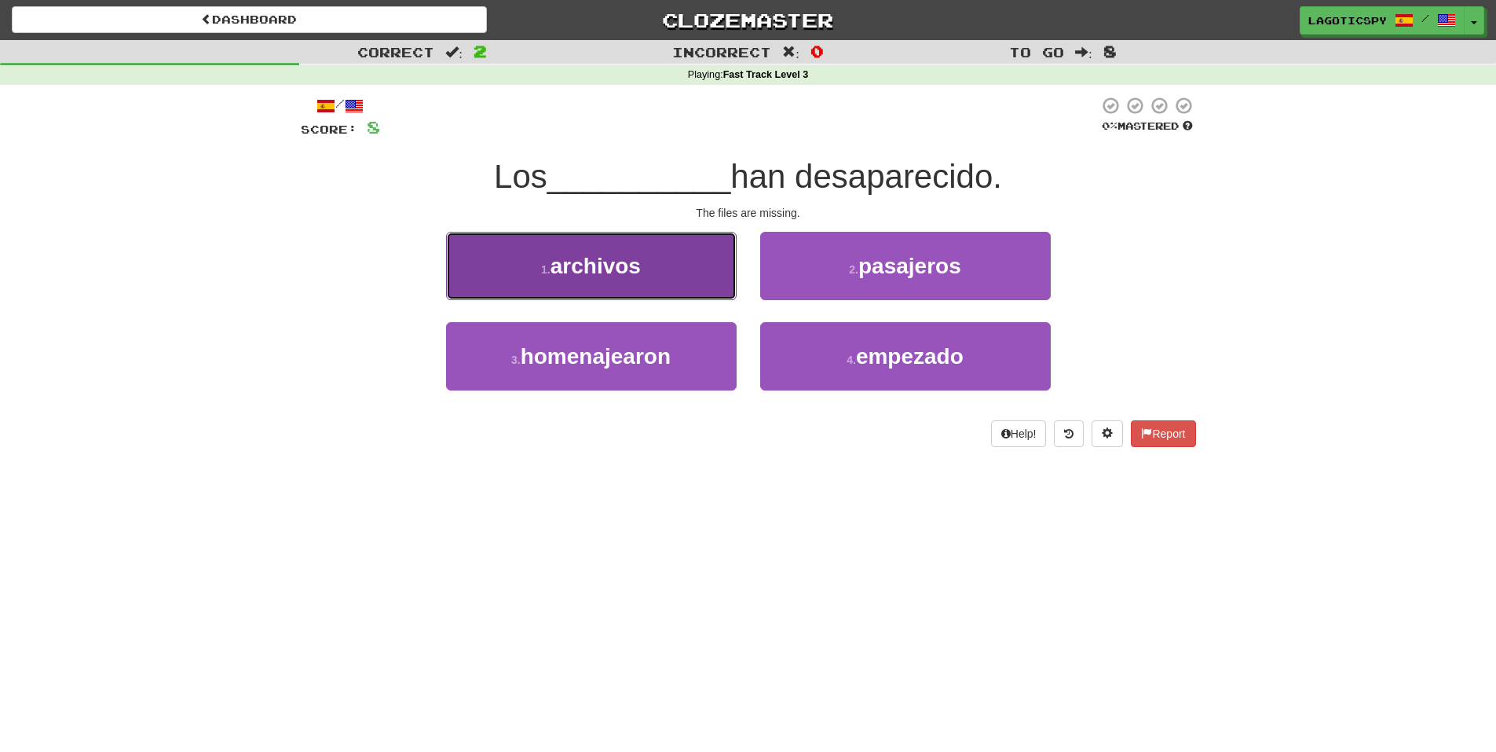
click at [713, 282] on button "1 . archivos" at bounding box center [591, 266] width 291 height 68
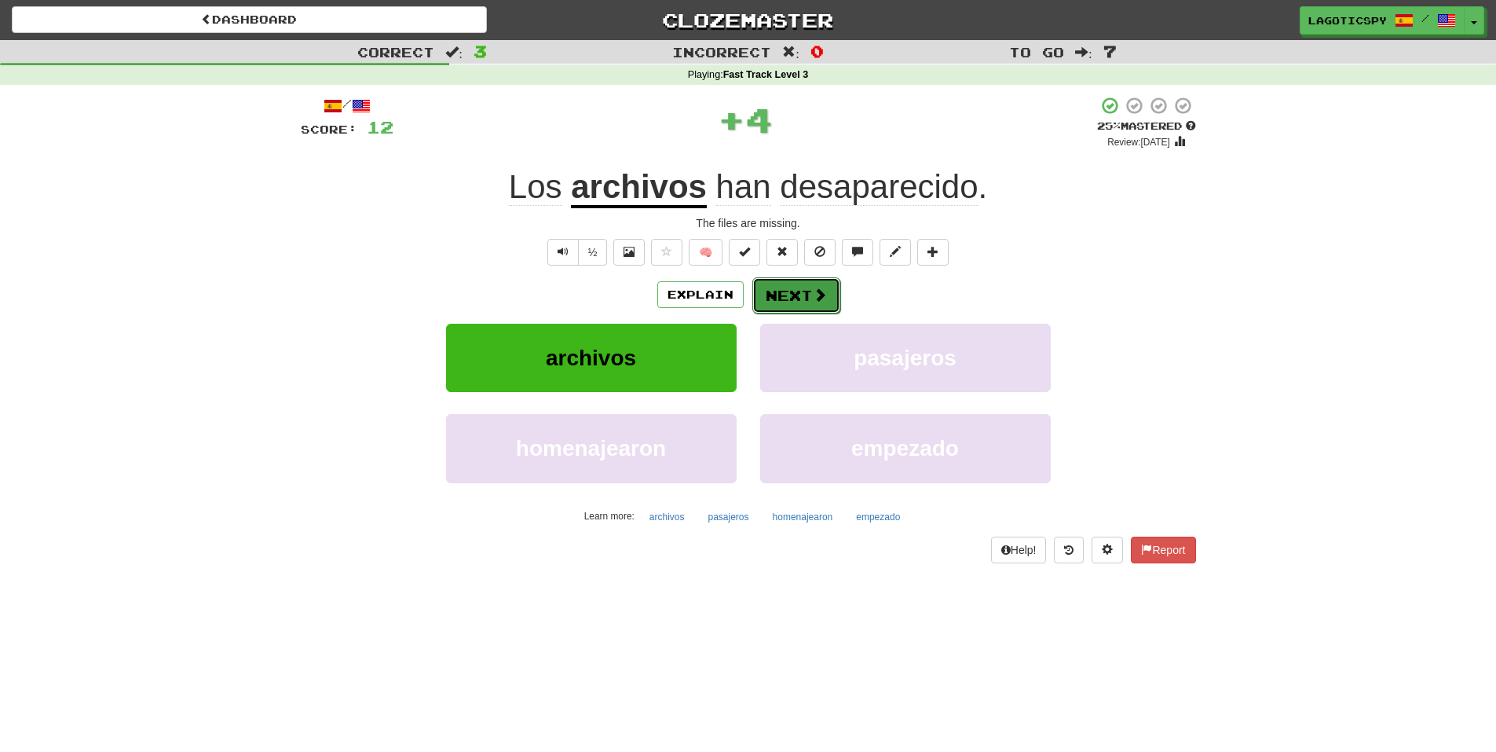
click at [827, 305] on button "Next" at bounding box center [796, 295] width 88 height 36
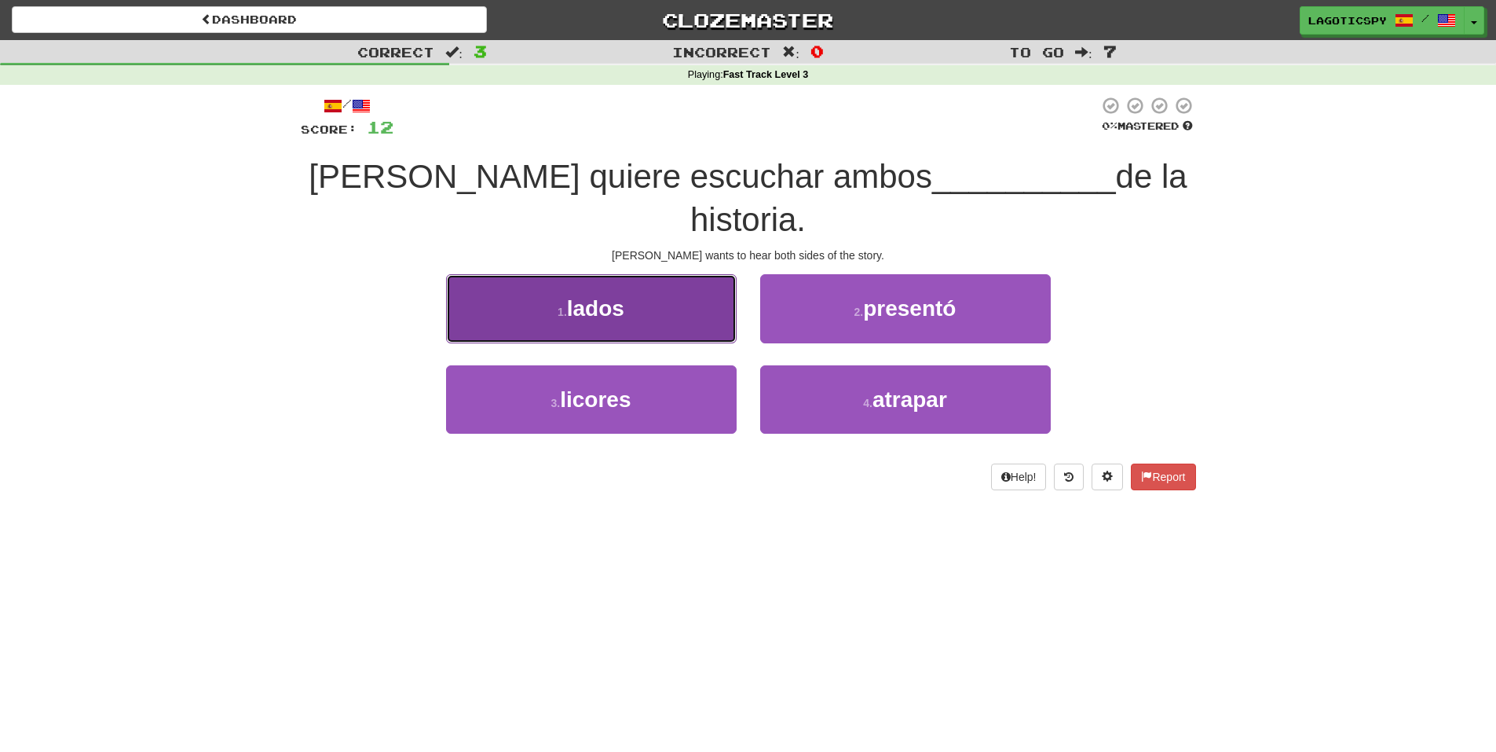
click at [647, 283] on button "1 . lados" at bounding box center [591, 308] width 291 height 68
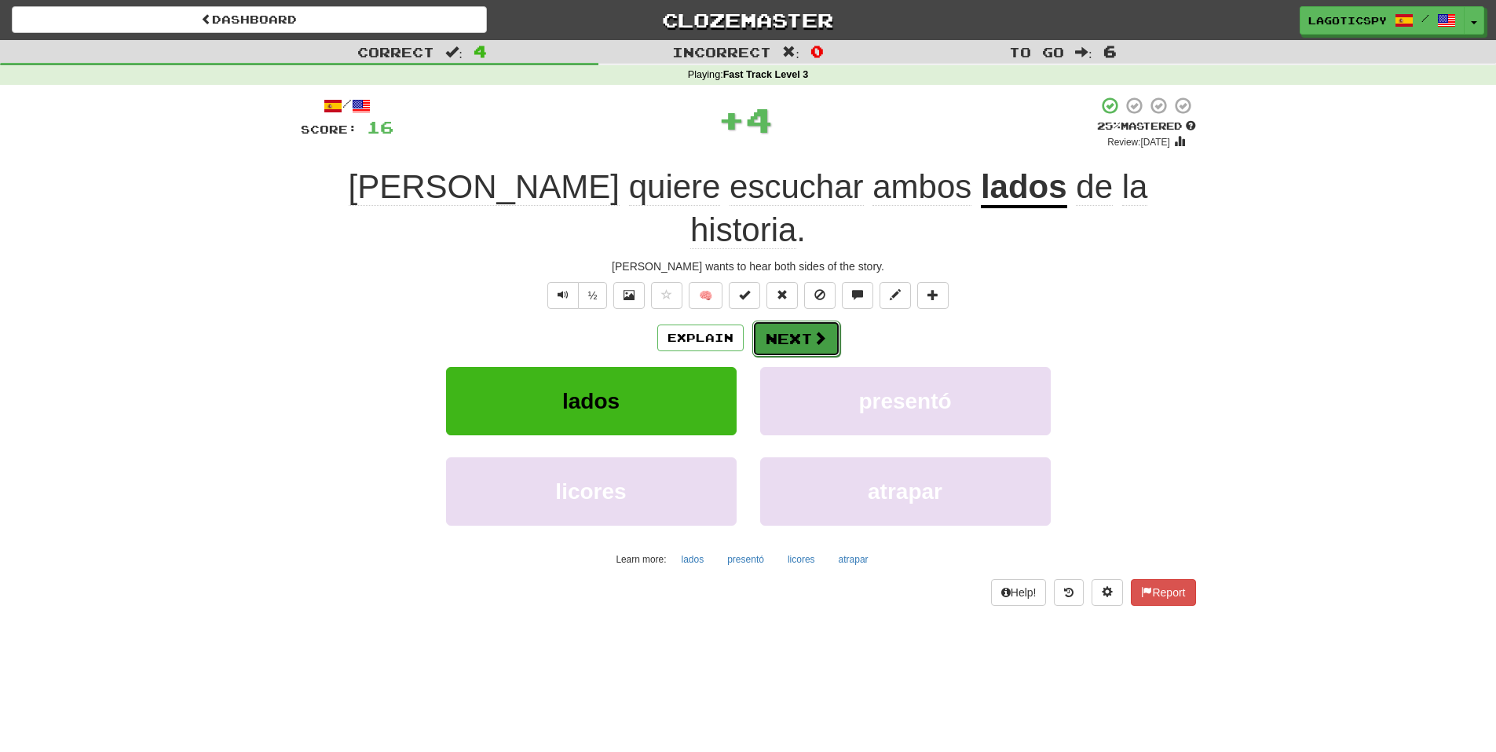
click at [829, 320] on button "Next" at bounding box center [796, 338] width 88 height 36
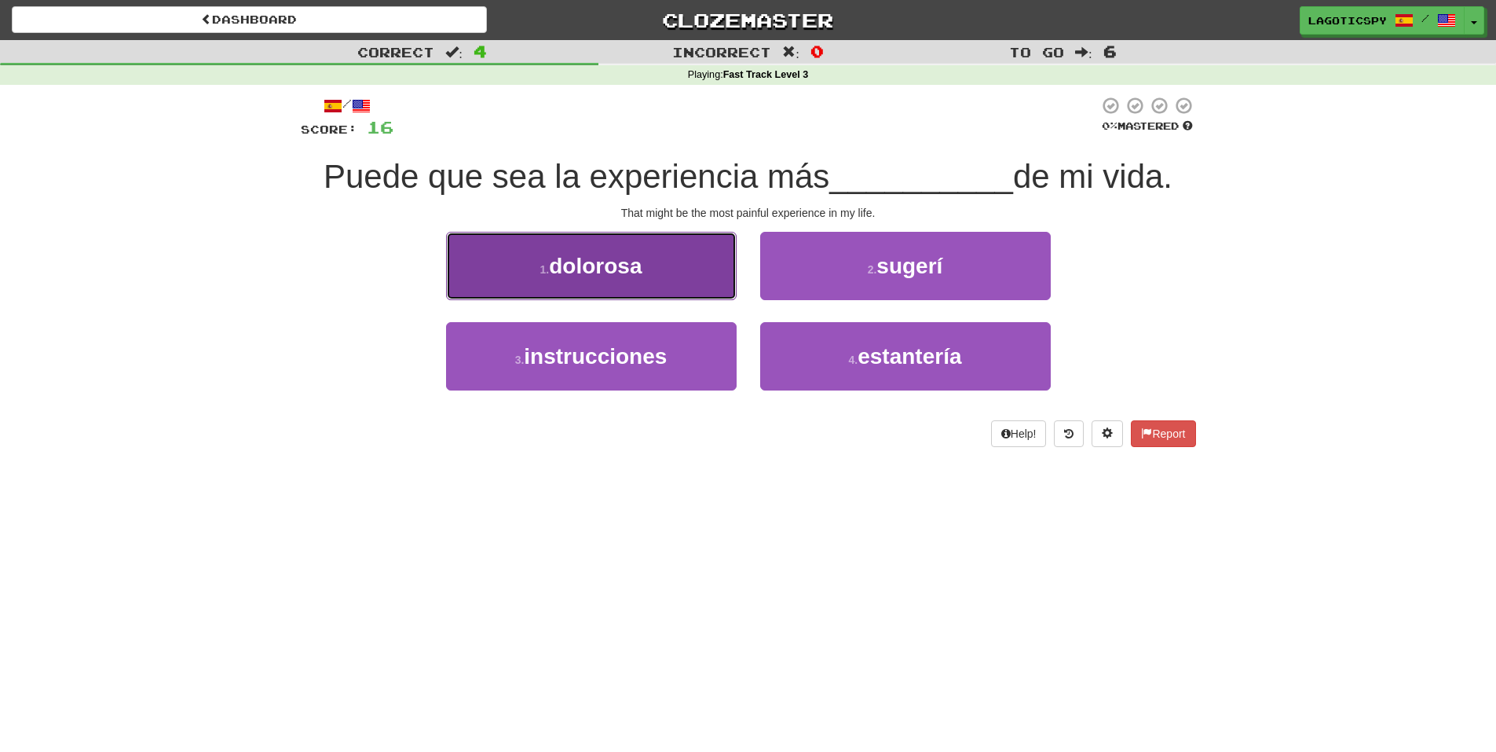
click at [569, 232] on button "1 . dolorosa" at bounding box center [591, 266] width 291 height 68
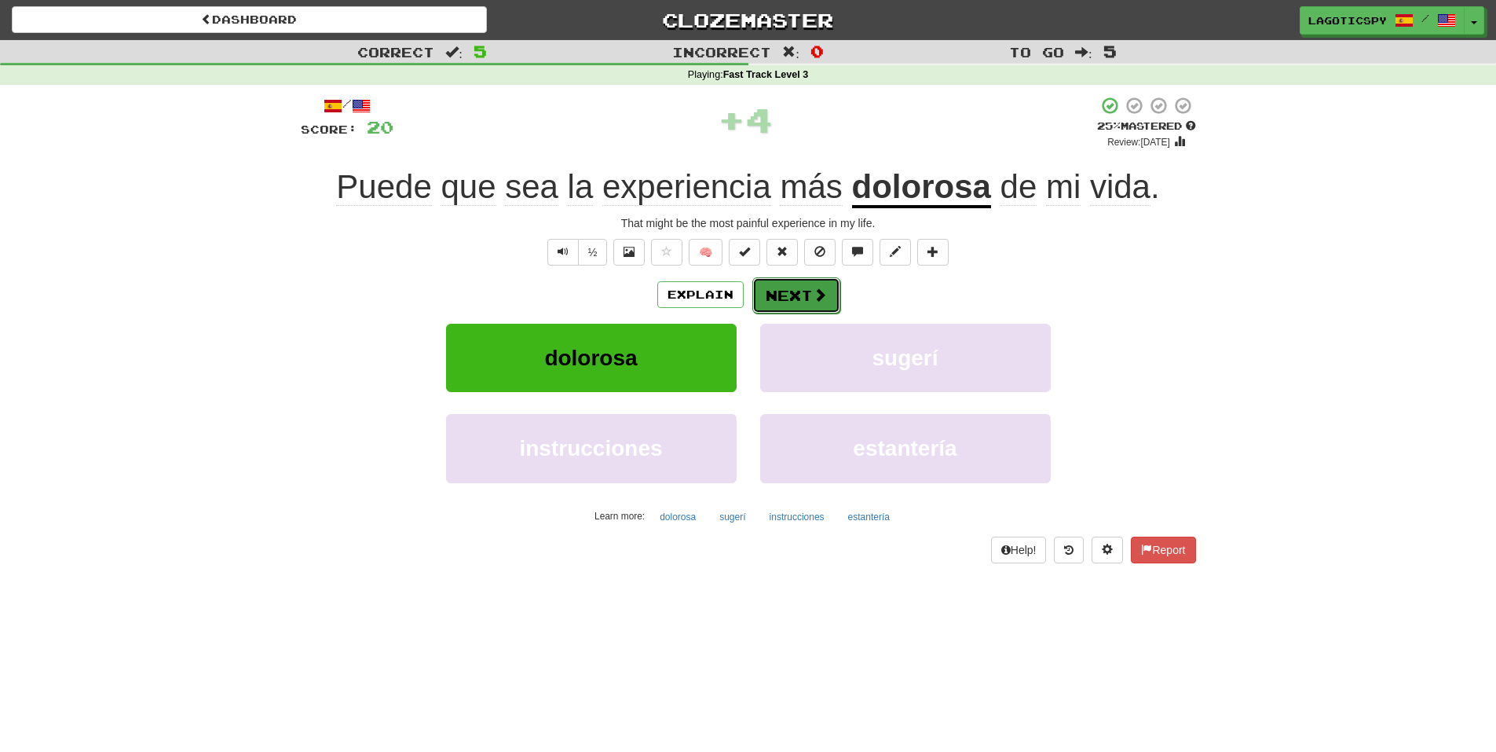
click at [835, 299] on button "Next" at bounding box center [796, 295] width 88 height 36
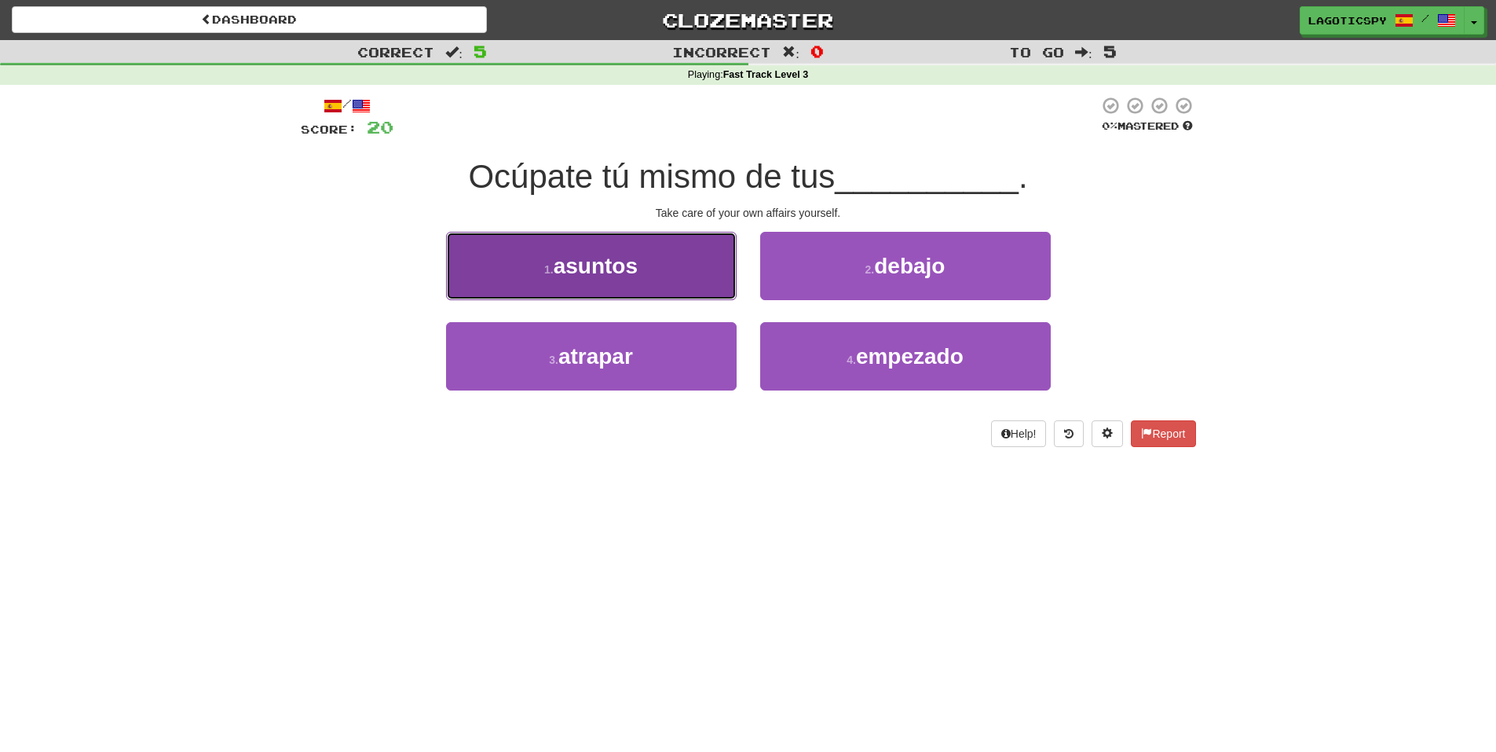
click at [693, 251] on button "1 . asuntos" at bounding box center [591, 266] width 291 height 68
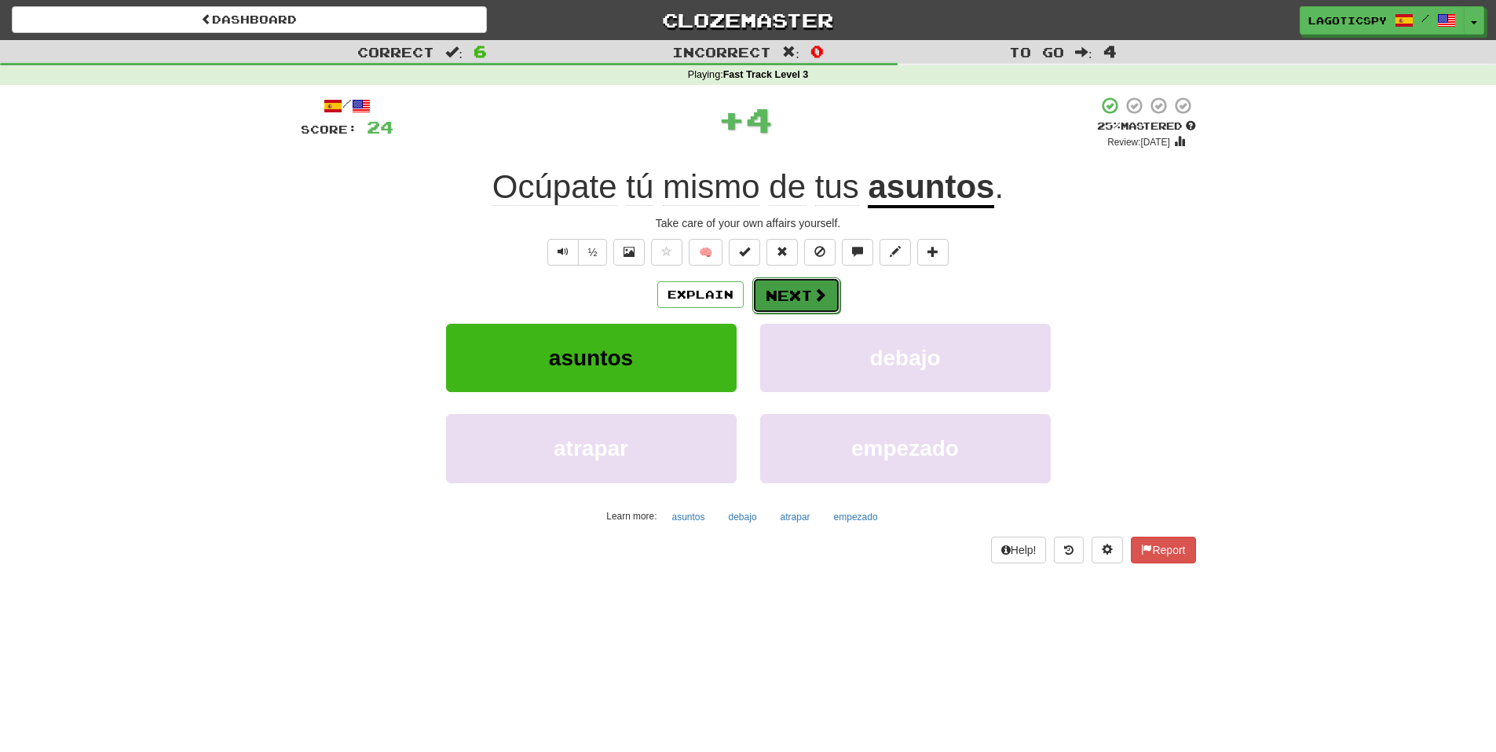
click at [816, 291] on span at bounding box center [820, 294] width 14 height 14
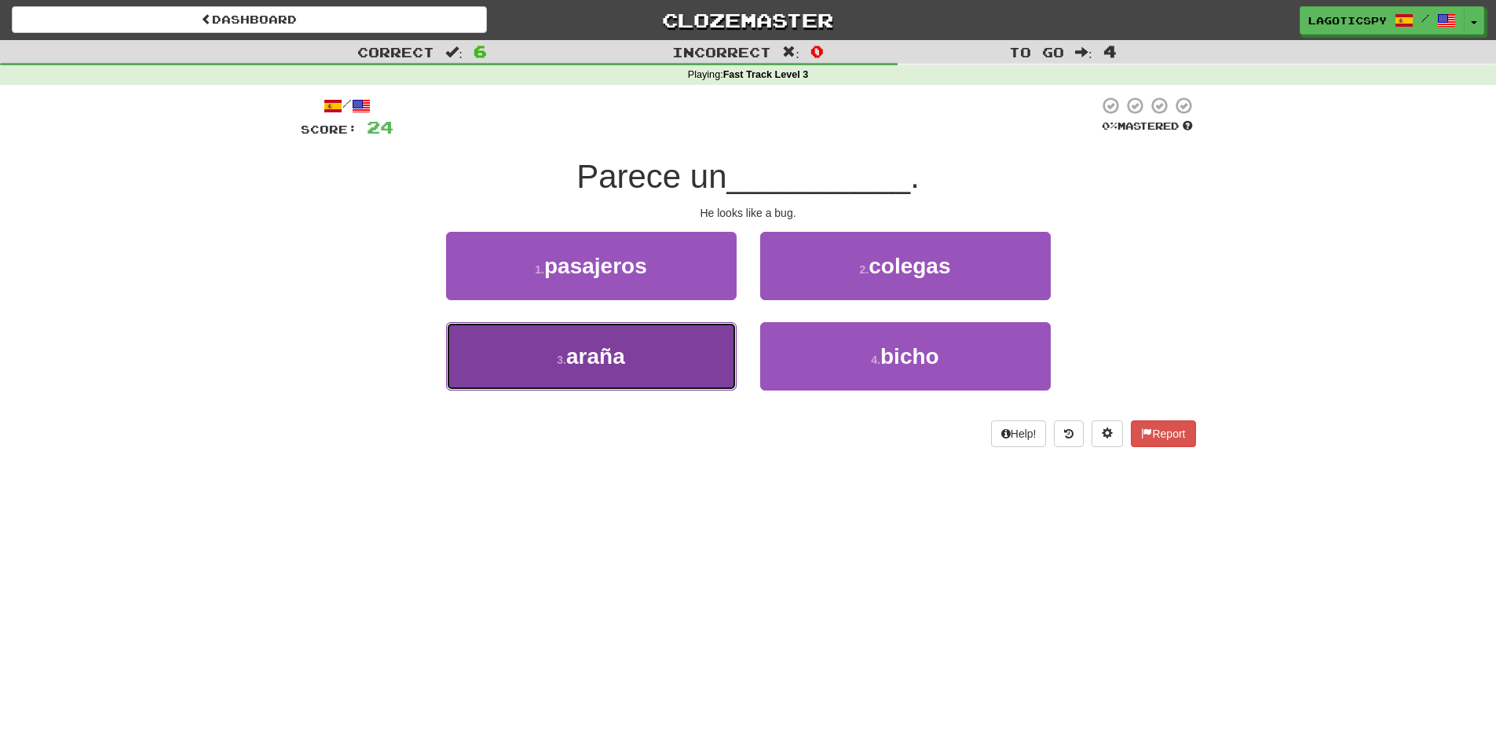
click at [709, 355] on button "3 . [GEOGRAPHIC_DATA]" at bounding box center [591, 356] width 291 height 68
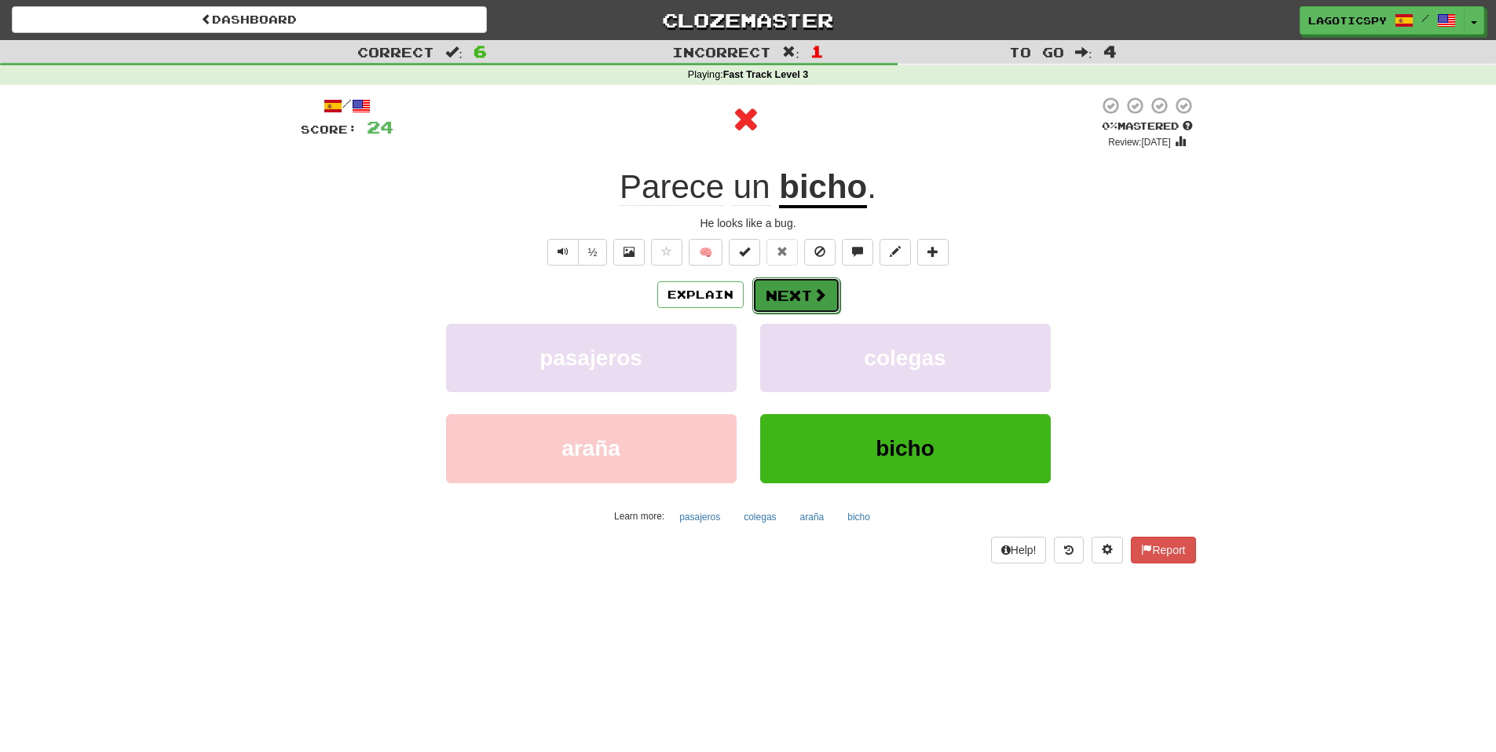
click at [791, 298] on button "Next" at bounding box center [796, 295] width 88 height 36
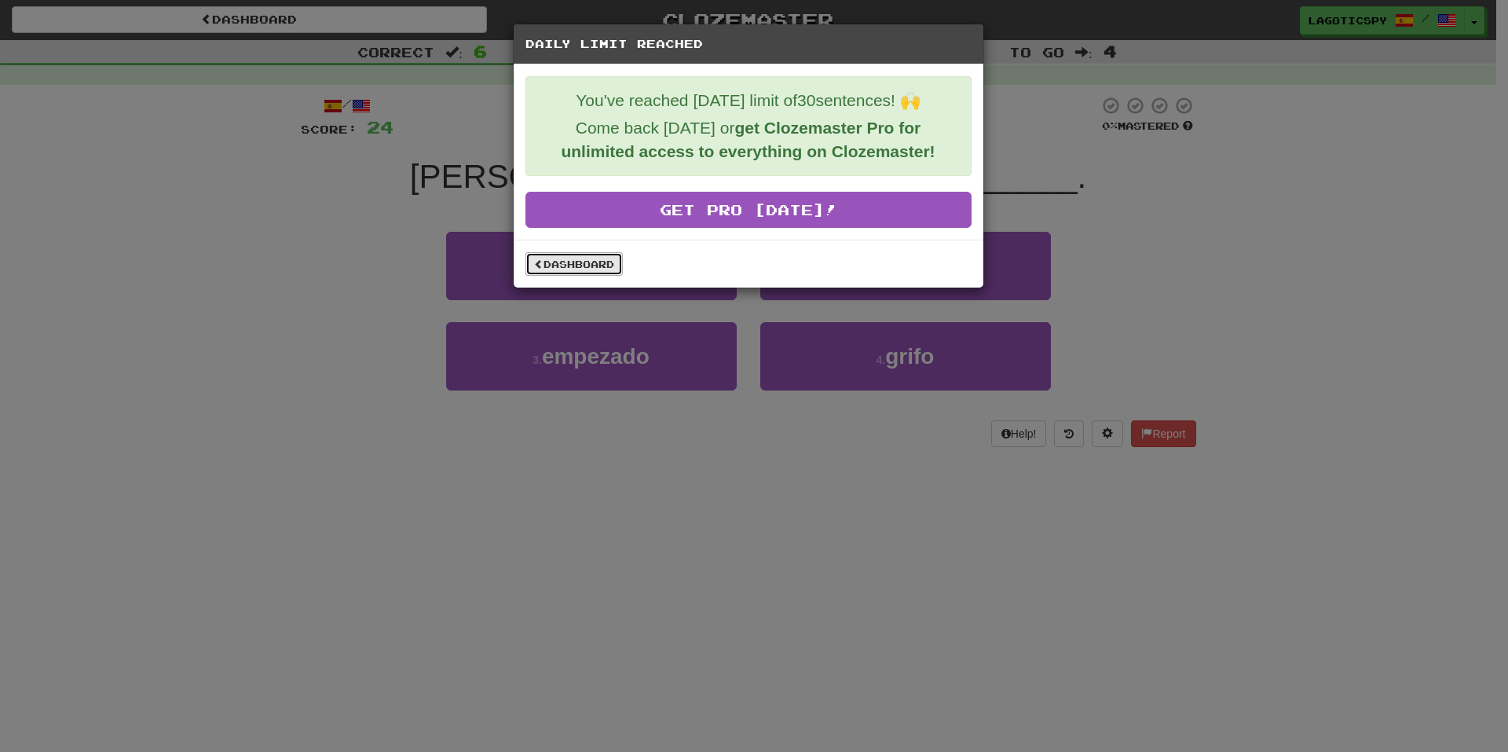
click at [560, 266] on link "Dashboard" at bounding box center [573, 264] width 97 height 24
